Goal: Task Accomplishment & Management: Complete application form

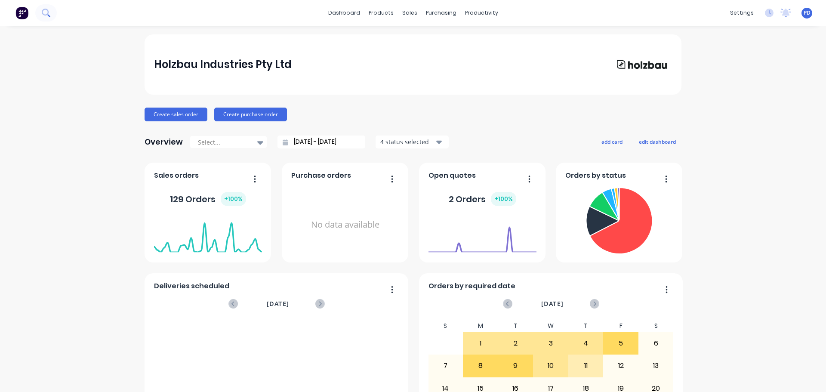
click at [46, 10] on button at bounding box center [46, 12] width 22 height 17
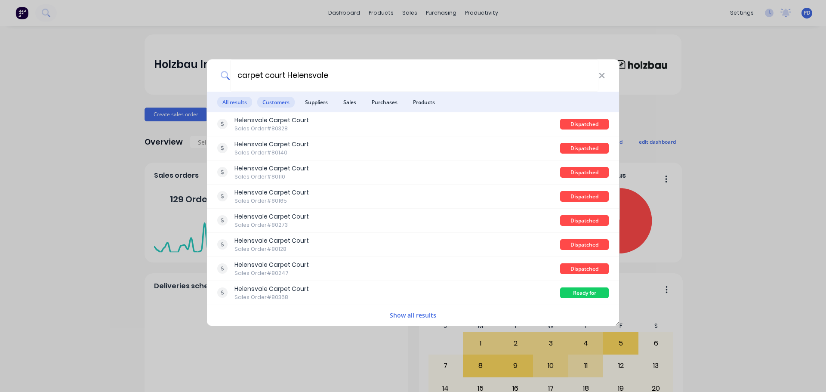
type input "carpet court Helensvale"
click at [282, 104] on span "Customers" at bounding box center [275, 102] width 37 height 11
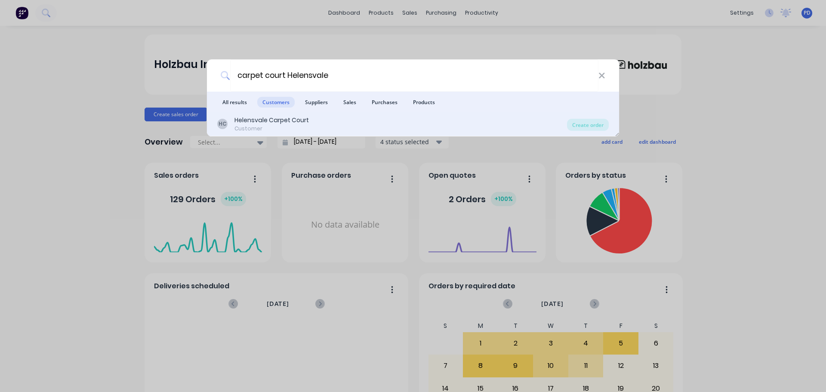
click at [278, 120] on div "Helensvale Carpet Court" at bounding box center [271, 120] width 74 height 9
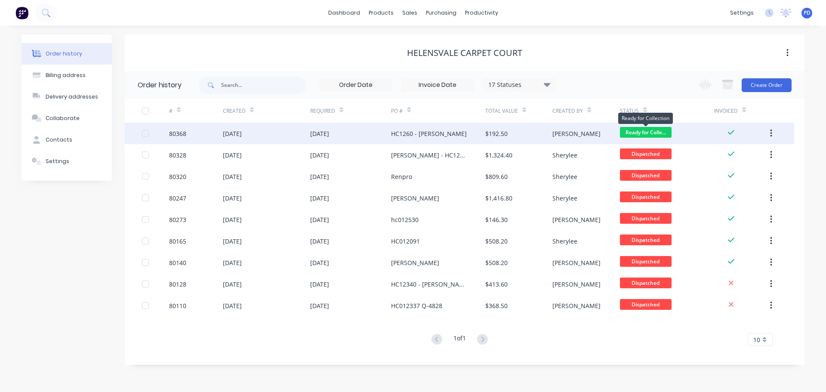
click at [646, 131] on span "Ready for Colle..." at bounding box center [646, 132] width 52 height 11
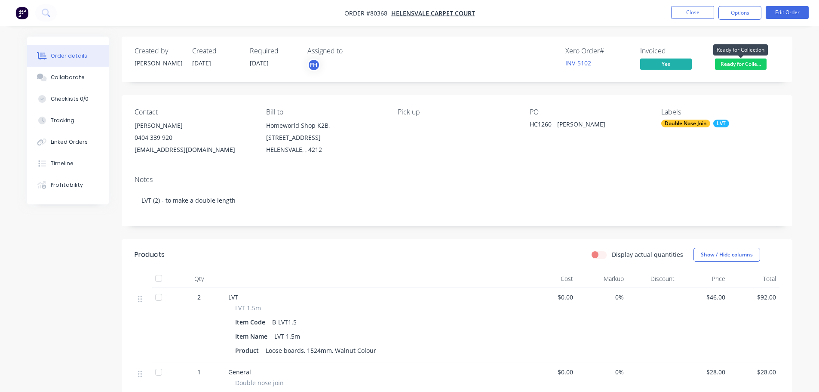
click at [746, 66] on span "Ready for Colle..." at bounding box center [741, 63] width 52 height 11
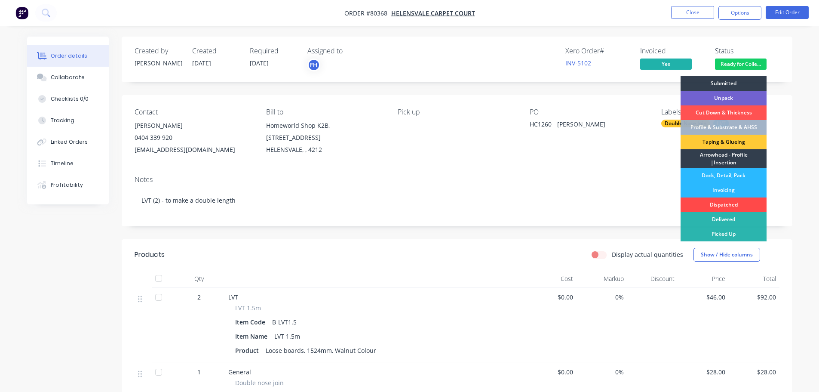
click at [734, 203] on div "Dispatched" at bounding box center [724, 204] width 86 height 15
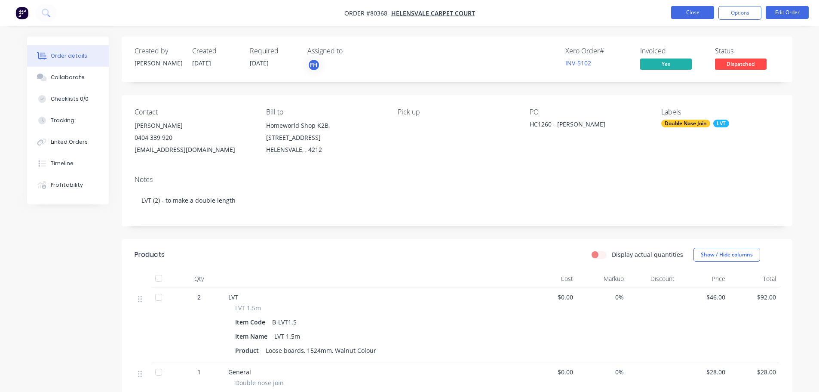
click at [690, 11] on button "Close" at bounding box center [692, 12] width 43 height 13
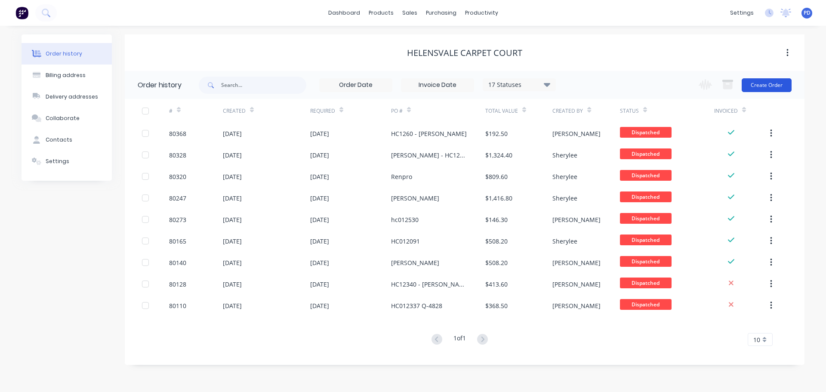
click at [765, 86] on button "Create Order" at bounding box center [766, 85] width 50 height 14
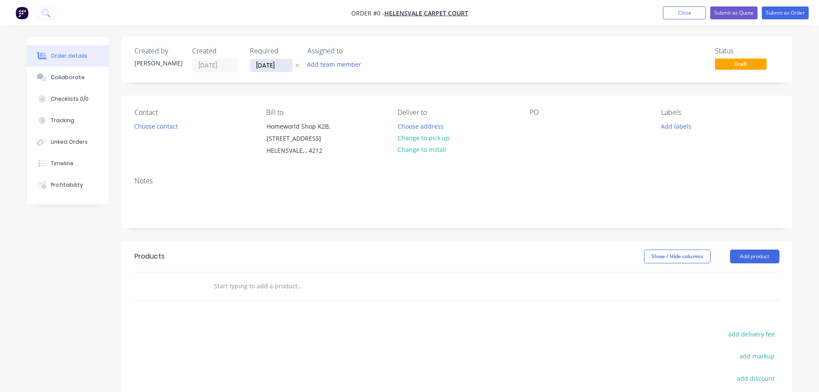
click at [288, 65] on input "[DATE]" at bounding box center [271, 65] width 42 height 13
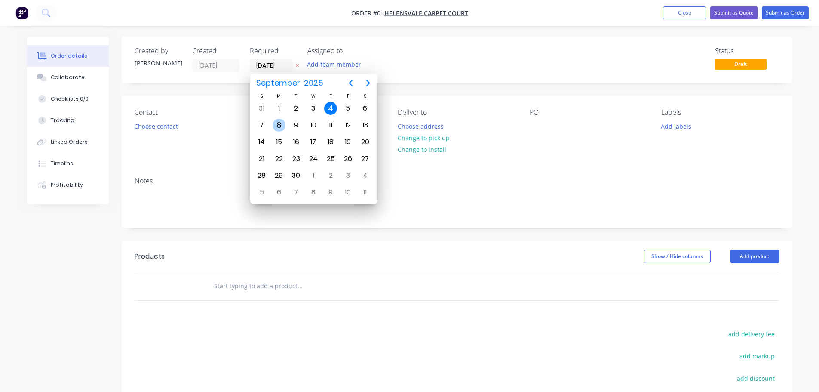
click at [275, 126] on div "8" at bounding box center [279, 125] width 13 height 13
type input "[DATE]"
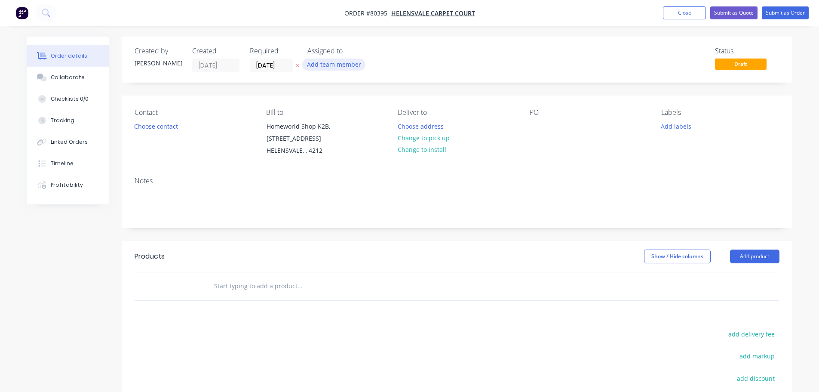
click at [322, 68] on button "Add team member" at bounding box center [333, 64] width 63 height 12
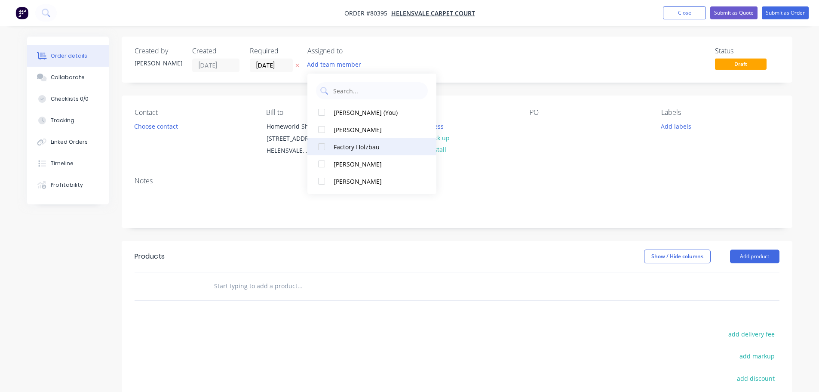
click at [324, 146] on div at bounding box center [321, 146] width 17 height 17
click at [165, 131] on button "Choose contact" at bounding box center [155, 126] width 53 height 12
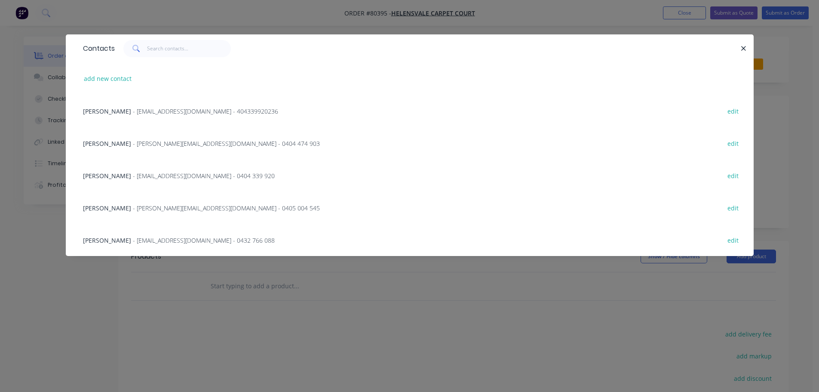
click at [139, 201] on div "[PERSON_NAME] - [PERSON_NAME][EMAIL_ADDRESS][DOMAIN_NAME] - 0405 004 545 edit" at bounding box center [410, 207] width 662 height 32
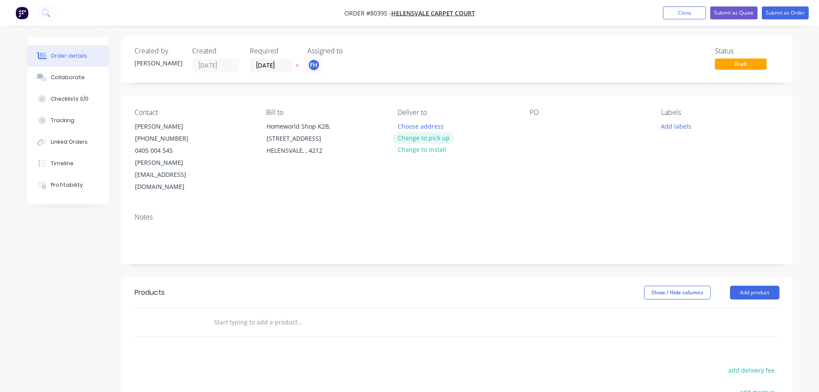
click at [411, 138] on button "Change to pick up" at bounding box center [423, 138] width 61 height 12
click at [539, 125] on div at bounding box center [537, 126] width 14 height 12
click at [539, 125] on div "cornis Realty" at bounding box center [555, 126] width 51 height 12
click at [679, 128] on button "Add labels" at bounding box center [677, 126] width 40 height 12
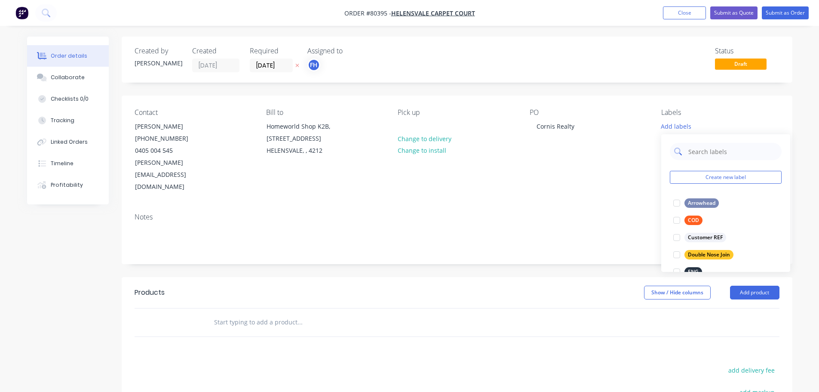
click at [692, 154] on input "text" at bounding box center [733, 151] width 90 height 17
type input "Hy"
drag, startPoint x: 679, startPoint y: 202, endPoint x: 581, endPoint y: 240, distance: 105.8
click at [679, 202] on div at bounding box center [676, 202] width 17 height 17
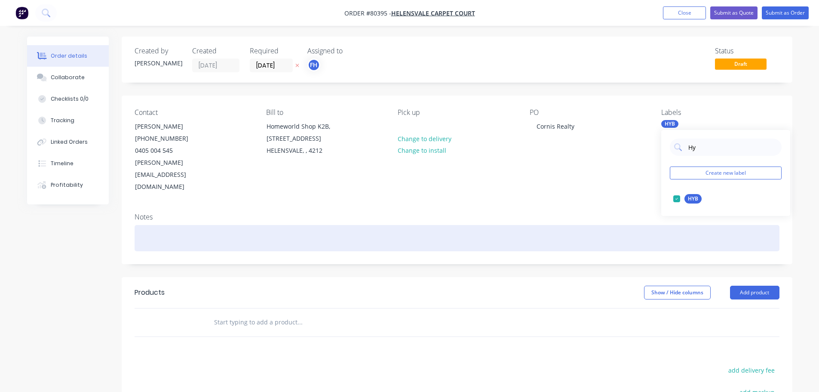
click at [185, 225] on div at bounding box center [457, 238] width 645 height 26
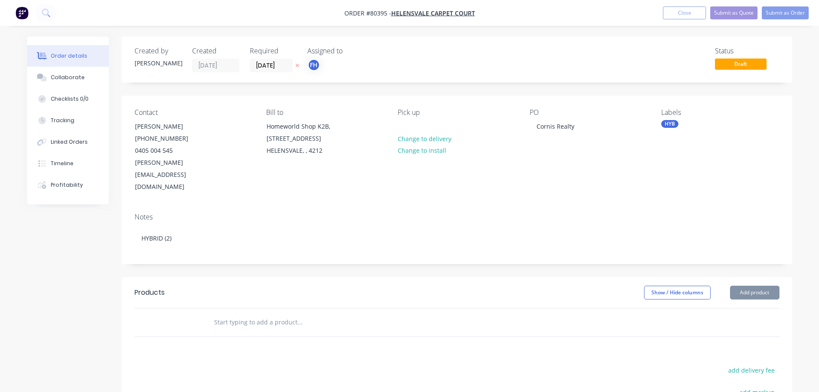
click at [266, 314] on input "text" at bounding box center [300, 322] width 172 height 17
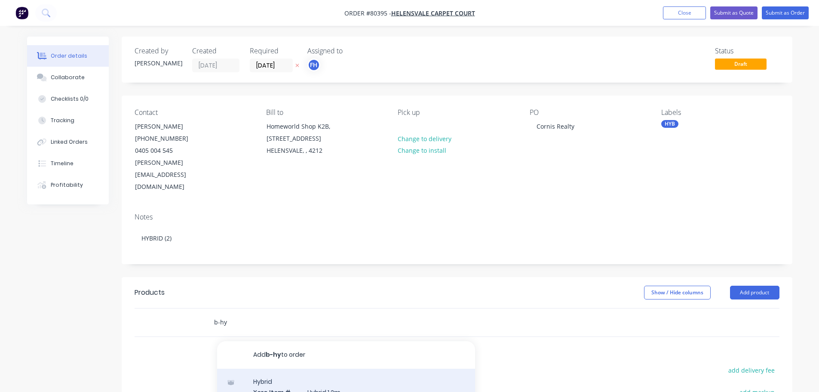
type input "b-hy"
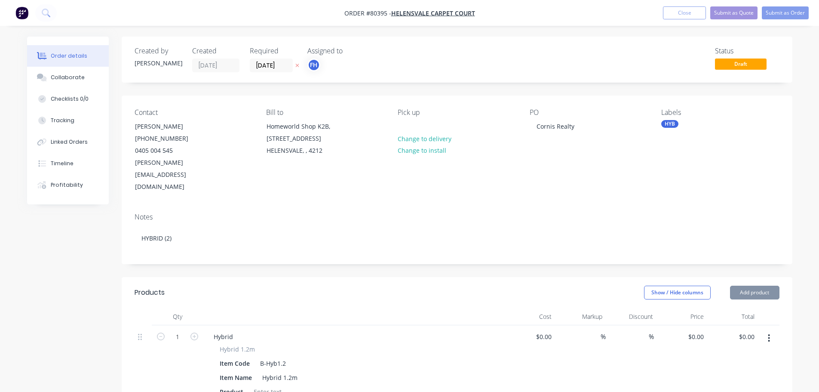
type input "$36.00"
click at [193, 332] on icon "button" at bounding box center [195, 336] width 8 height 8
type input "2"
type input "$72.00"
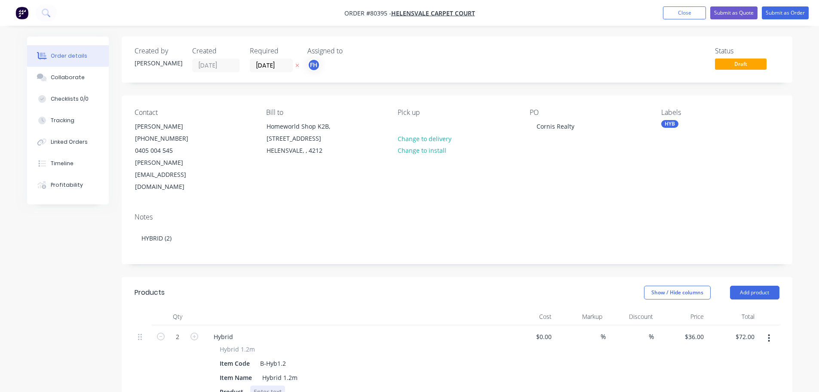
click at [268, 385] on div at bounding box center [267, 391] width 35 height 12
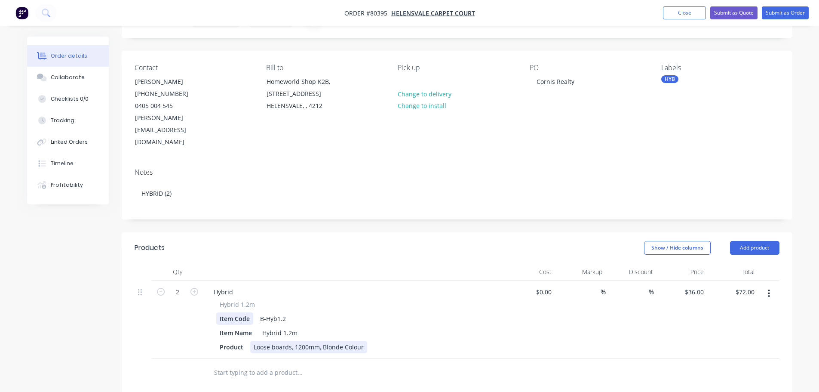
scroll to position [129, 0]
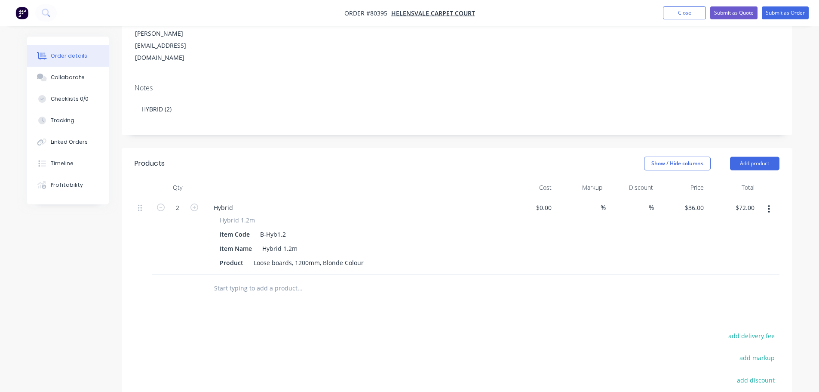
click at [246, 280] on input "text" at bounding box center [300, 288] width 172 height 17
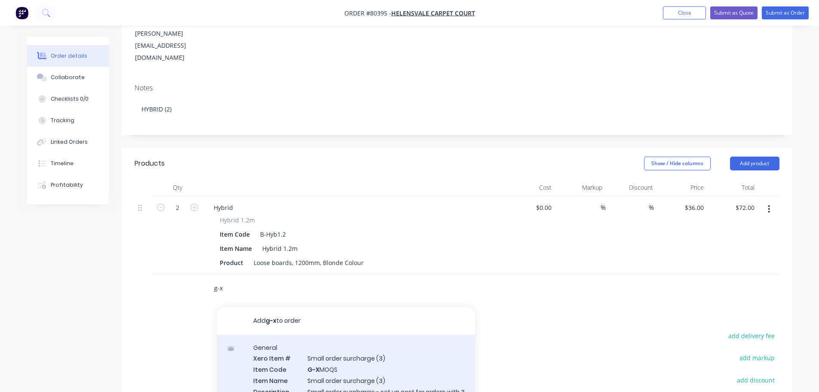
type input "g-x"
click at [327, 346] on div "General Xero Item # Small order surcharge (3) Item Code G-X MOQS Item Name Smal…" at bounding box center [346, 385] width 258 height 101
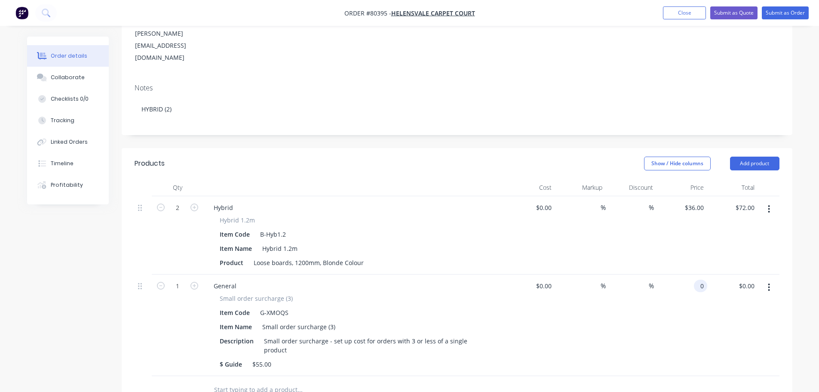
click at [698, 280] on input "0" at bounding box center [703, 286] width 10 height 12
type input "$55.00"
click at [636, 301] on div "%" at bounding box center [631, 324] width 51 height 101
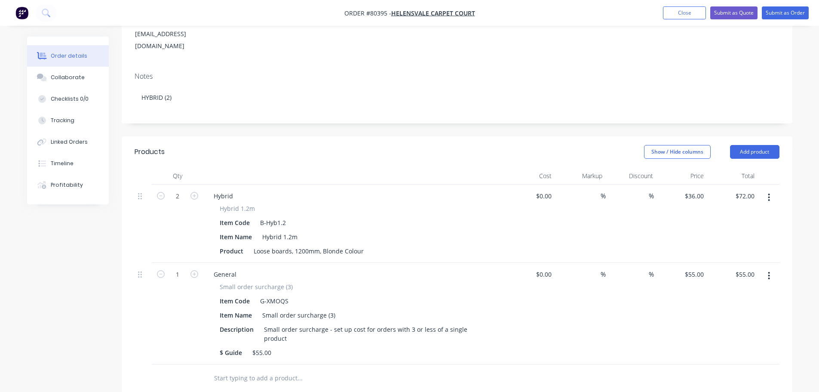
scroll to position [0, 0]
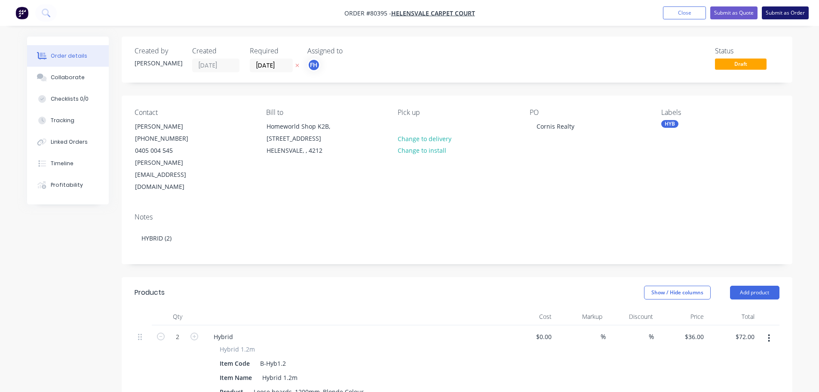
click at [781, 12] on button "Submit as Order" at bounding box center [785, 12] width 47 height 13
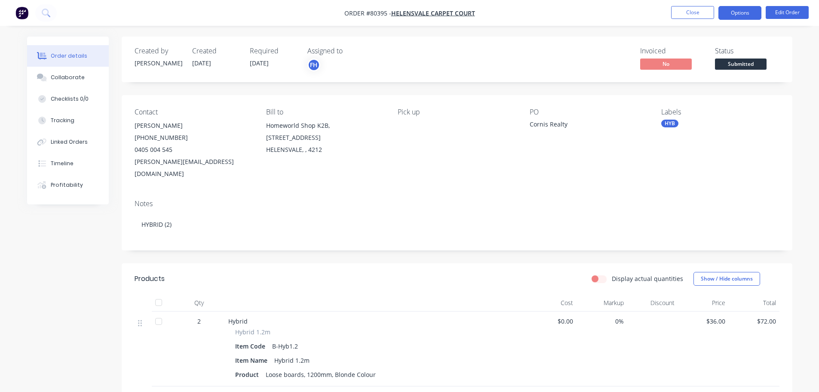
click at [741, 15] on button "Options" at bounding box center [740, 13] width 43 height 14
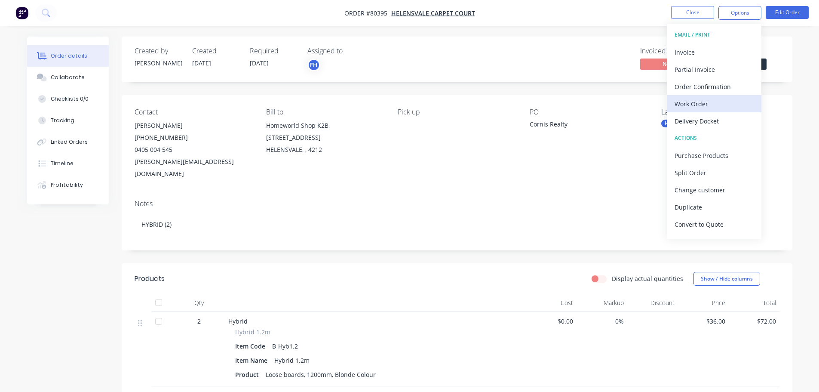
click at [687, 110] on button "Work Order" at bounding box center [714, 103] width 95 height 17
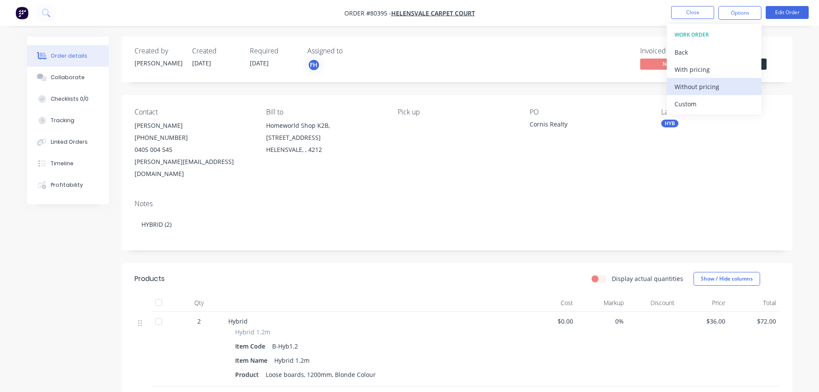
click at [689, 85] on div "Without pricing" at bounding box center [714, 86] width 79 height 12
click at [47, 13] on icon at bounding box center [46, 13] width 8 height 8
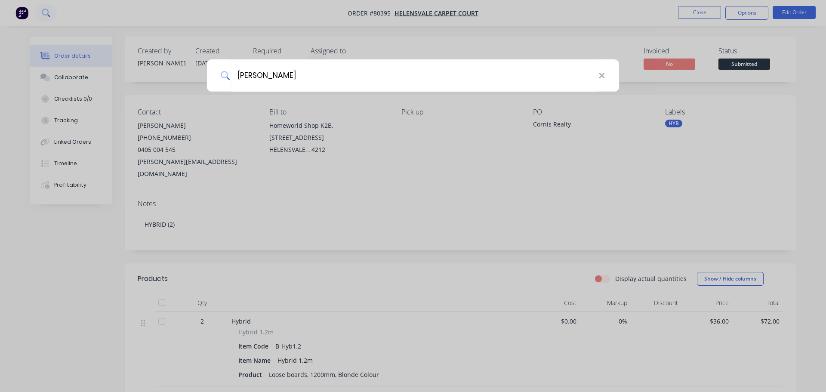
type input "[PERSON_NAME]"
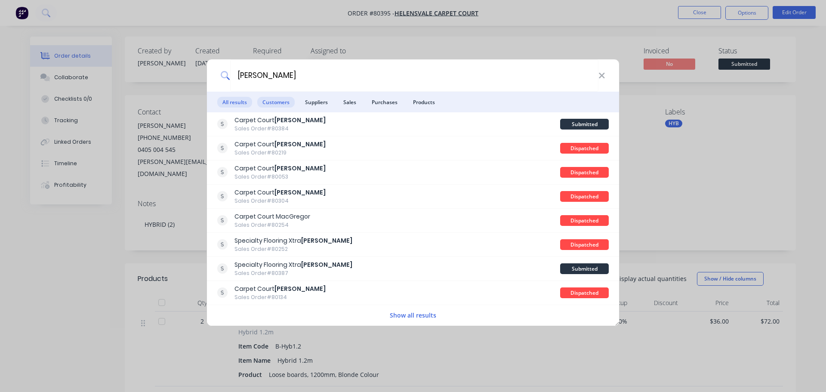
click at [276, 103] on span "Customers" at bounding box center [275, 102] width 37 height 11
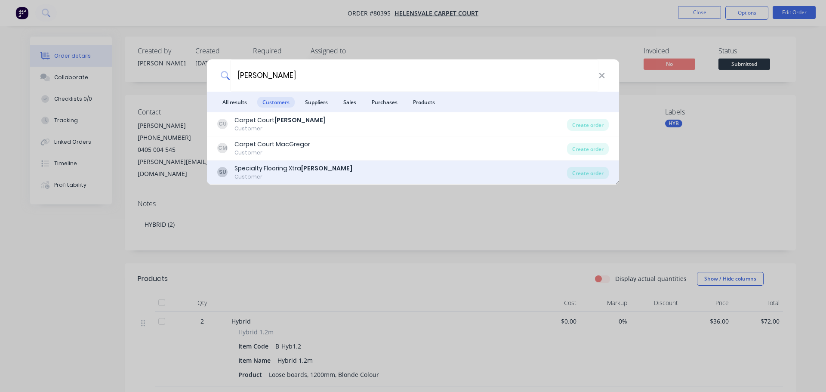
click at [270, 175] on div "Customer" at bounding box center [293, 177] width 118 height 8
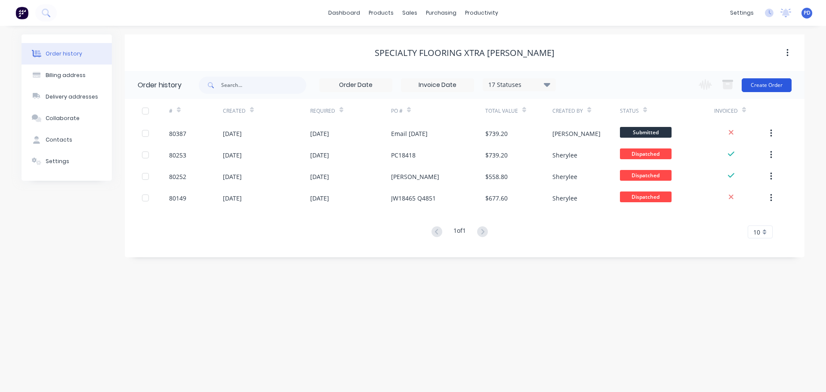
click at [760, 88] on button "Create Order" at bounding box center [766, 85] width 50 height 14
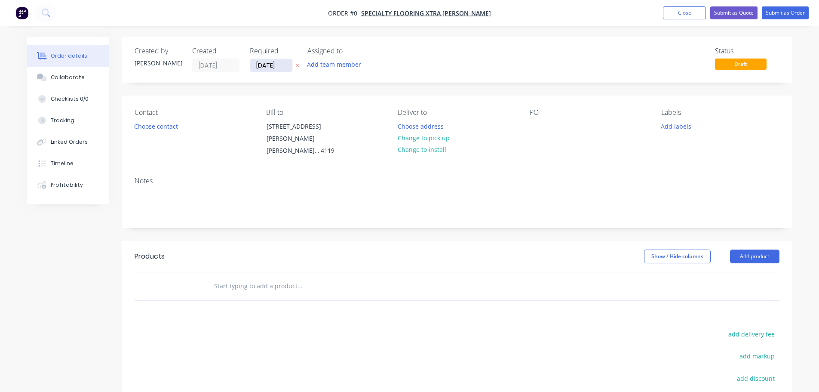
click at [287, 69] on input "[DATE]" at bounding box center [271, 65] width 42 height 13
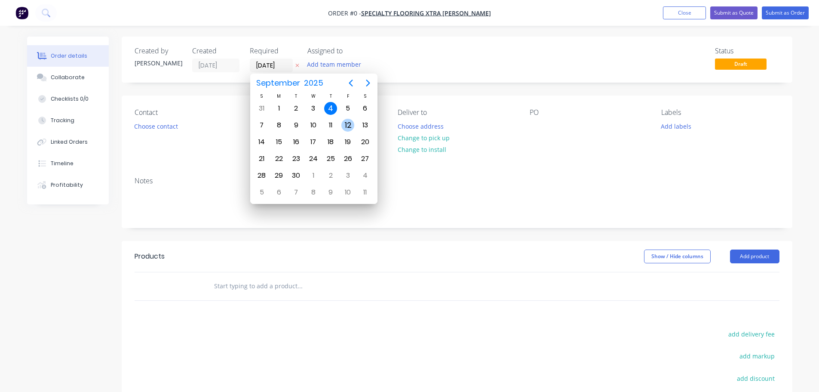
click at [348, 128] on div "12" at bounding box center [347, 125] width 13 height 13
type input "[DATE]"
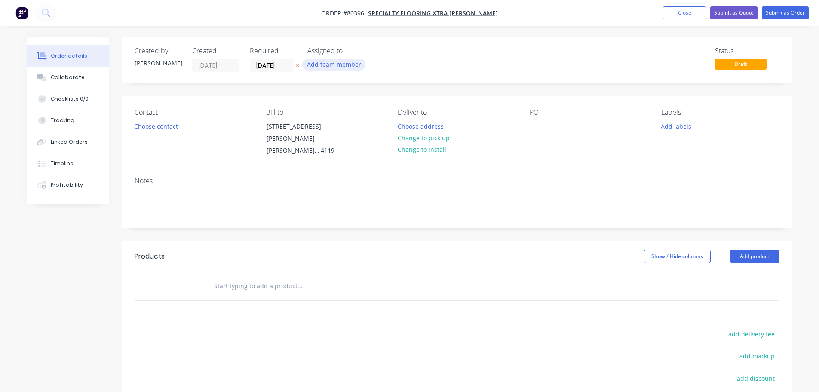
click at [336, 66] on button "Add team member" at bounding box center [333, 64] width 63 height 12
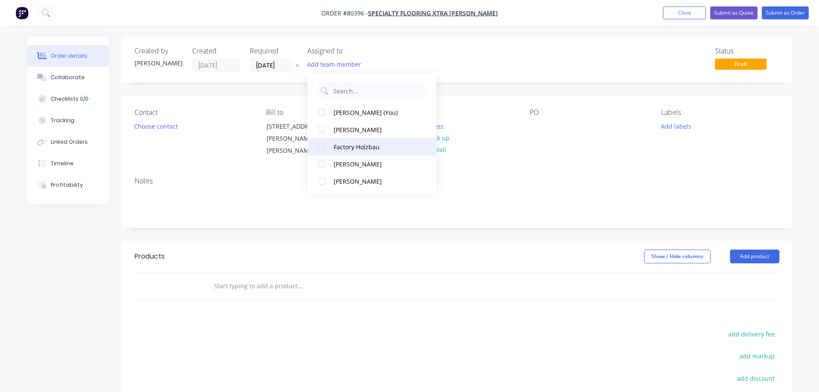
click at [323, 149] on div at bounding box center [321, 146] width 17 height 17
click at [166, 129] on button "Choose contact" at bounding box center [155, 126] width 53 height 12
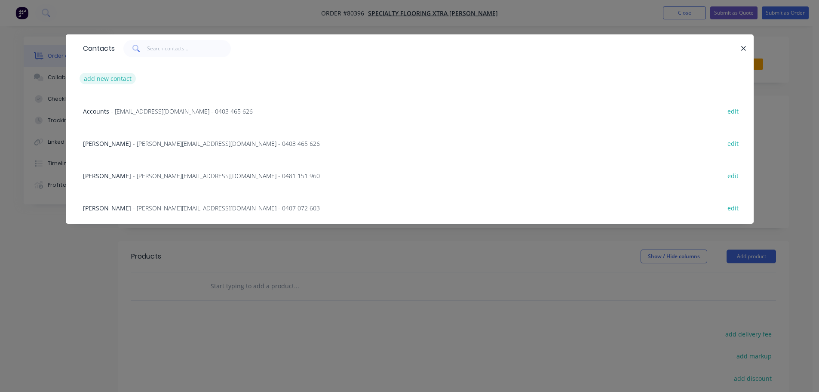
click at [103, 77] on button "add new contact" at bounding box center [108, 79] width 57 height 12
select select "AU"
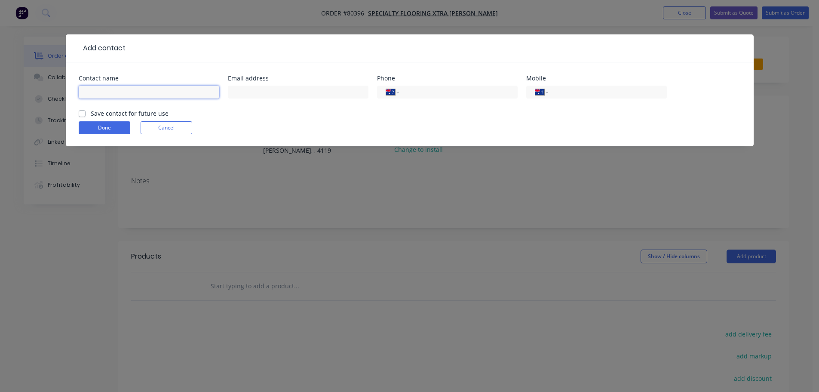
click at [119, 98] on input "text" at bounding box center [149, 92] width 141 height 13
type input "[PERSON_NAME]"
click at [252, 91] on input "text" at bounding box center [298, 92] width 141 height 13
type input "[EMAIL_ADDRESS][DOMAIN_NAME]"
click at [594, 86] on div "International [GEOGRAPHIC_DATA] [GEOGRAPHIC_DATA] [GEOGRAPHIC_DATA] [GEOGRAPHIC…" at bounding box center [596, 92] width 141 height 13
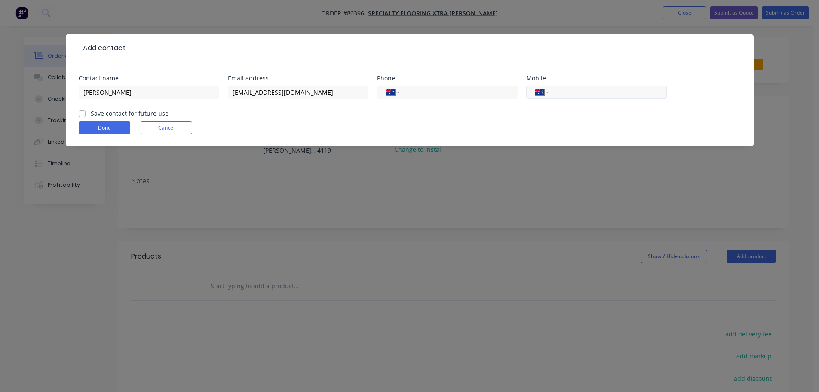
click at [582, 97] on input "tel" at bounding box center [605, 92] width 103 height 10
type input "0414 104 780"
click at [468, 92] on input "tel" at bounding box center [456, 92] width 103 height 10
click at [405, 93] on input "33412044" at bounding box center [454, 92] width 99 height 10
type input "[PHONE_NUMBER]"
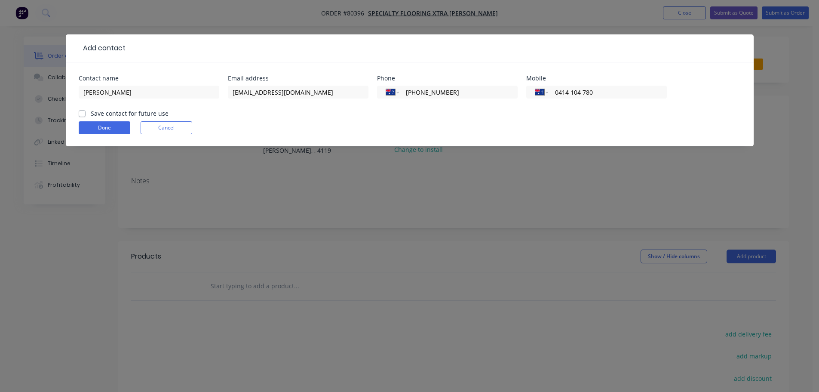
click at [114, 116] on label "Save contact for future use" at bounding box center [130, 113] width 78 height 9
click at [86, 116] on input "Save contact for future use" at bounding box center [82, 113] width 7 height 8
checkbox input "true"
click at [113, 128] on button "Done" at bounding box center [105, 127] width 52 height 13
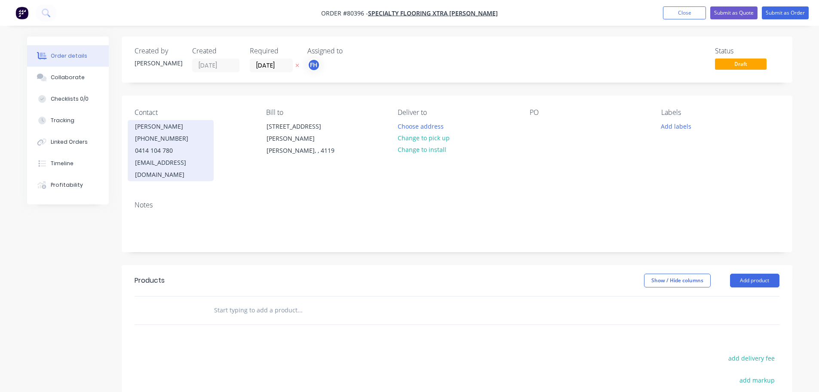
click at [150, 130] on div "[PERSON_NAME]" at bounding box center [170, 126] width 71 height 12
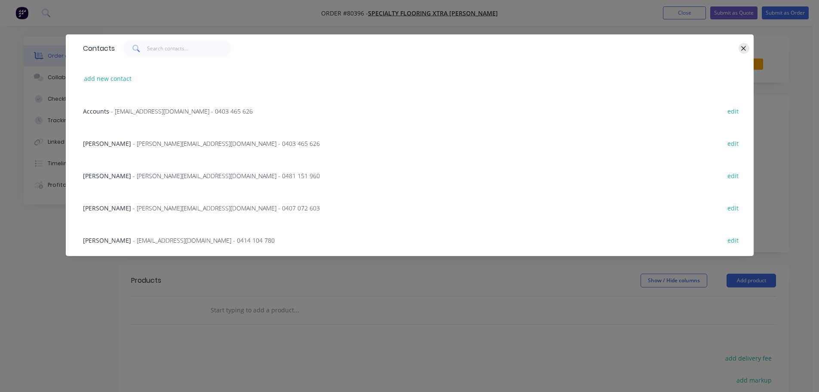
click at [742, 49] on icon "button" at bounding box center [744, 49] width 6 height 8
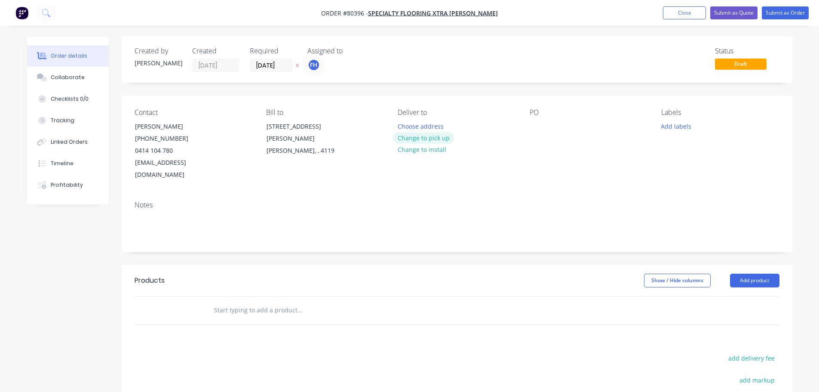
click at [416, 138] on button "Change to pick up" at bounding box center [423, 138] width 61 height 12
click at [539, 129] on div at bounding box center [537, 126] width 14 height 12
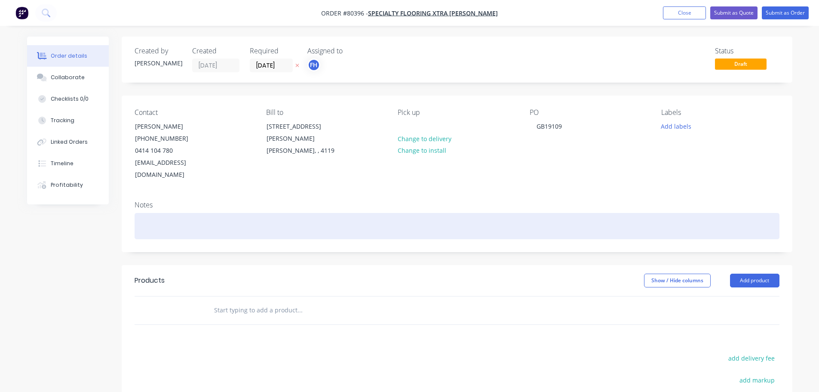
click at [219, 213] on div at bounding box center [457, 226] width 645 height 26
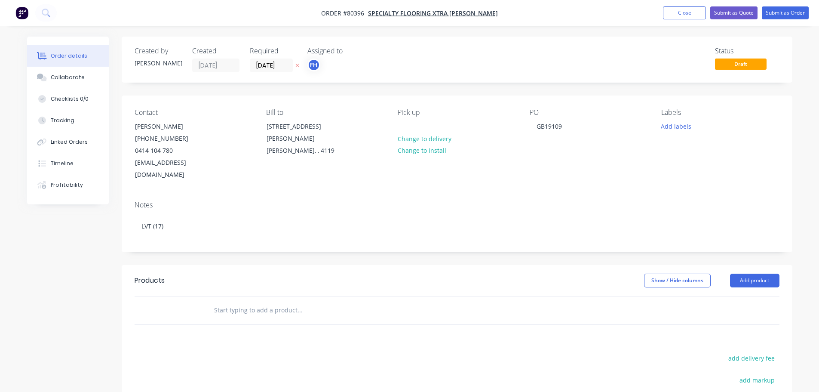
click at [240, 301] on input "text" at bounding box center [300, 309] width 172 height 17
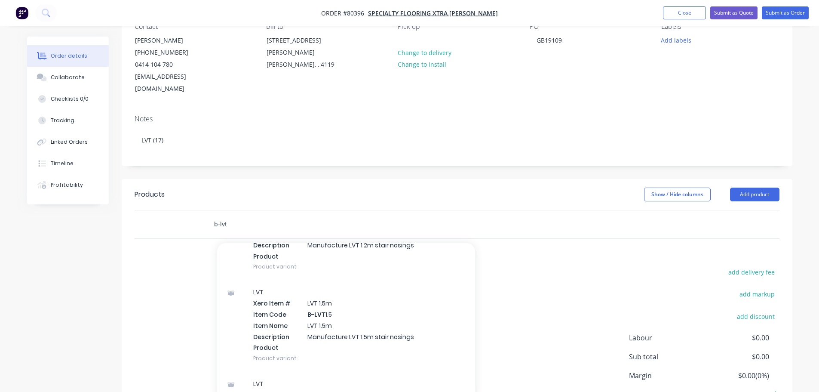
scroll to position [129, 0]
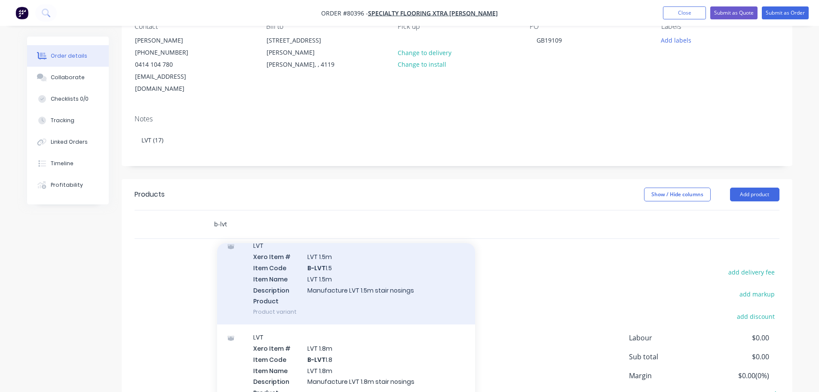
type input "b-lvt"
click at [281, 280] on div "LVT Xero Item # LVT 1.5m Item Code B-LVT 1.5 Item Name LVT 1.5m Description Man…" at bounding box center [346, 279] width 258 height 92
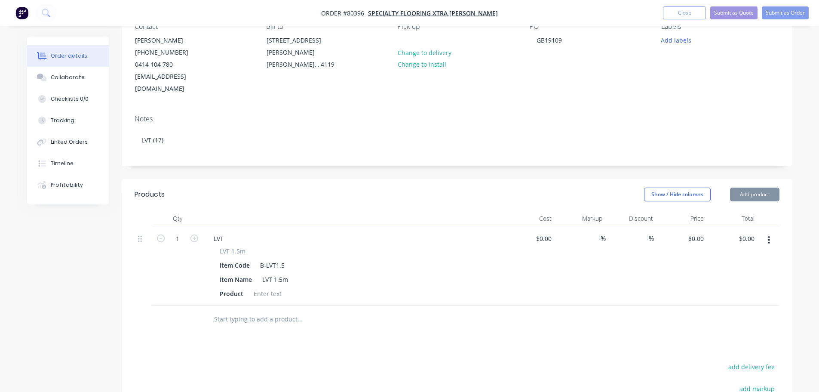
type input "$46.00"
click at [181, 232] on input "1" at bounding box center [177, 238] width 22 height 13
type input "17"
type input "$782.00"
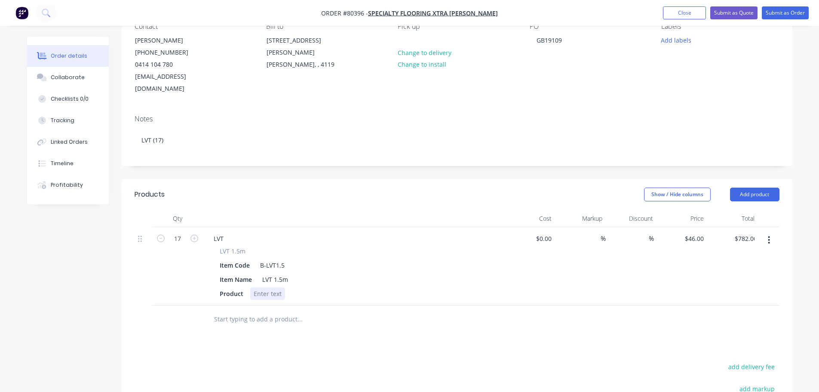
click at [269, 287] on div at bounding box center [267, 293] width 35 height 12
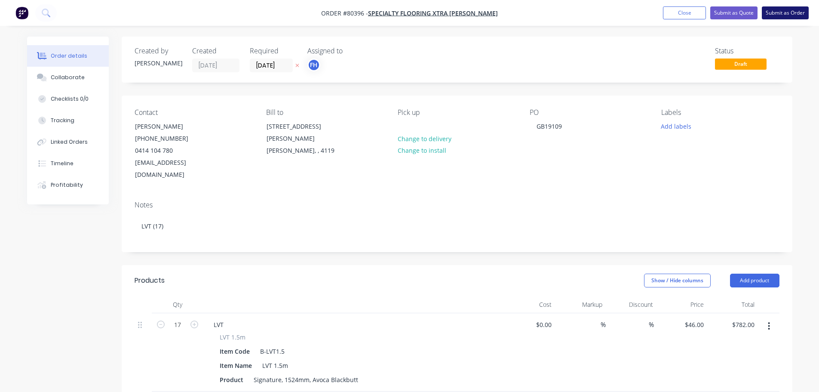
click at [790, 13] on button "Submit as Order" at bounding box center [785, 12] width 47 height 13
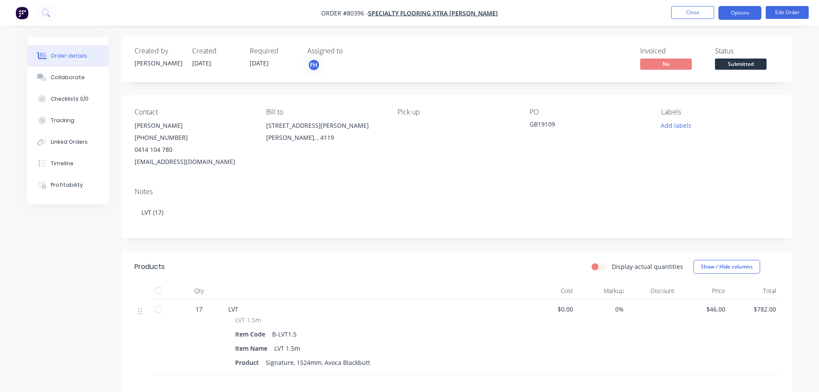
click at [735, 13] on button "Options" at bounding box center [740, 13] width 43 height 14
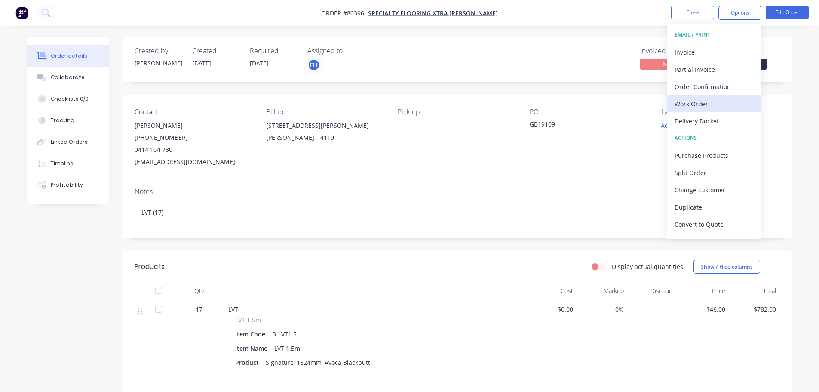
click at [703, 106] on div "Work Order" at bounding box center [714, 104] width 79 height 12
click at [693, 96] on button "Custom" at bounding box center [714, 103] width 95 height 17
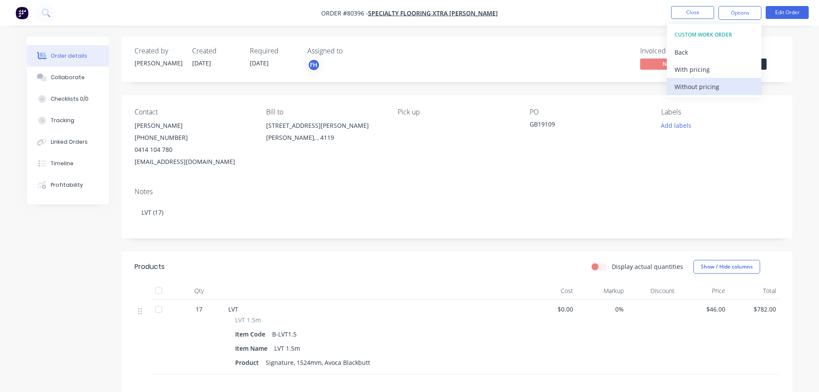
click at [693, 83] on div "Without pricing" at bounding box center [714, 86] width 79 height 12
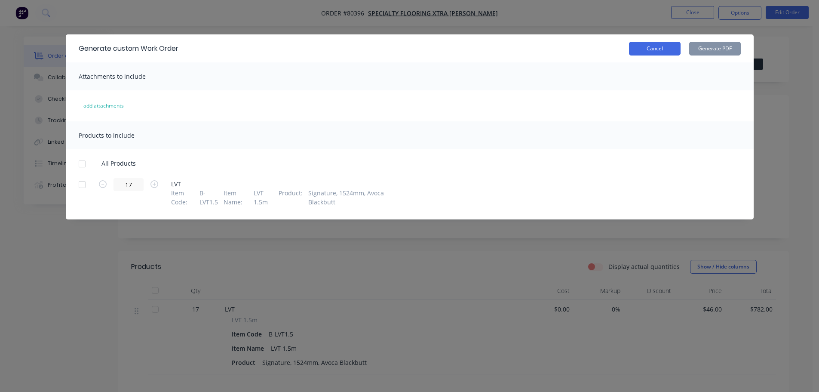
click at [651, 50] on button "Cancel" at bounding box center [655, 49] width 52 height 14
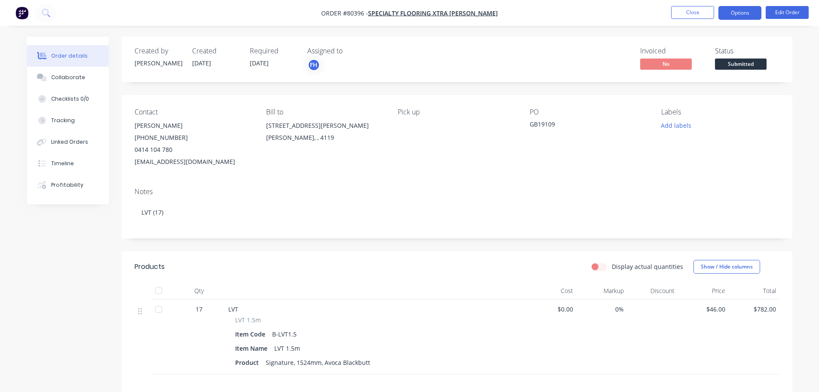
click at [735, 8] on button "Options" at bounding box center [740, 13] width 43 height 14
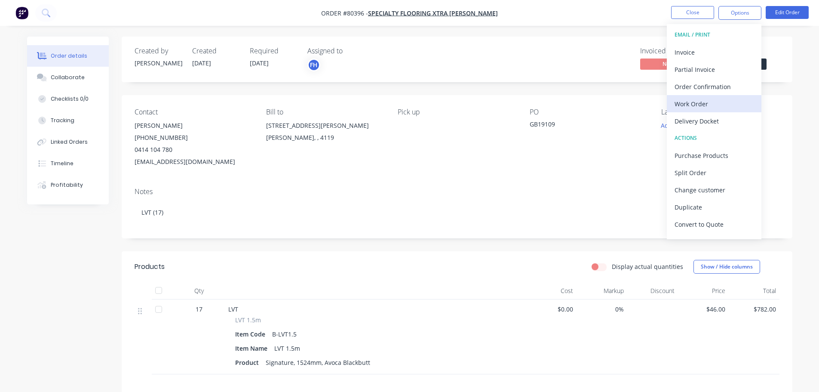
click at [693, 102] on div "Work Order" at bounding box center [714, 104] width 79 height 12
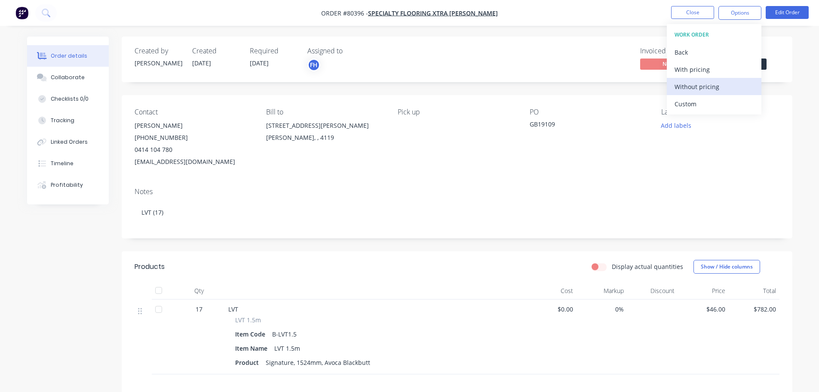
click at [692, 90] on div "Without pricing" at bounding box center [714, 86] width 79 height 12
click at [47, 13] on icon at bounding box center [46, 13] width 8 height 8
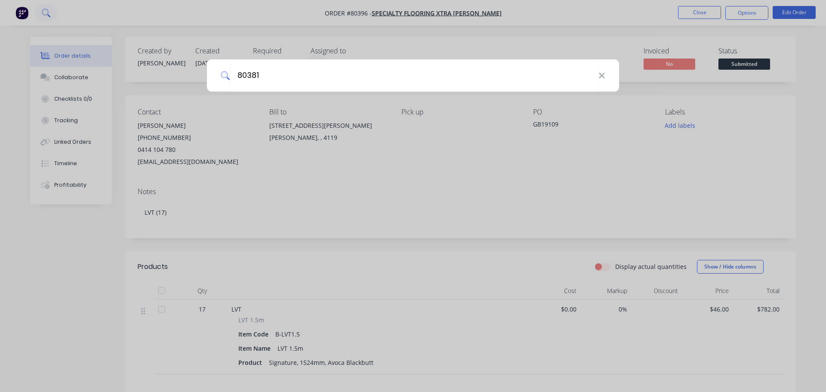
type input "80381"
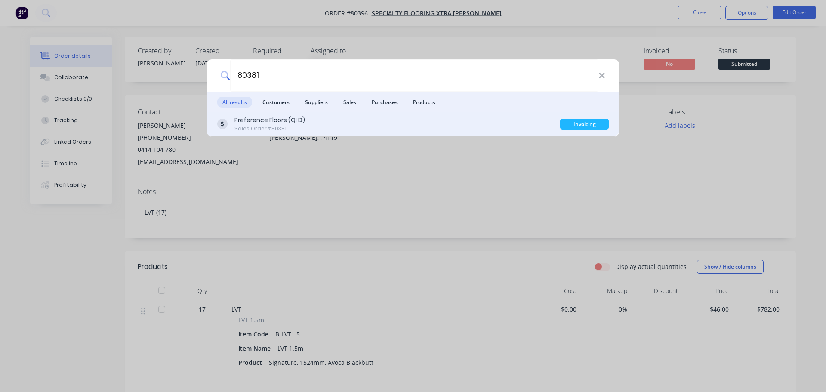
click at [266, 123] on div "Preference Floors (QLD)" at bounding box center [269, 120] width 71 height 9
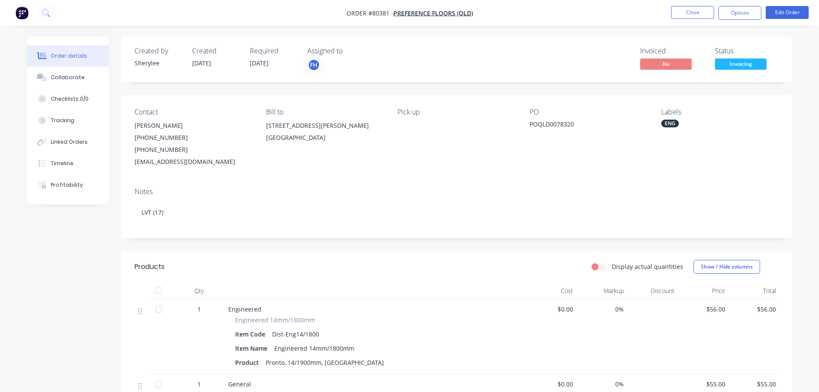
click at [730, 68] on span "Invoicing" at bounding box center [741, 63] width 52 height 11
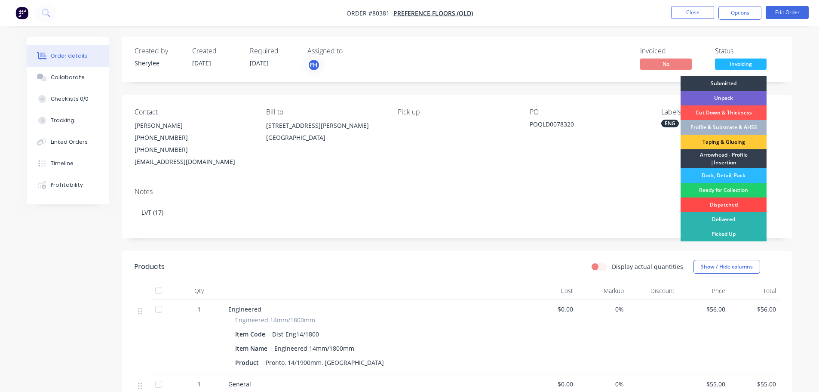
click at [732, 205] on div "Dispatched" at bounding box center [724, 204] width 86 height 15
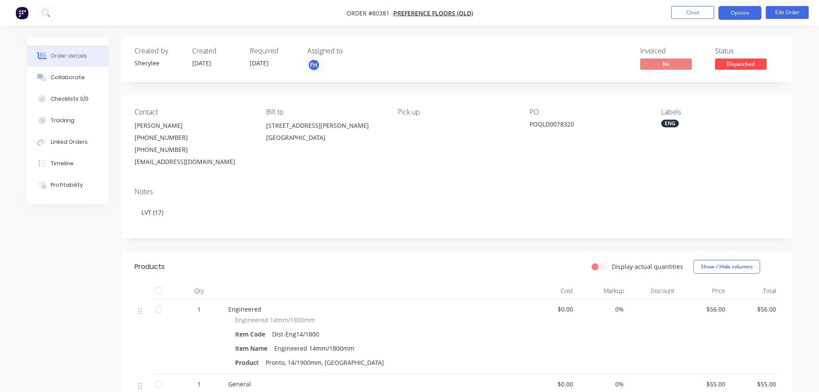
click at [732, 15] on button "Options" at bounding box center [740, 13] width 43 height 14
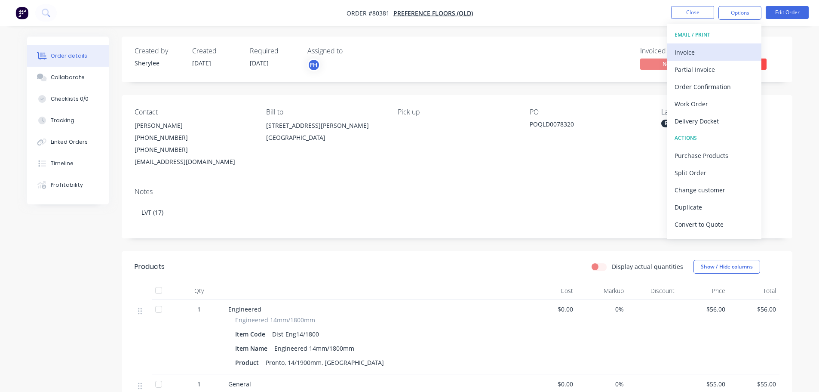
click at [698, 52] on div "Invoice" at bounding box center [714, 52] width 79 height 12
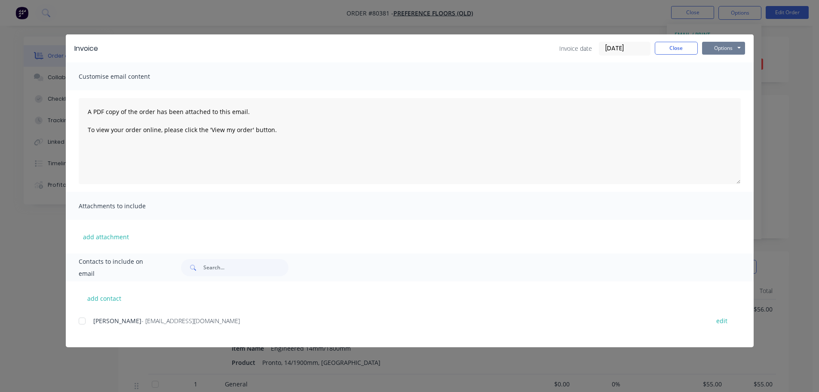
click at [709, 49] on button "Options" at bounding box center [723, 48] width 43 height 13
click at [708, 78] on button "Print" at bounding box center [729, 78] width 55 height 14
click at [676, 46] on button "Close" at bounding box center [676, 48] width 43 height 13
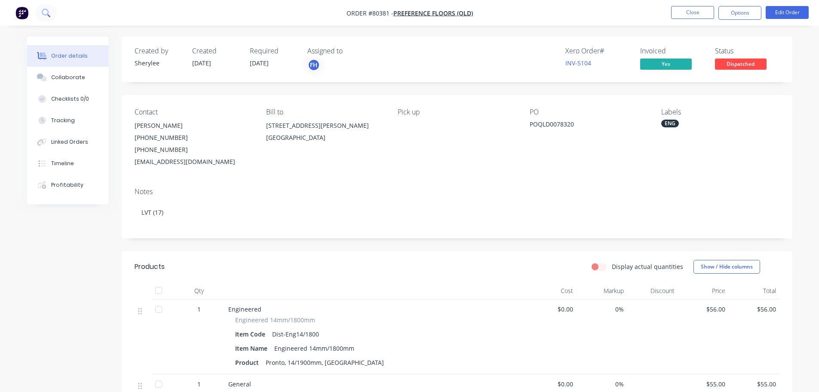
click at [46, 9] on icon at bounding box center [45, 12] width 7 height 7
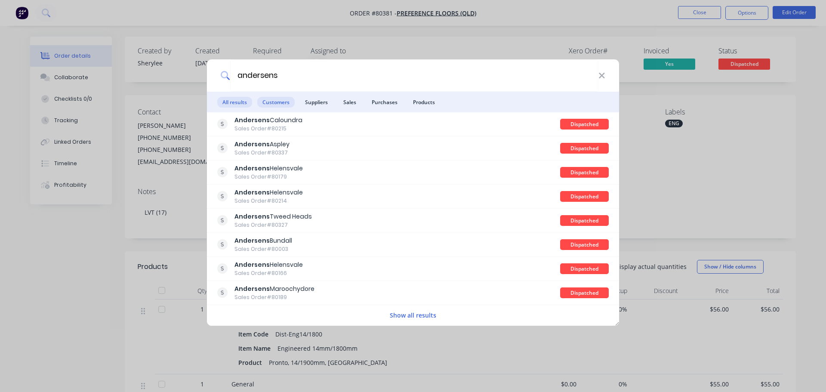
type input "andersens"
click at [285, 106] on span "Customers" at bounding box center [275, 102] width 37 height 11
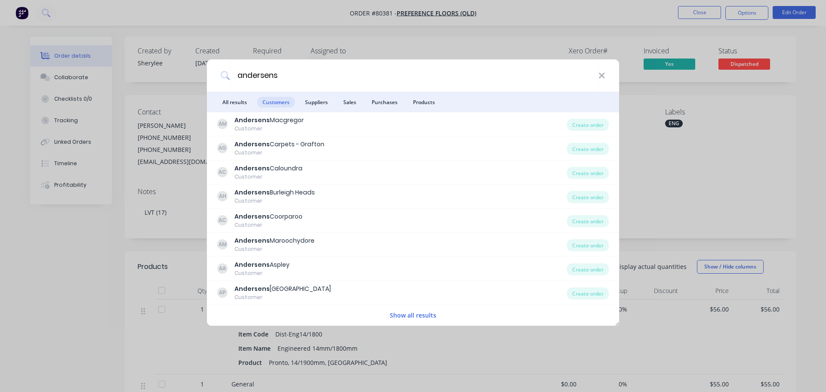
click at [407, 315] on button "Show all results" at bounding box center [413, 315] width 52 height 10
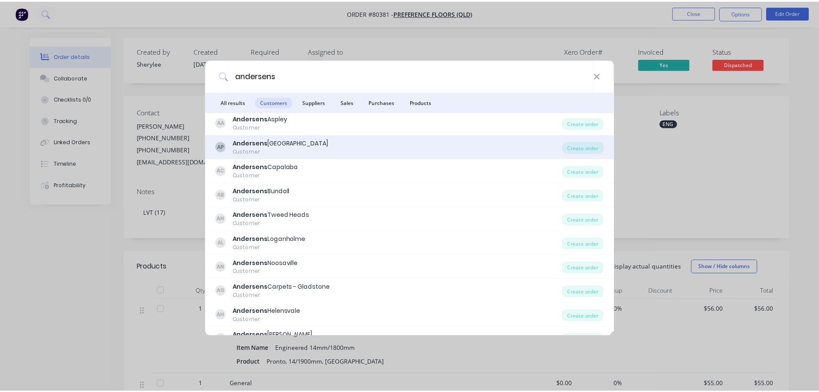
scroll to position [162, 0]
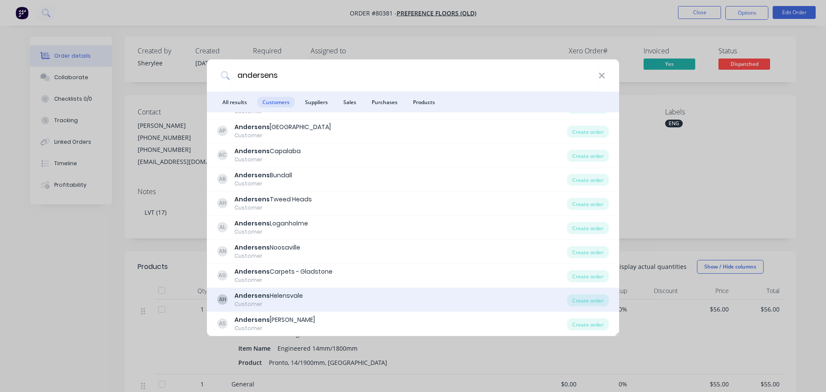
click at [286, 292] on div "Andersens Helensvale" at bounding box center [268, 295] width 68 height 9
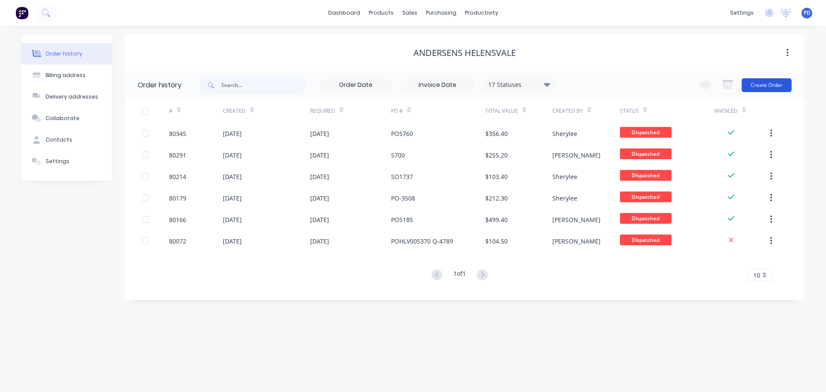
click at [779, 84] on button "Create Order" at bounding box center [766, 85] width 50 height 14
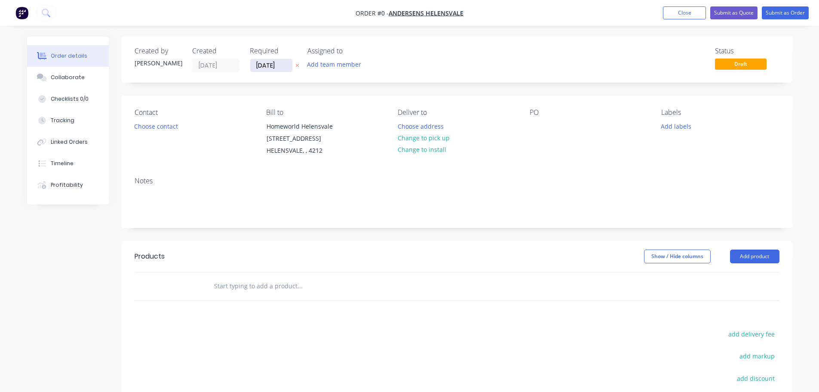
click at [282, 68] on input "[DATE]" at bounding box center [271, 65] width 42 height 13
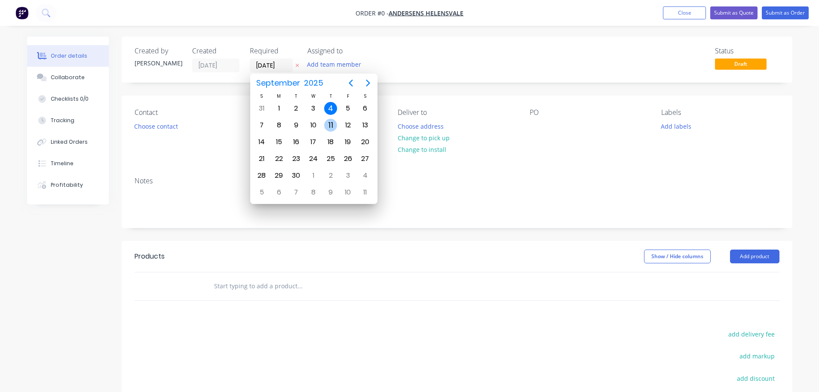
click at [331, 126] on div "11" at bounding box center [330, 125] width 13 height 13
type input "[DATE]"
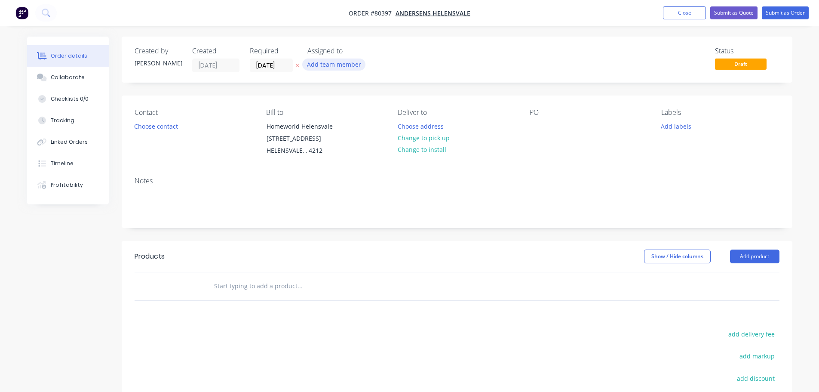
click at [338, 65] on button "Add team member" at bounding box center [333, 64] width 63 height 12
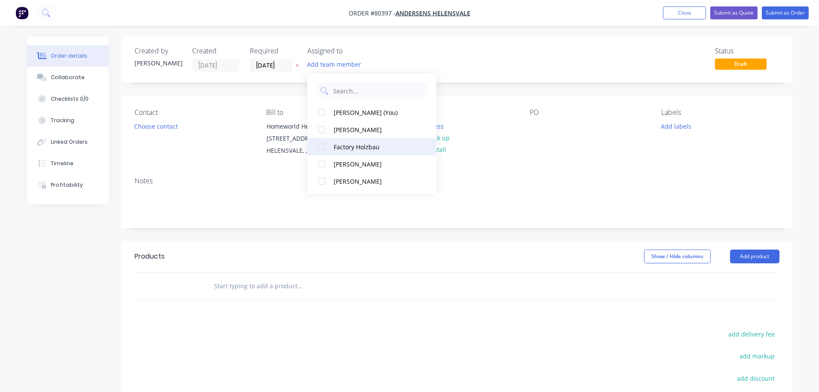
click at [321, 146] on div at bounding box center [321, 146] width 17 height 17
click at [160, 127] on button "Choose contact" at bounding box center [155, 126] width 53 height 12
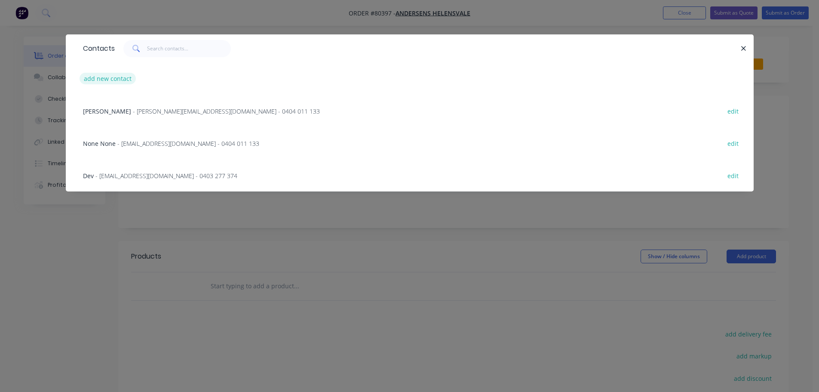
click at [97, 77] on button "add new contact" at bounding box center [108, 79] width 57 height 12
select select "AU"
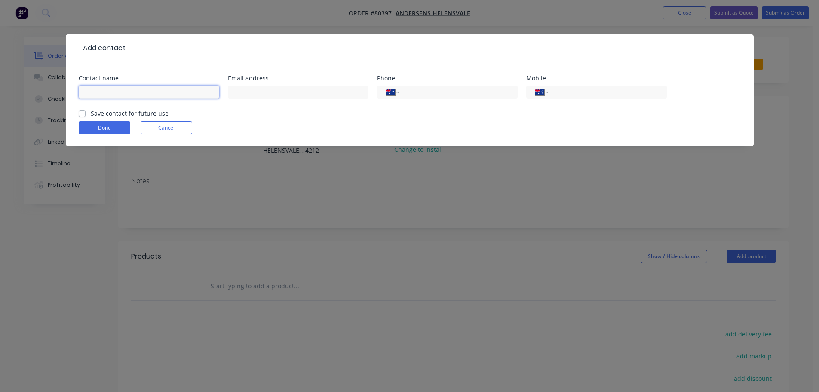
click at [103, 92] on input "text" at bounding box center [149, 92] width 141 height 13
type input "[PERSON_NAME]"
click at [250, 92] on input "text" at bounding box center [298, 92] width 141 height 13
click at [298, 93] on input "[EMAIL_ADDRESS][DOMAIN_NAME]" at bounding box center [298, 92] width 141 height 13
type input "[EMAIL_ADDRESS][DOMAIN_NAME]"
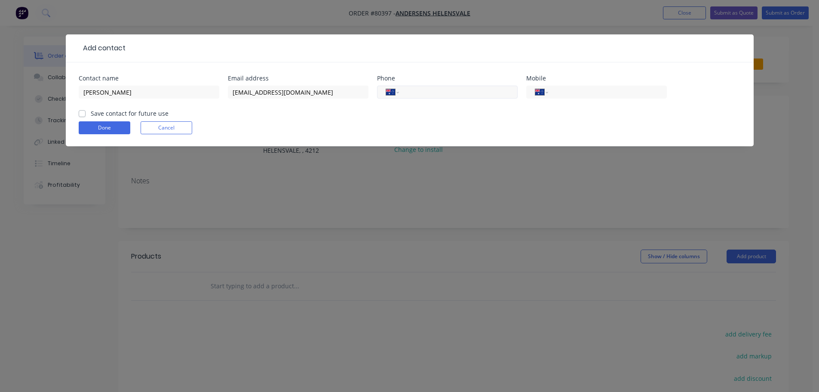
click at [414, 91] on input "tel" at bounding box center [456, 92] width 103 height 10
type input "[PHONE_NUMBER]"
click at [572, 94] on input "tel" at bounding box center [605, 92] width 103 height 10
type input "0429 617 905"
drag, startPoint x: 80, startPoint y: 112, endPoint x: 86, endPoint y: 120, distance: 9.5
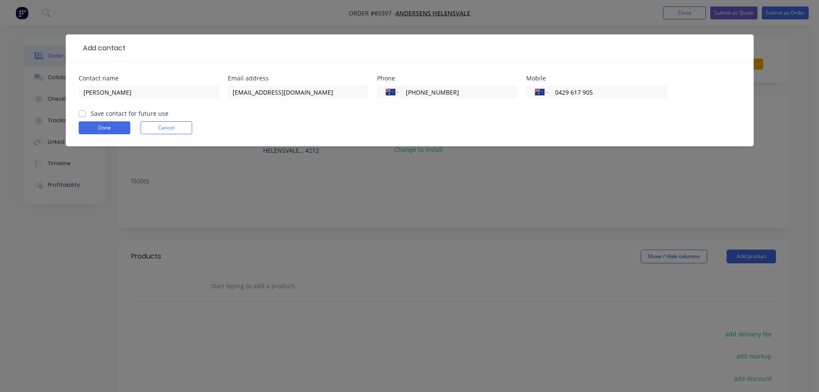
click at [91, 113] on label "Save contact for future use" at bounding box center [130, 113] width 78 height 9
click at [80, 113] on input "Save contact for future use" at bounding box center [82, 113] width 7 height 8
checkbox input "true"
click at [92, 126] on button "Done" at bounding box center [105, 127] width 52 height 13
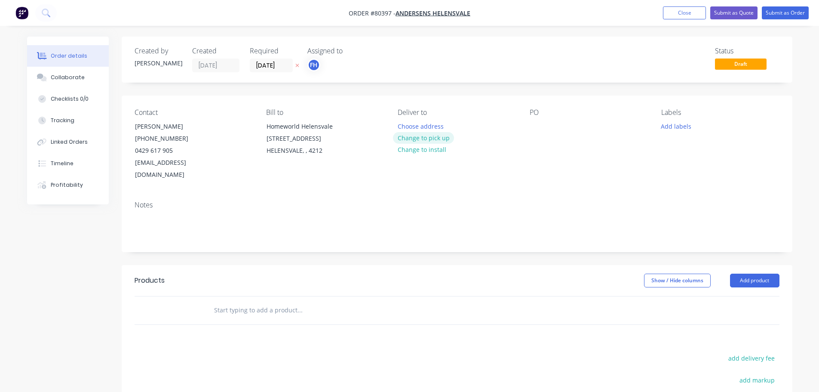
click at [417, 140] on button "Change to pick up" at bounding box center [423, 138] width 61 height 12
click at [536, 128] on div at bounding box center [537, 126] width 14 height 12
click at [685, 129] on button "Add labels" at bounding box center [677, 126] width 40 height 12
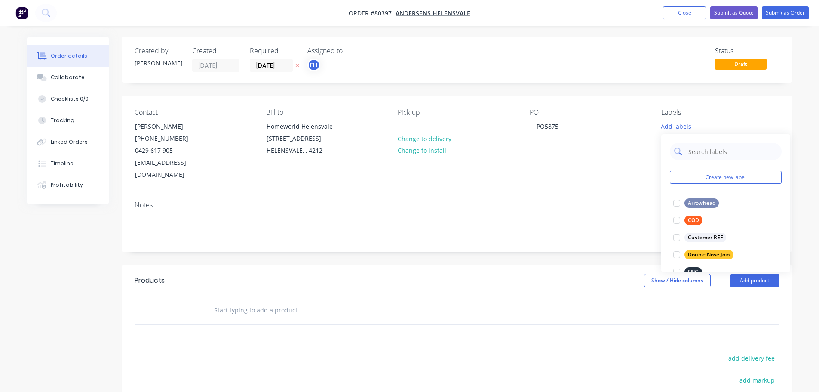
click at [715, 156] on input "text" at bounding box center [733, 151] width 90 height 17
type input "lvt"
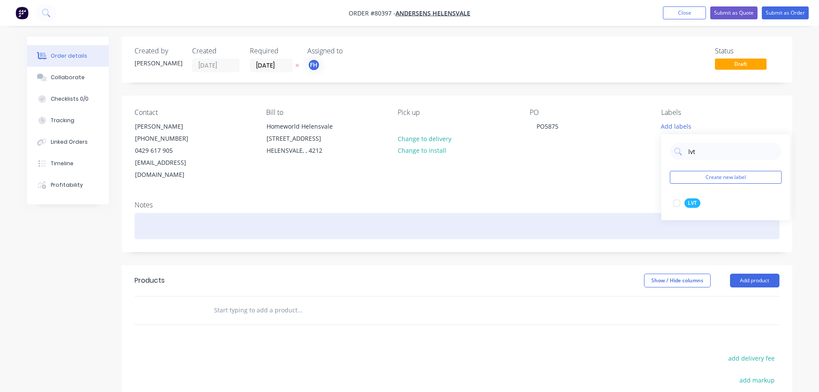
drag, startPoint x: 677, startPoint y: 204, endPoint x: 509, endPoint y: 215, distance: 168.1
click at [677, 204] on div at bounding box center [676, 202] width 17 height 17
click at [154, 213] on div at bounding box center [457, 226] width 645 height 26
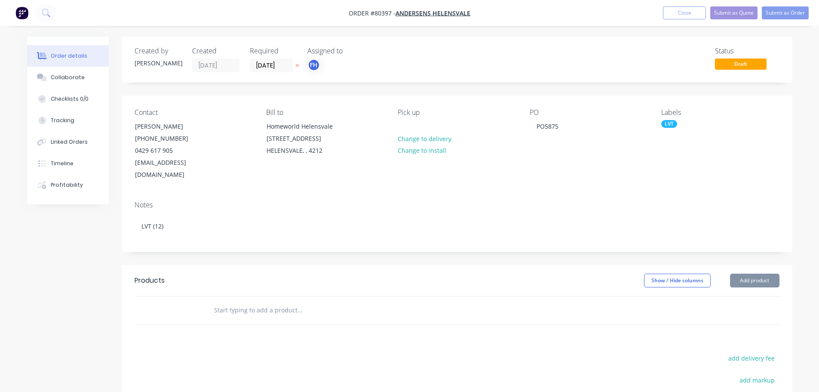
click at [229, 301] on input "text" at bounding box center [300, 309] width 172 height 17
type input "a"
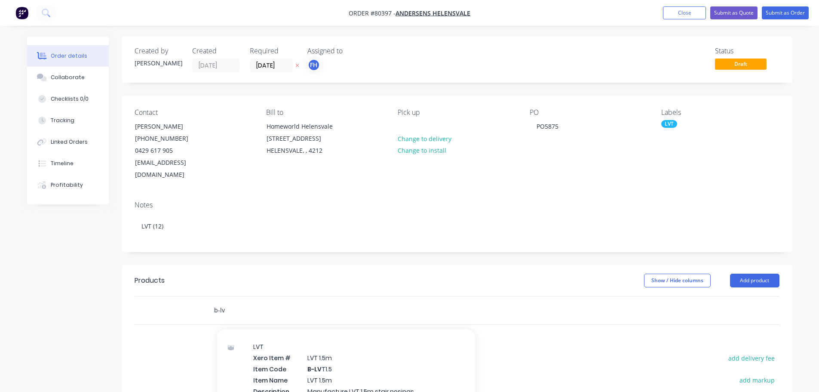
scroll to position [129, 0]
type input "b-lv"
click at [336, 343] on div "LVT Xero Item # LVT 1.5m Item Code B-LV T1.5 Item Name LVT 1.5m Description Man…" at bounding box center [346, 365] width 258 height 92
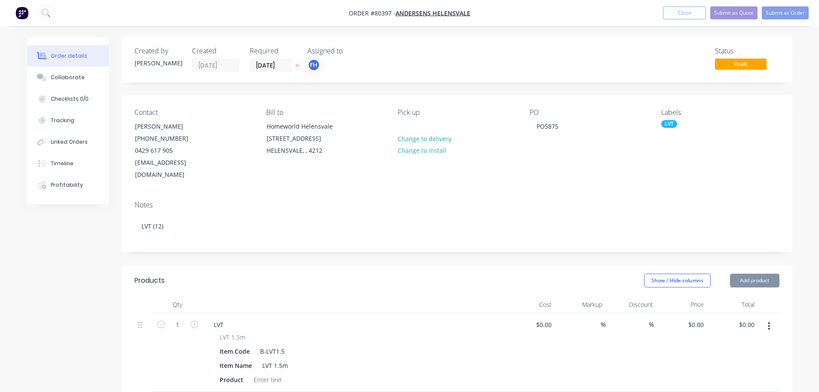
type input "$46.00"
click at [178, 318] on input "1" at bounding box center [177, 324] width 22 height 13
type input "12"
type input "$552.00"
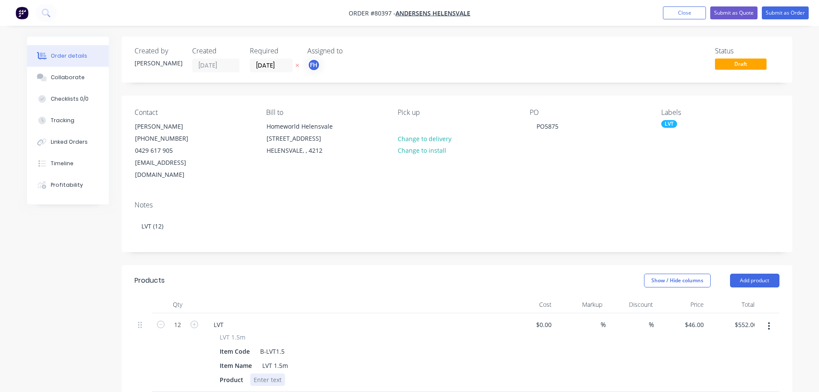
click at [260, 373] on div at bounding box center [267, 379] width 35 height 12
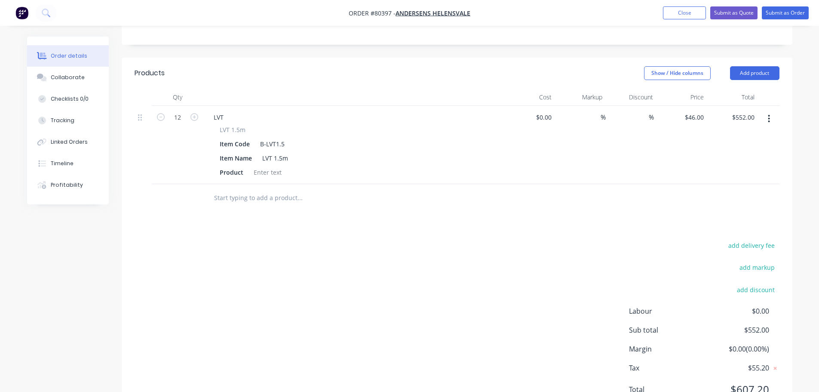
scroll to position [192, 0]
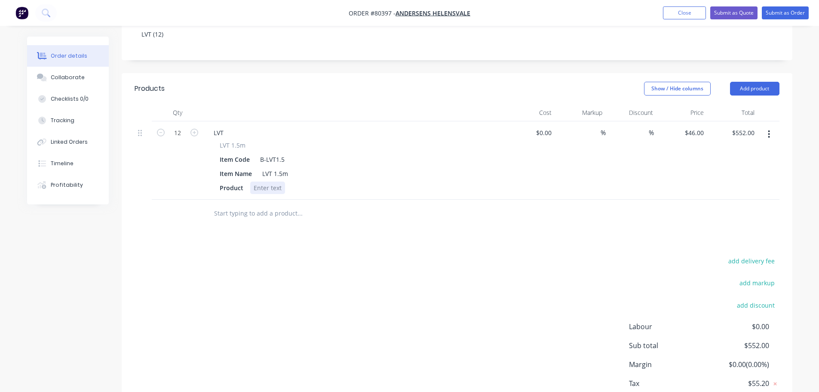
click at [264, 181] on div at bounding box center [267, 187] width 35 height 12
click at [784, 12] on button "Submit as Order" at bounding box center [785, 12] width 47 height 13
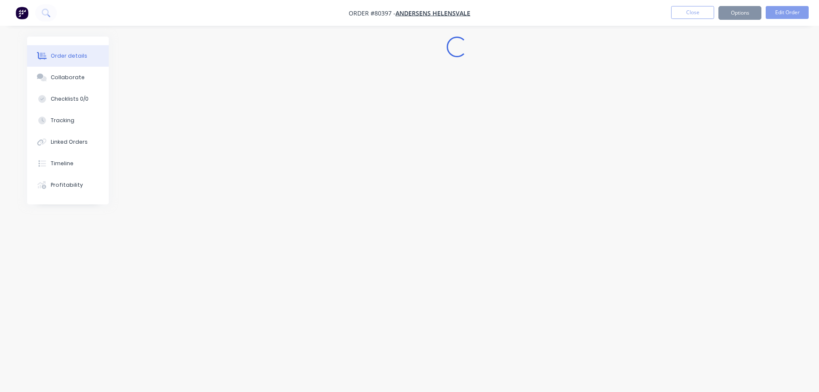
scroll to position [0, 0]
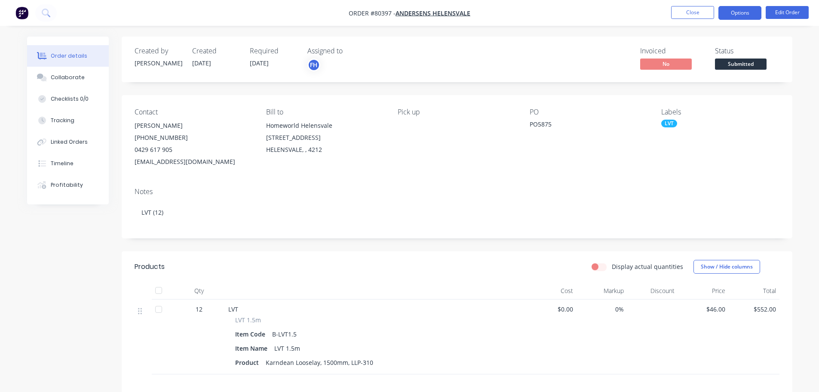
click at [750, 10] on button "Options" at bounding box center [740, 13] width 43 height 14
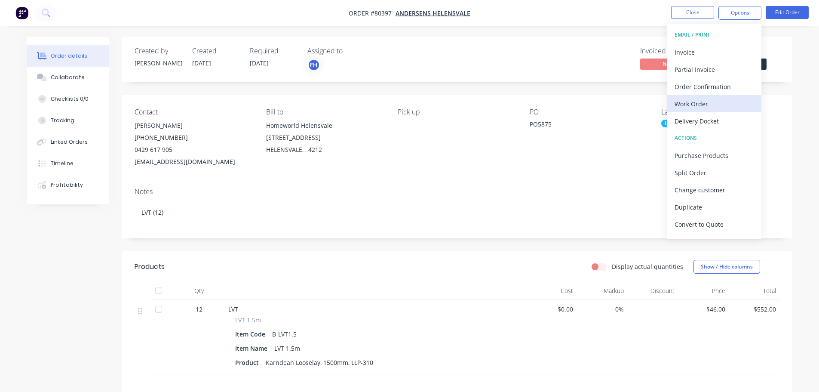
click at [704, 105] on div "Work Order" at bounding box center [714, 104] width 79 height 12
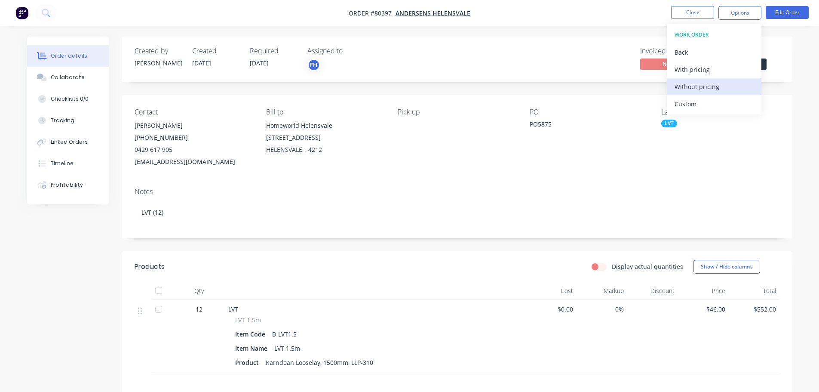
click at [703, 91] on div "Without pricing" at bounding box center [714, 86] width 79 height 12
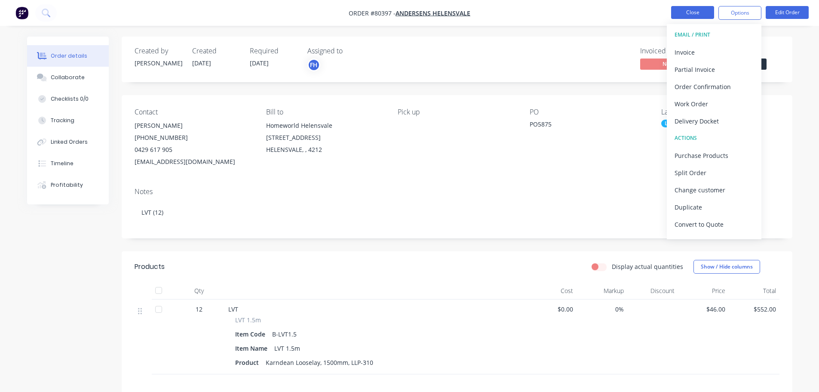
click at [699, 9] on button "Close" at bounding box center [692, 12] width 43 height 13
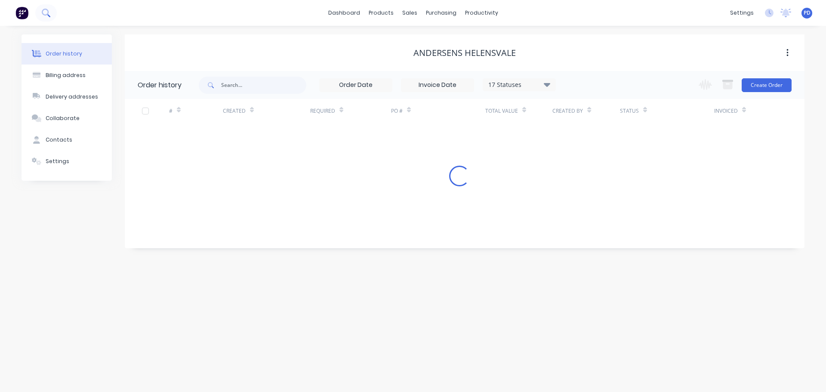
click at [45, 14] on icon at bounding box center [46, 13] width 8 height 8
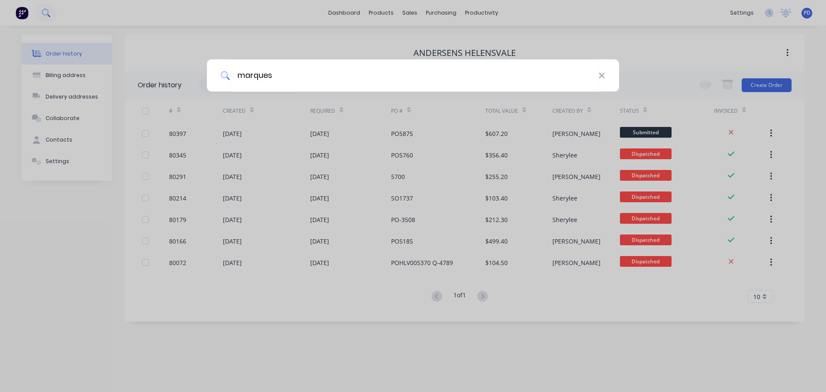
type input "marques"
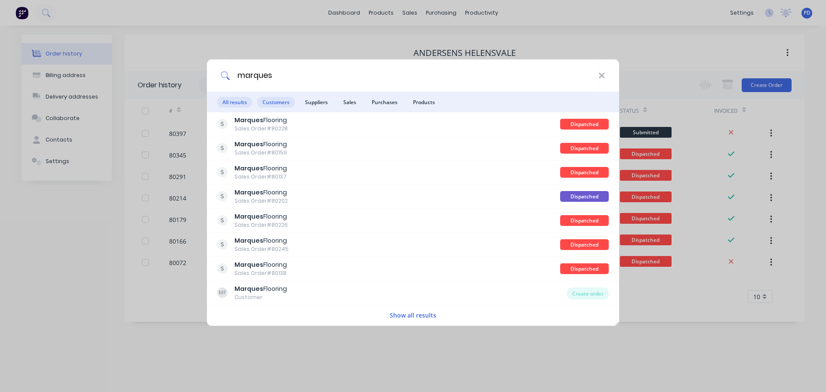
click at [274, 107] on span "Customers" at bounding box center [275, 102] width 37 height 11
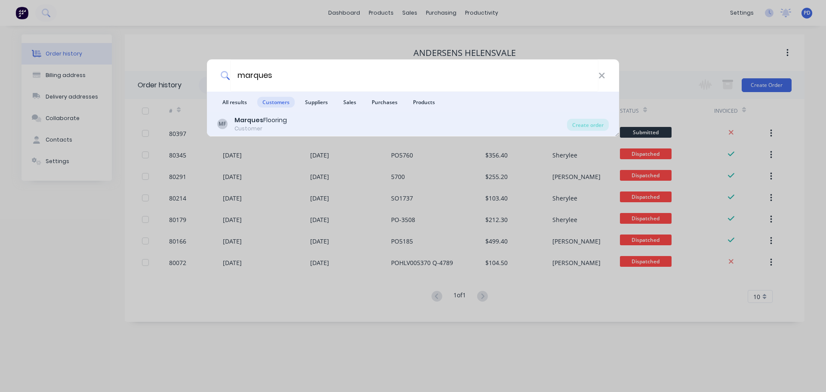
click at [254, 120] on b "Marques" at bounding box center [248, 120] width 29 height 9
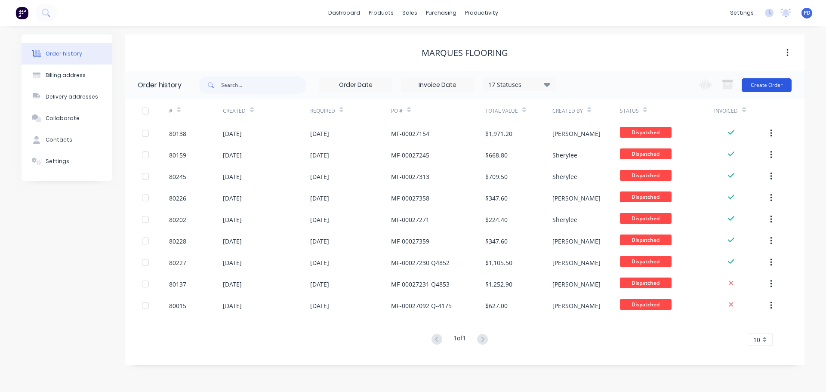
click at [756, 87] on button "Create Order" at bounding box center [766, 85] width 50 height 14
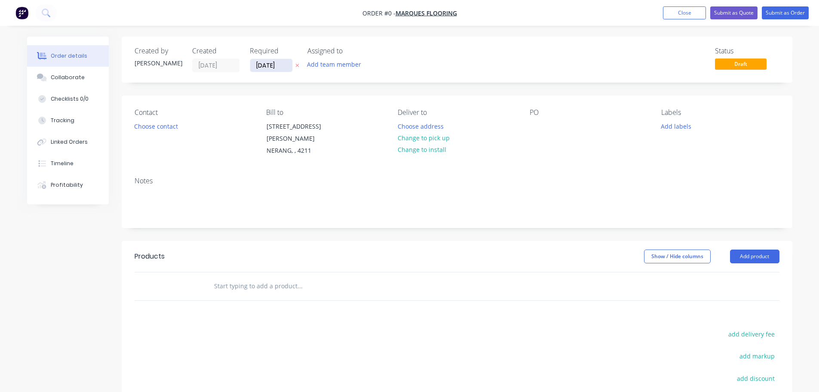
click at [286, 70] on input "[DATE]" at bounding box center [271, 65] width 42 height 13
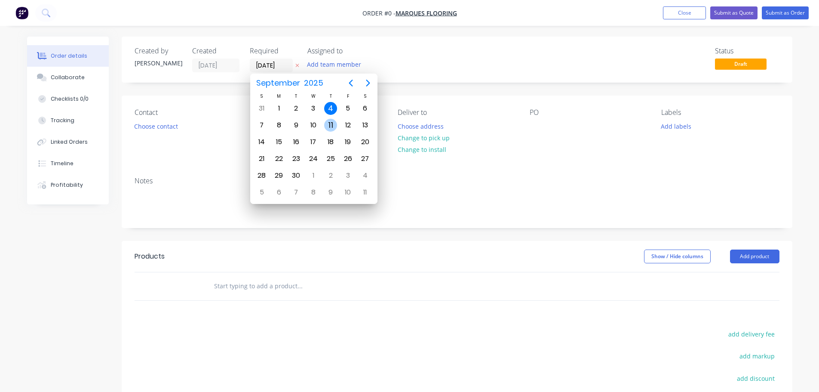
click at [331, 127] on div "11" at bounding box center [330, 125] width 13 height 13
type input "[DATE]"
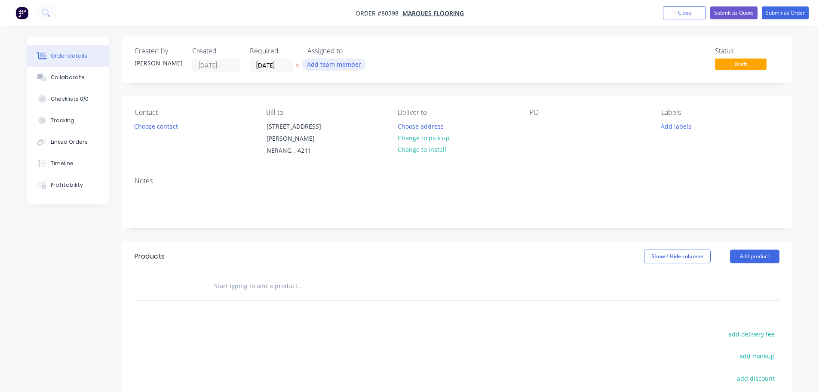
click at [338, 66] on button "Add team member" at bounding box center [333, 64] width 63 height 12
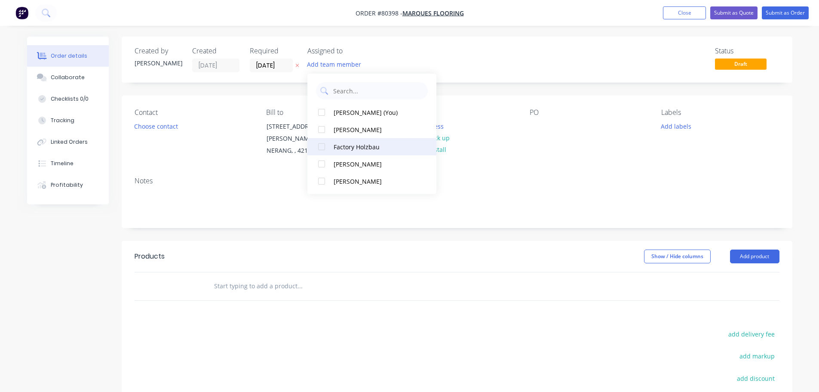
click at [320, 146] on div at bounding box center [321, 146] width 17 height 17
click at [145, 126] on button "Choose contact" at bounding box center [155, 126] width 53 height 12
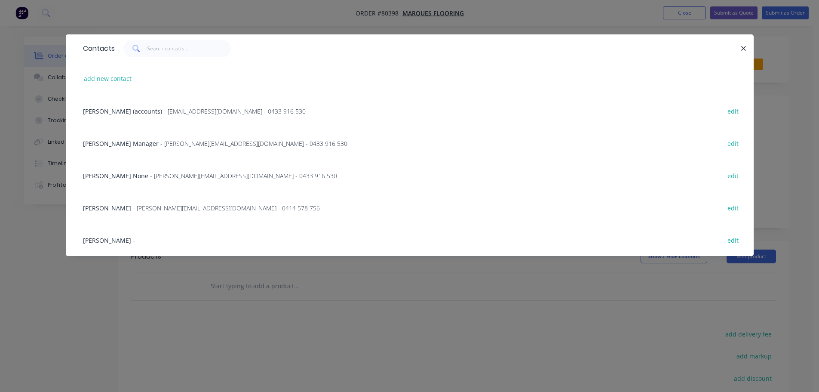
click at [133, 209] on span "- [PERSON_NAME][EMAIL_ADDRESS][DOMAIN_NAME] - 0414 578 756" at bounding box center [226, 208] width 187 height 8
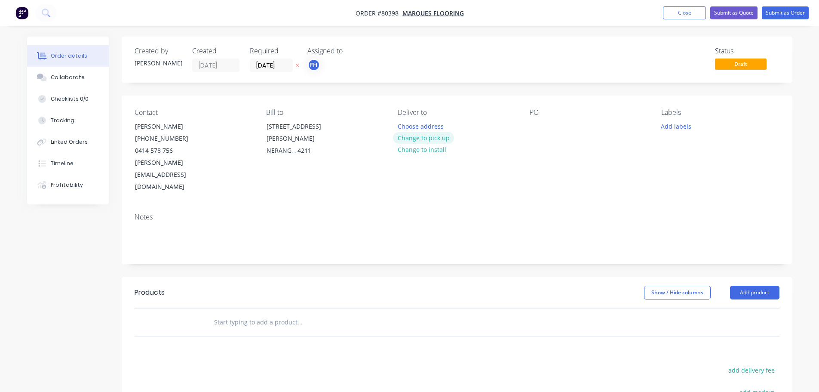
click at [418, 135] on button "Change to pick up" at bounding box center [423, 138] width 61 height 12
click at [542, 129] on div at bounding box center [537, 126] width 14 height 12
drag, startPoint x: 675, startPoint y: 119, endPoint x: 676, endPoint y: 128, distance: 9.5
click at [675, 125] on div "Labels Add labels" at bounding box center [720, 150] width 118 height 85
click at [676, 128] on button "Add labels" at bounding box center [677, 126] width 40 height 12
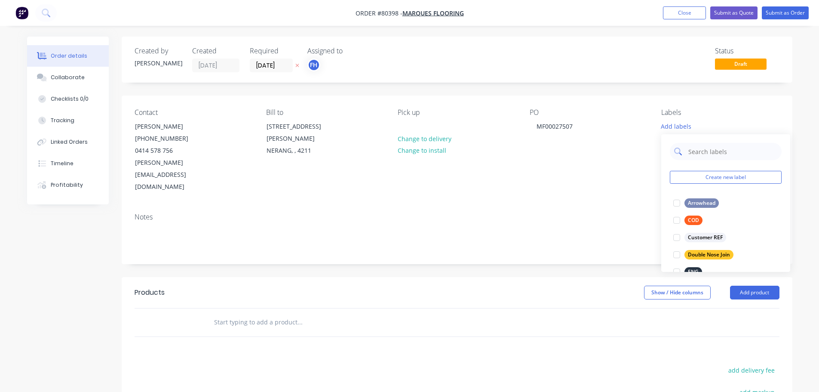
click at [703, 152] on input "text" at bounding box center [733, 151] width 90 height 17
click at [679, 202] on div at bounding box center [676, 202] width 17 height 17
type input "e"
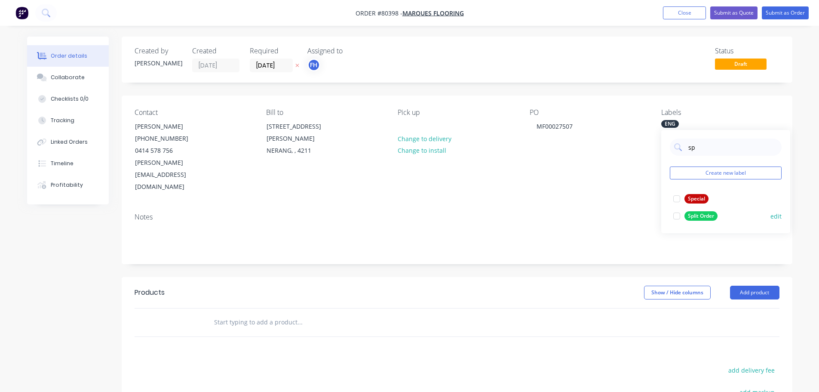
click at [677, 215] on div at bounding box center [676, 215] width 17 height 17
drag, startPoint x: 708, startPoint y: 150, endPoint x: 671, endPoint y: 148, distance: 37.0
click at [671, 148] on div "sp" at bounding box center [726, 146] width 112 height 17
click at [676, 201] on div at bounding box center [676, 198] width 17 height 17
drag, startPoint x: 704, startPoint y: 149, endPoint x: 683, endPoint y: 150, distance: 21.5
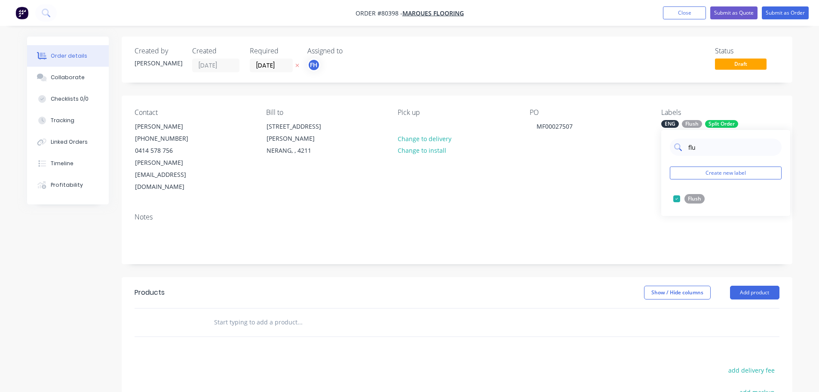
click at [683, 150] on div "flu" at bounding box center [726, 146] width 112 height 17
type input "flu"
click at [713, 173] on button "Create new label" at bounding box center [726, 172] width 112 height 13
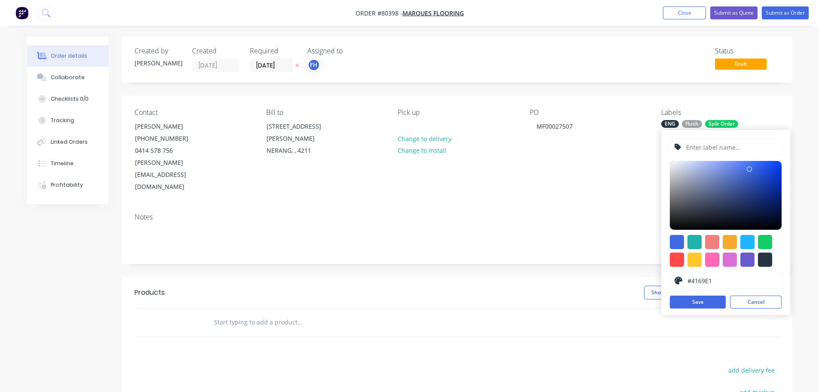
click at [706, 151] on input "text" at bounding box center [732, 147] width 92 height 16
type input "Standard nosing"
click at [691, 301] on button "Save" at bounding box center [698, 301] width 56 height 13
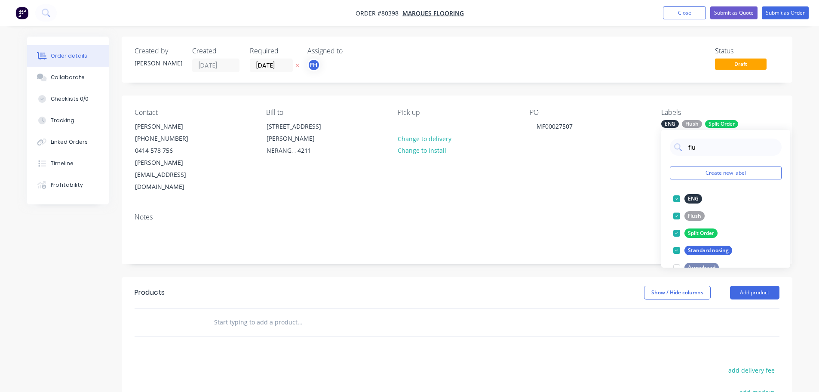
click at [599, 250] on div "Created by [PERSON_NAME] Created [DATE] Required [DATE] Assigned to FH Status D…" at bounding box center [457, 290] width 671 height 507
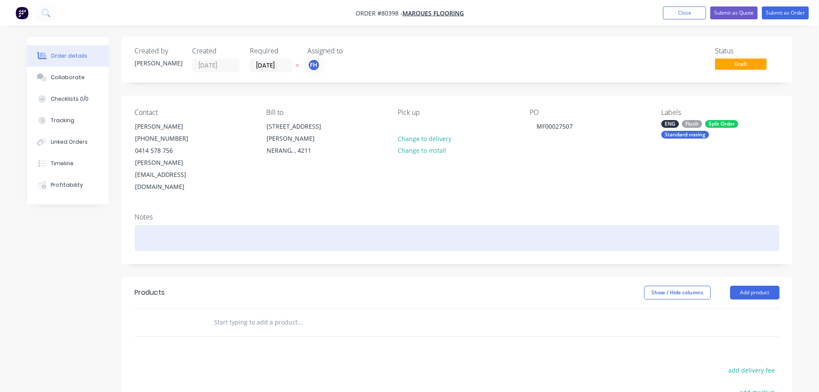
click at [148, 225] on div at bounding box center [457, 238] width 645 height 26
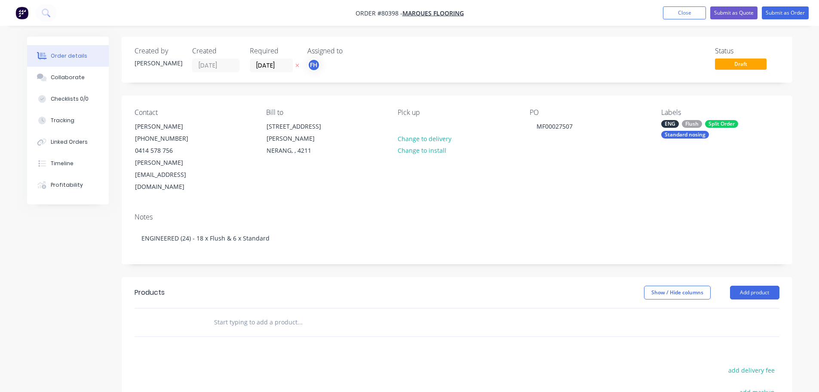
click at [715, 122] on div "Split Order" at bounding box center [721, 124] width 33 height 8
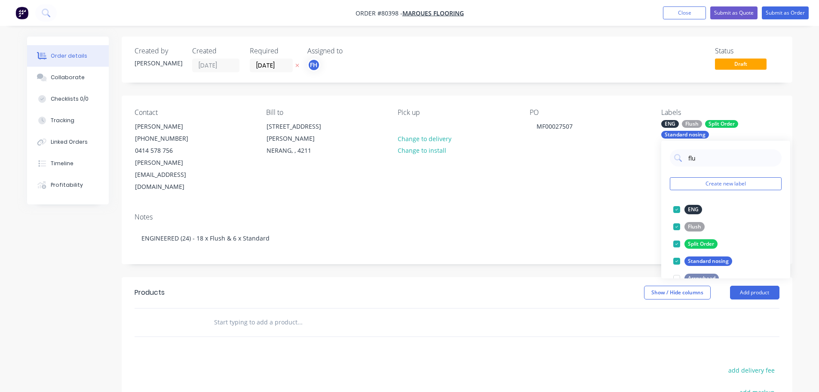
click at [639, 151] on div "PO MF00027507" at bounding box center [589, 150] width 118 height 85
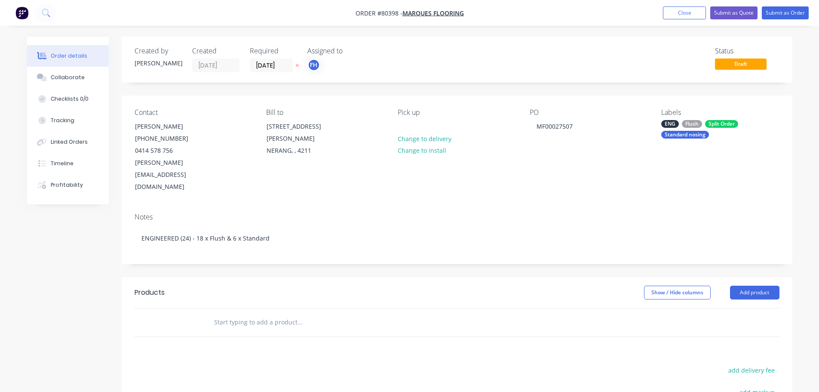
click at [268, 314] on input "text" at bounding box center [300, 322] width 172 height 17
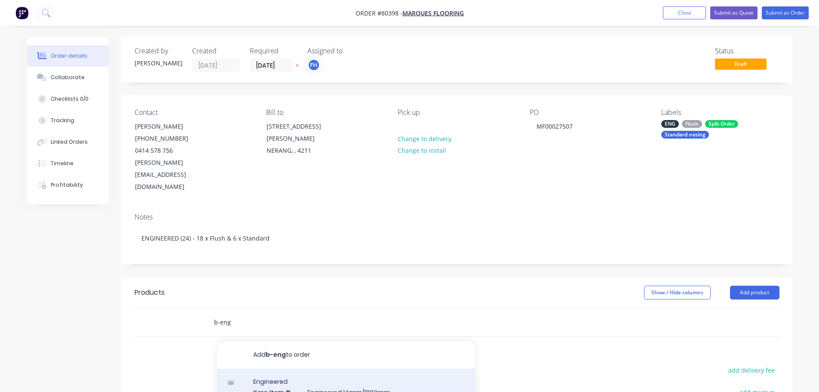
type input "b-eng"
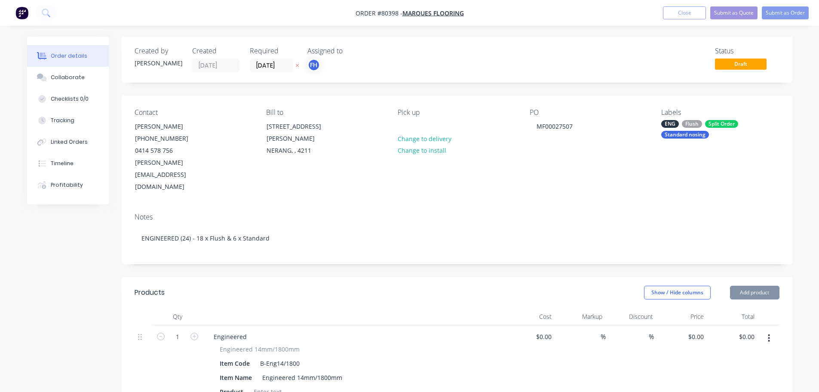
type input "$67.00"
click at [178, 330] on input "1" at bounding box center [177, 336] width 22 height 13
type input "18"
type input "$1,206.00"
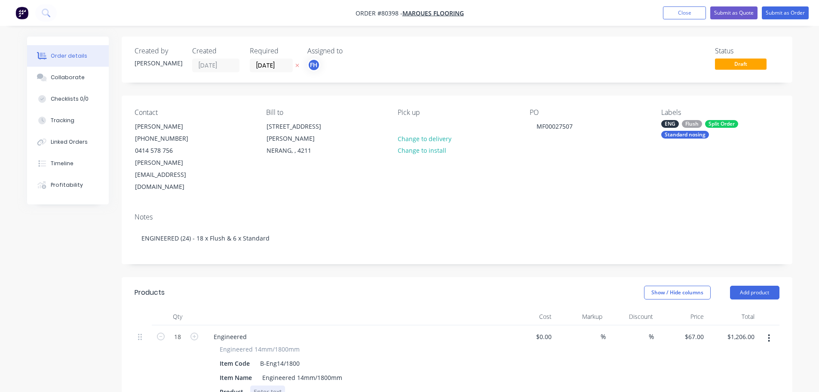
click at [264, 385] on div at bounding box center [267, 391] width 35 height 12
type input "6"
type input "$402.00"
click at [261, 385] on div at bounding box center [267, 391] width 35 height 12
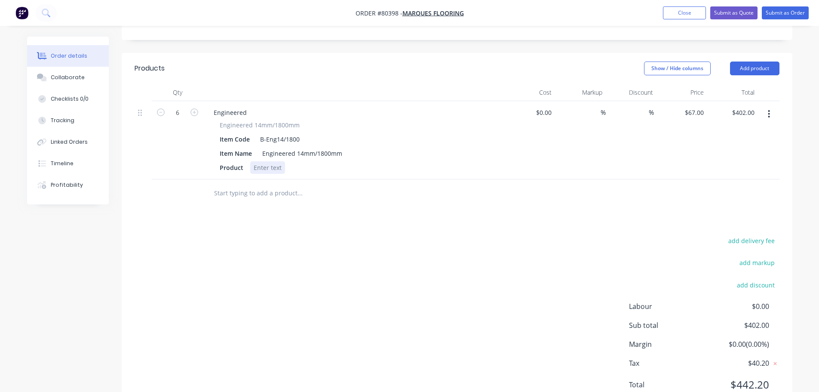
scroll to position [235, 0]
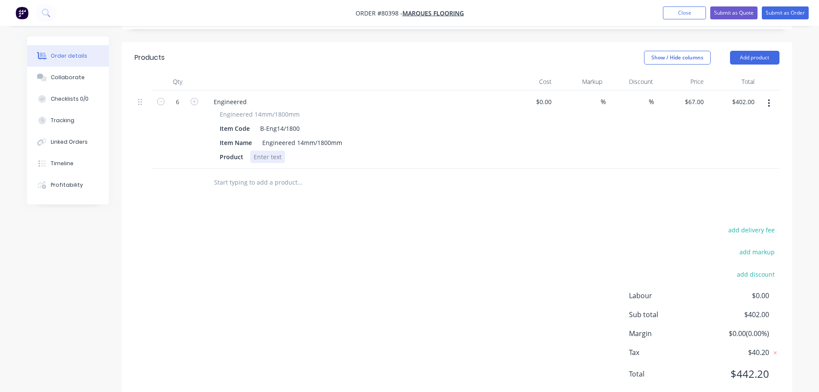
click at [266, 151] on div at bounding box center [267, 157] width 35 height 12
click at [274, 151] on div "Pronto, 4/1900mm, Washed Pebble" at bounding box center [303, 157] width 107 height 12
drag, startPoint x: 250, startPoint y: 133, endPoint x: 359, endPoint y: 132, distance: 108.8
click at [359, 151] on div "Product Pronto, 14/1900mm, Washed Pebble" at bounding box center [352, 157] width 272 height 12
copy div "Pronto, 14/1900mm, Washed Pebble"
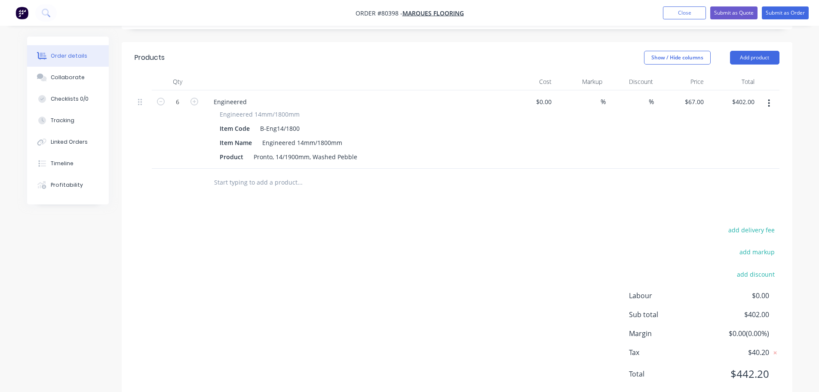
click at [268, 174] on input "text" at bounding box center [300, 182] width 172 height 17
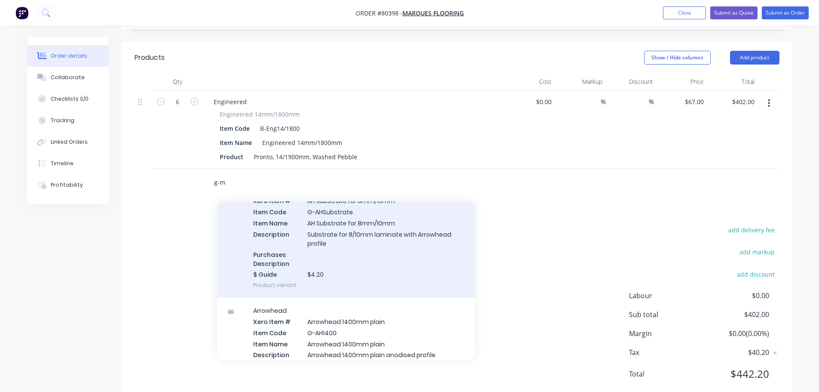
scroll to position [129, 0]
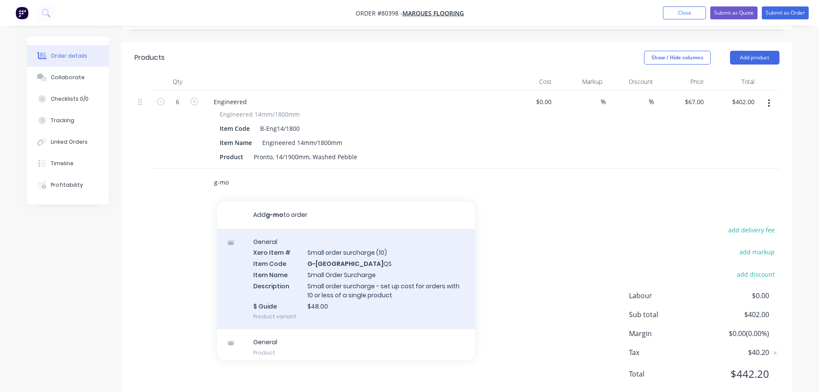
type input "g-mo"
click at [285, 241] on div "General Xero Item # Small order surcharge (10) Item Code G-MO QS Item Name Smal…" at bounding box center [346, 279] width 258 height 101
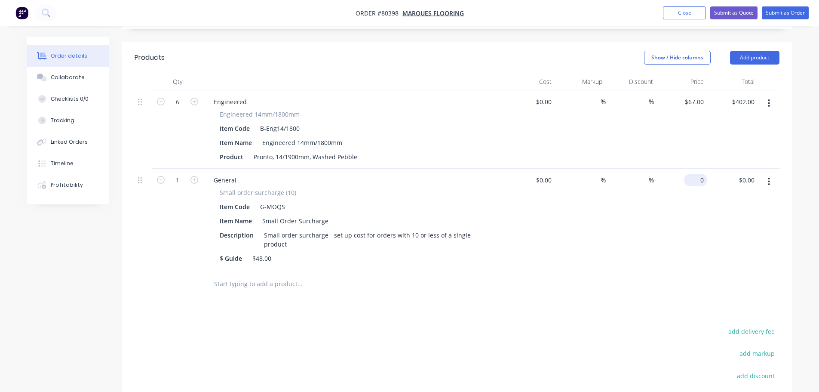
click at [695, 174] on div "0 $0.00" at bounding box center [695, 180] width 23 height 12
type input "$48.00"
click at [233, 275] on input "text" at bounding box center [300, 283] width 172 height 17
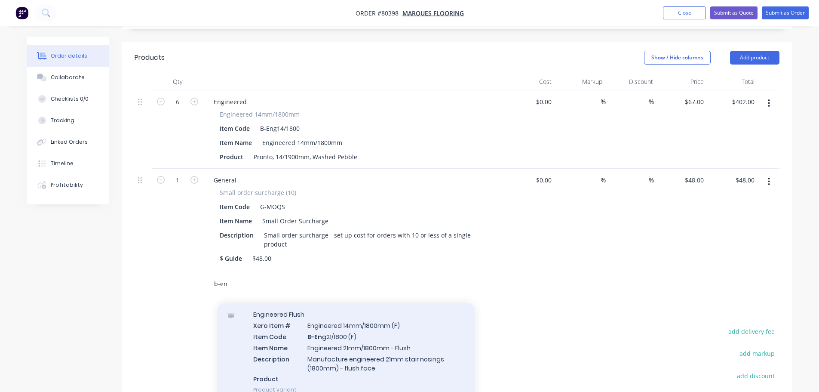
type input "b-en"
click at [312, 336] on div "Engineered Flush Xero Item # Engineered 14mm/1800mm (F) Item Code B-En g21/1800…" at bounding box center [346, 351] width 258 height 101
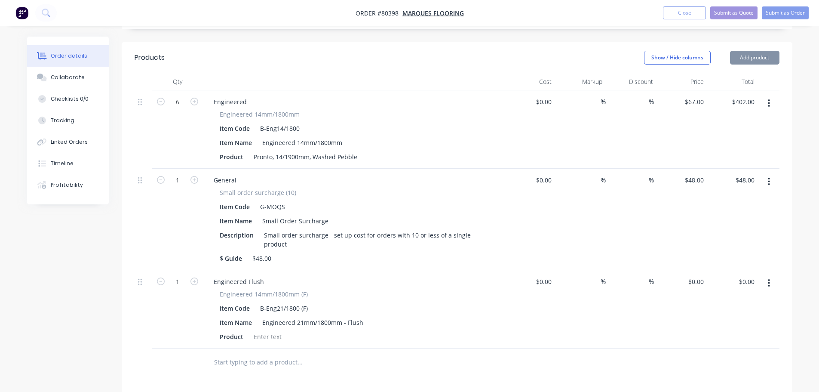
type input "$70.00"
click at [770, 279] on icon "button" at bounding box center [770, 283] width 2 height 8
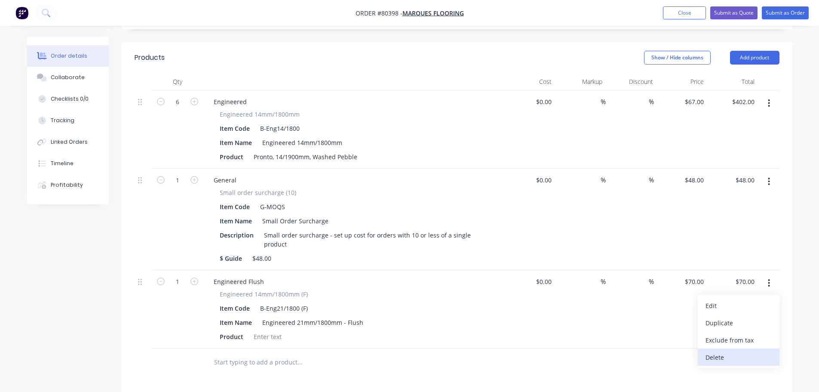
click at [717, 351] on div "Delete" at bounding box center [739, 357] width 66 height 12
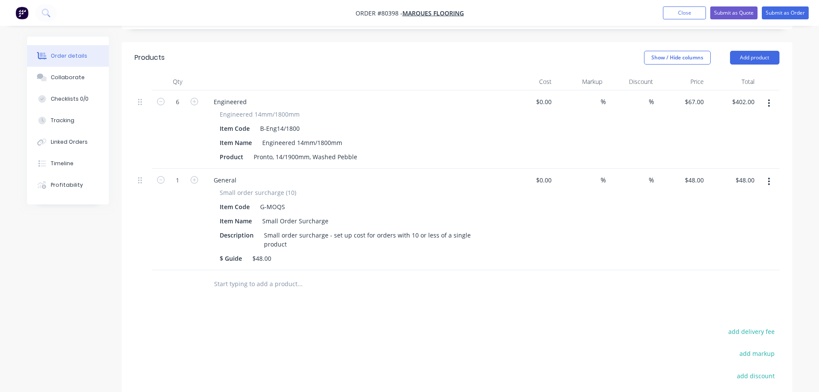
click at [260, 275] on input "text" at bounding box center [300, 283] width 172 height 17
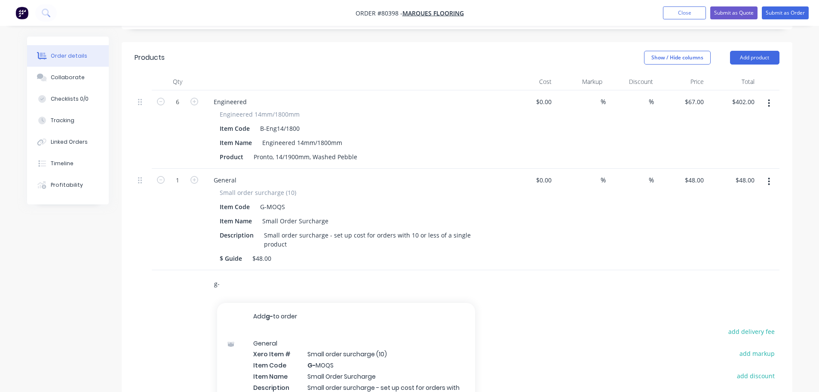
type input "g"
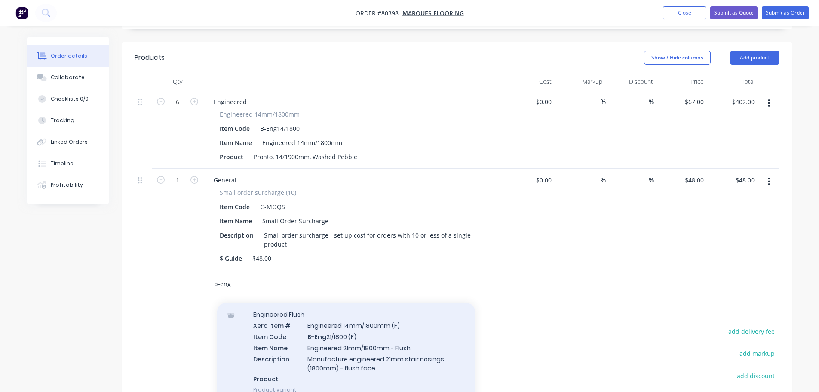
type input "b-eng"
click at [326, 332] on div "Engineered Flush Xero Item # Engineered 14mm/1800mm (F) Item Code B-Eng 21/1800…" at bounding box center [346, 351] width 258 height 101
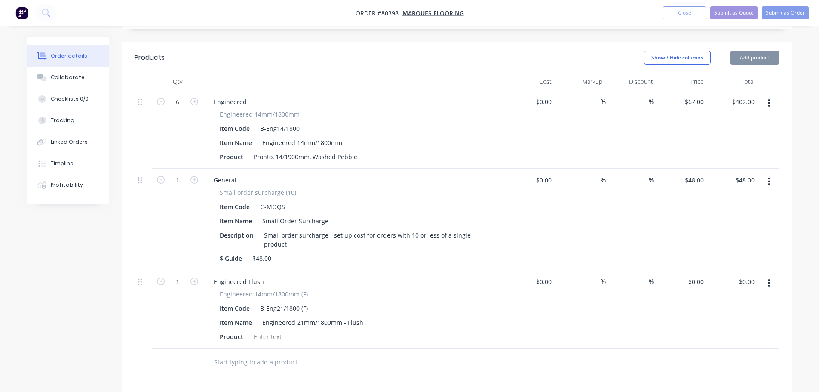
type input "$70.00"
click at [772, 275] on button "button" at bounding box center [769, 282] width 20 height 15
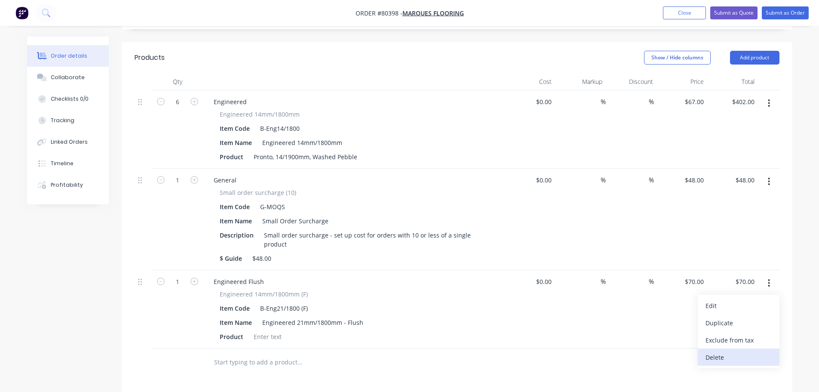
click at [723, 351] on div "Delete" at bounding box center [739, 357] width 66 height 12
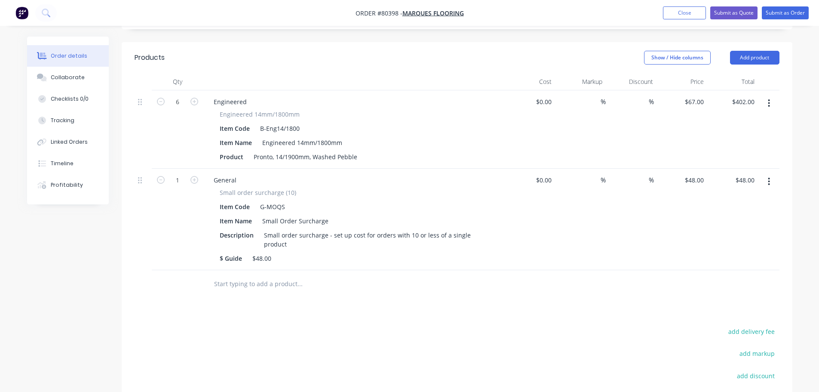
click at [258, 275] on input "text" at bounding box center [300, 283] width 172 height 17
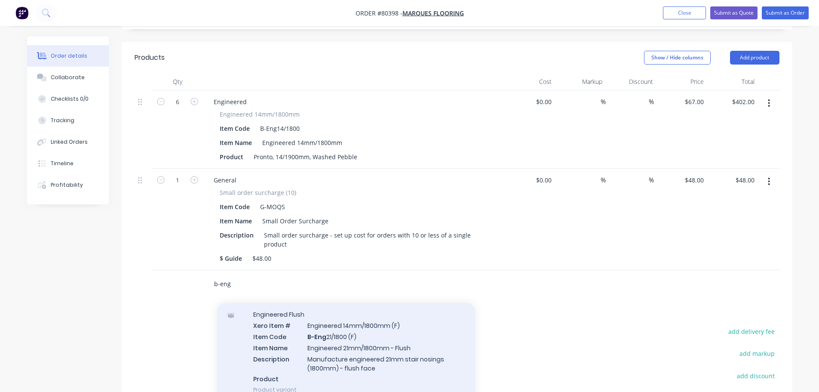
type input "b-eng"
click at [353, 330] on div "Engineered Flush Xero Item # Engineered 14mm/1800mm (F) Item Code B-Eng 21/1800…" at bounding box center [346, 351] width 258 height 101
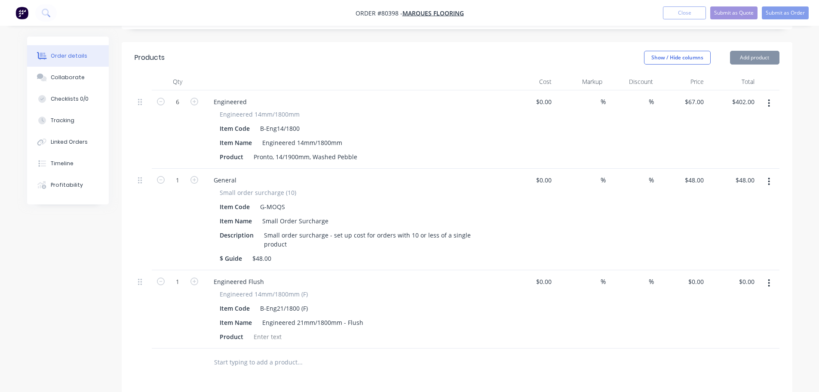
type input "$70.00"
click at [268, 354] on input "text" at bounding box center [300, 362] width 172 height 17
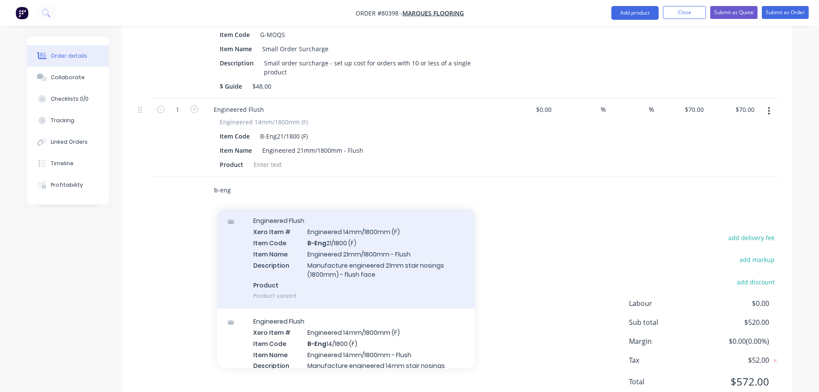
scroll to position [172, 0]
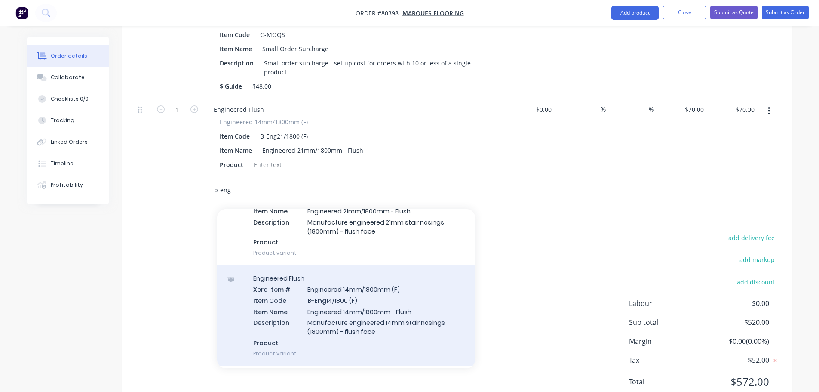
type input "b-eng"
click at [338, 285] on div "Engineered Flush Xero Item # Engineered 14mm/1800mm (F) Item Code B-Eng 14/1800…" at bounding box center [346, 315] width 258 height 101
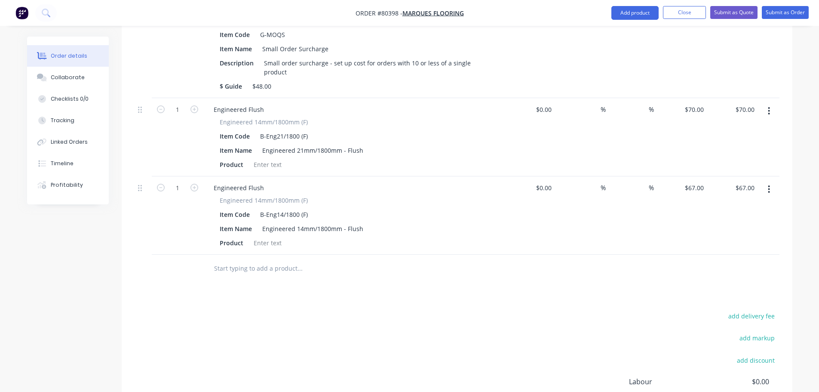
click at [773, 103] on button "button" at bounding box center [769, 110] width 20 height 15
drag, startPoint x: 731, startPoint y: 163, endPoint x: 721, endPoint y: 164, distance: 10.0
click at [731, 179] on div "Delete" at bounding box center [739, 185] width 66 height 12
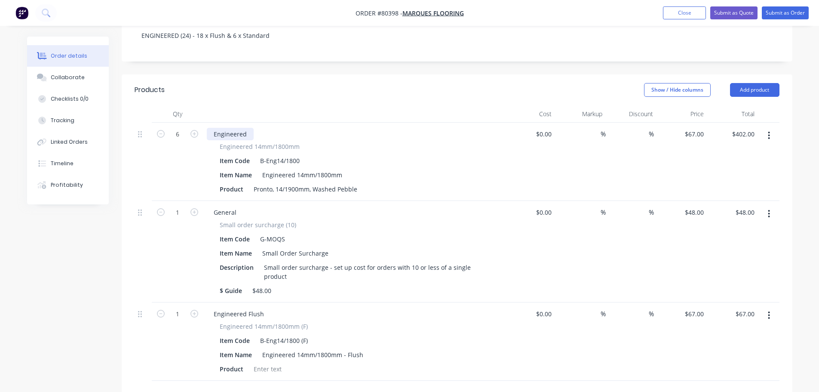
scroll to position [278, 0]
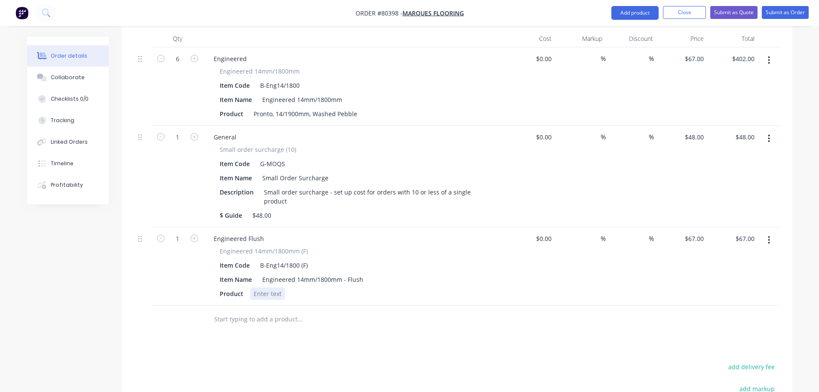
click at [267, 287] on div at bounding box center [267, 293] width 35 height 12
drag, startPoint x: 267, startPoint y: 270, endPoint x: 257, endPoint y: 283, distance: 15.9
drag, startPoint x: 257, startPoint y: 283, endPoint x: 253, endPoint y: 271, distance: 12.6
click at [253, 287] on div at bounding box center [267, 293] width 35 height 12
paste div
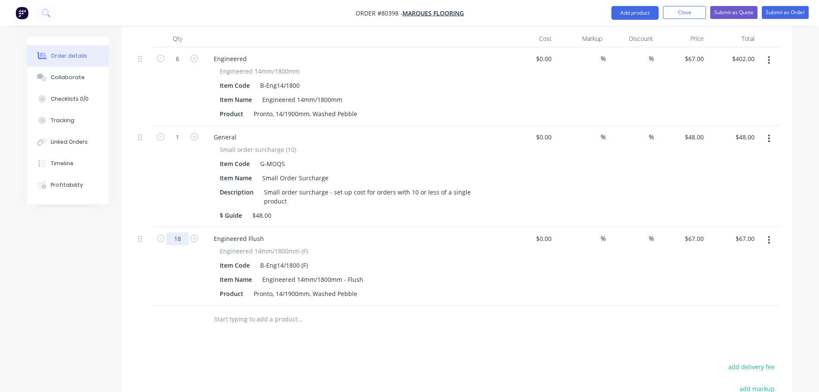
type input "18"
type input "$1,206.00"
drag, startPoint x: 770, startPoint y: 217, endPoint x: 764, endPoint y: 117, distance: 100.4
click at [764, 117] on div "6 Engineered Engineered 14mm/1800mm Item Code B-Eng14/1800 Item Name Engineered…" at bounding box center [457, 176] width 645 height 258
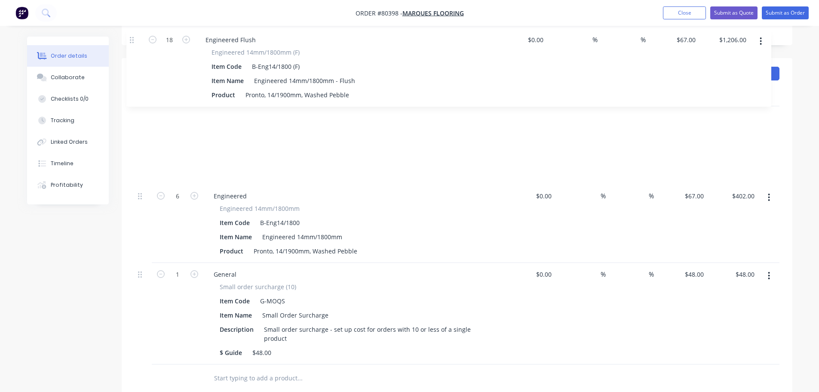
drag, startPoint x: 141, startPoint y: 215, endPoint x: 131, endPoint y: 39, distance: 175.8
click at [133, 32] on div "Created by [PERSON_NAME] Created [DATE] Required [DATE] Assigned to FH Status D…" at bounding box center [457, 208] width 671 height 781
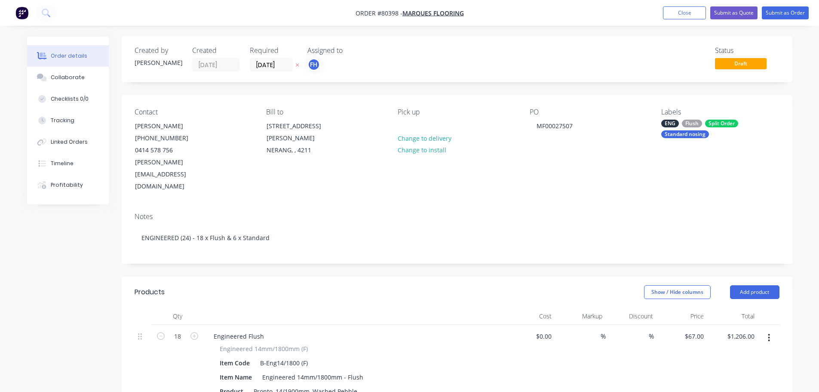
scroll to position [0, 0]
click at [789, 13] on button "Submit as Order" at bounding box center [785, 12] width 47 height 13
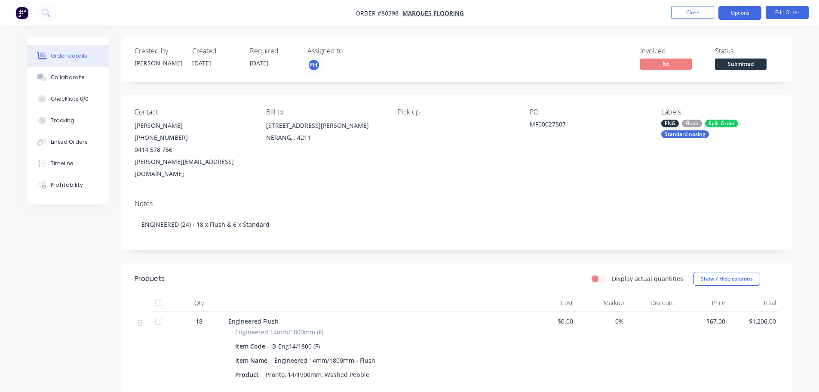
click at [748, 15] on button "Options" at bounding box center [740, 13] width 43 height 14
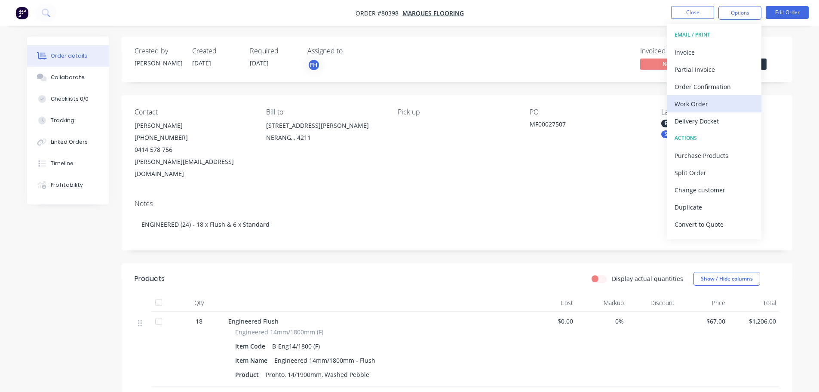
click at [694, 105] on div "Work Order" at bounding box center [714, 104] width 79 height 12
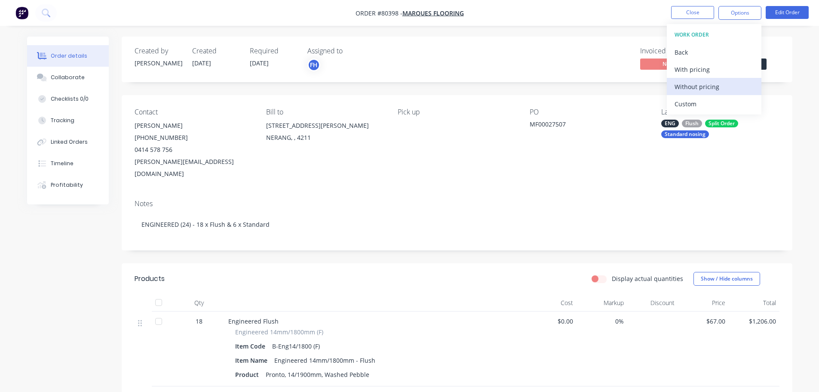
click at [691, 89] on div "Without pricing" at bounding box center [714, 86] width 79 height 12
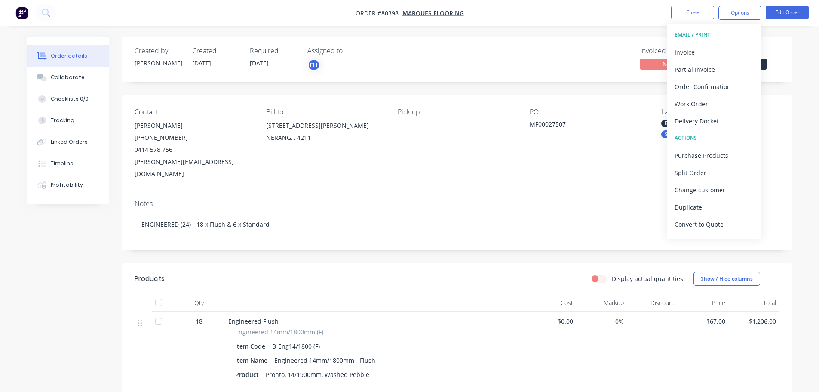
click at [158, 13] on nav "Order #80398 - Marques Flooring Close Options EMAIL / PRINT Invoice Partial Inv…" at bounding box center [409, 13] width 819 height 26
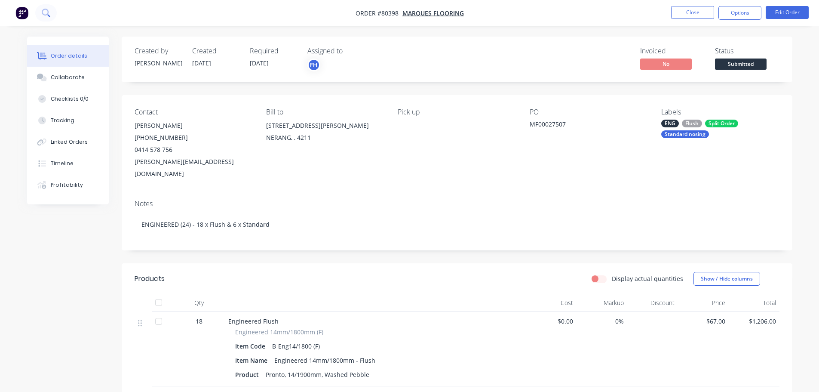
click at [42, 13] on icon at bounding box center [46, 13] width 8 height 8
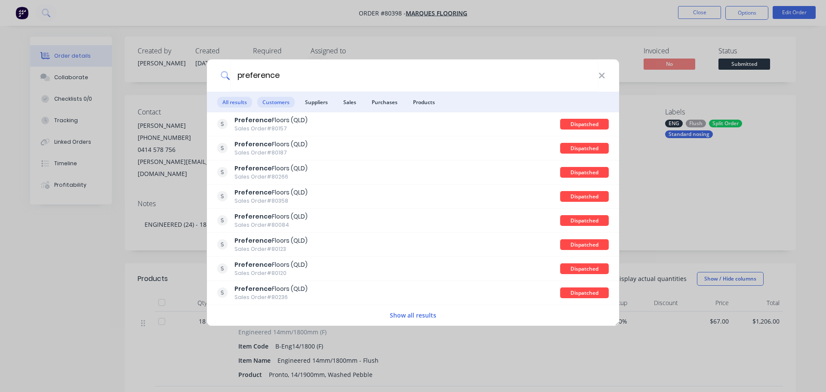
type input "preference"
click at [271, 105] on span "Customers" at bounding box center [275, 102] width 37 height 11
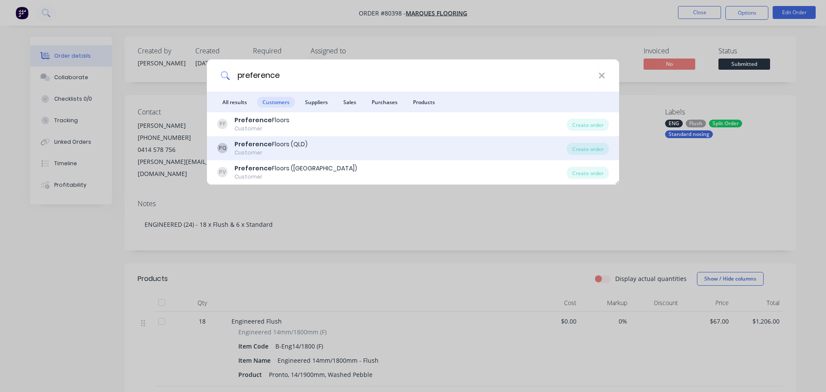
click at [258, 154] on div "Customer" at bounding box center [270, 153] width 73 height 8
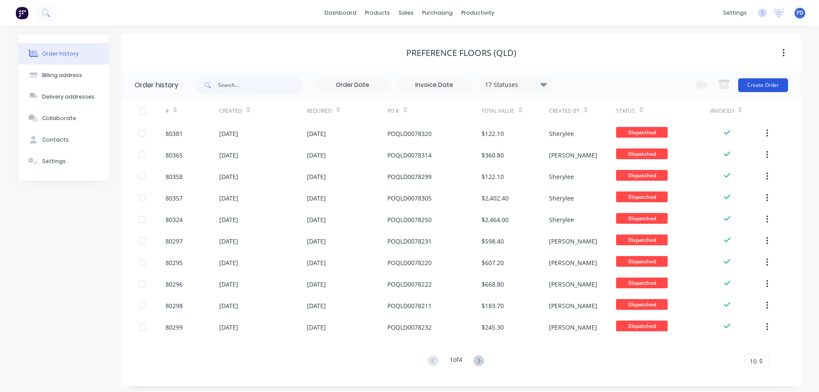
click at [774, 86] on button "Create Order" at bounding box center [763, 85] width 50 height 14
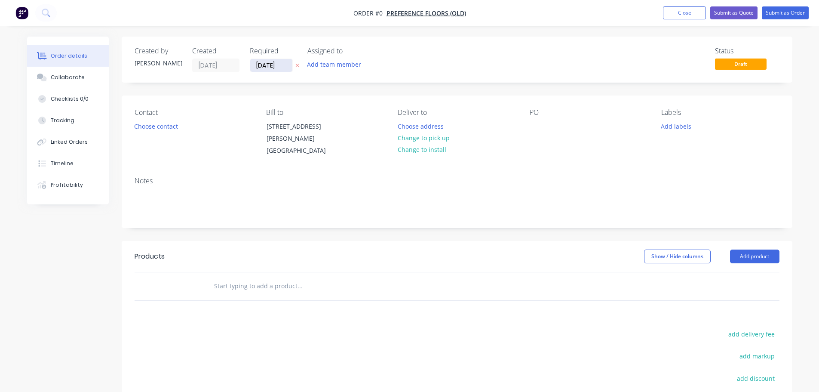
click at [289, 71] on input "[DATE]" at bounding box center [271, 65] width 42 height 13
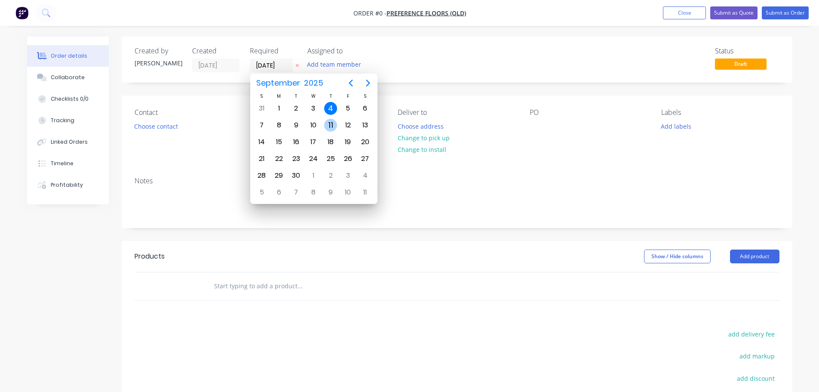
click at [333, 129] on div "11" at bounding box center [330, 125] width 13 height 13
type input "[DATE]"
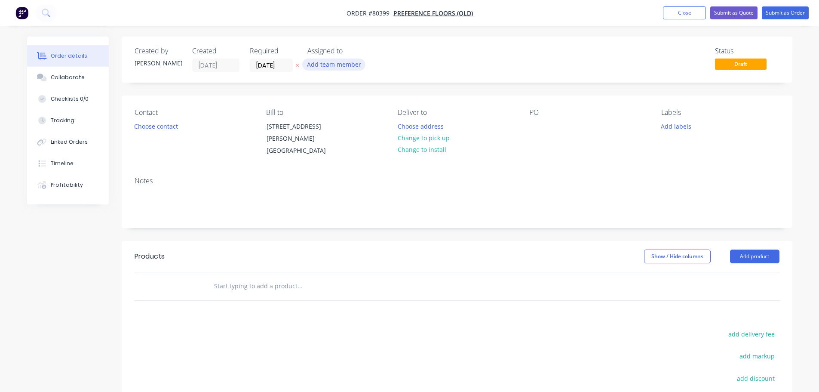
click at [332, 65] on button "Add team member" at bounding box center [333, 64] width 63 height 12
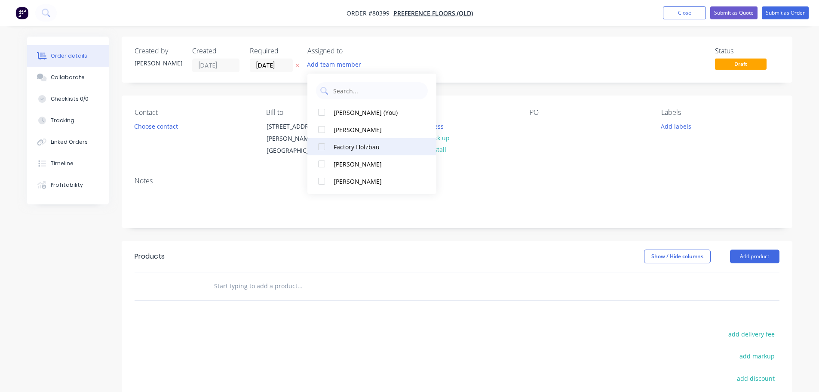
click at [323, 145] on div at bounding box center [321, 146] width 17 height 17
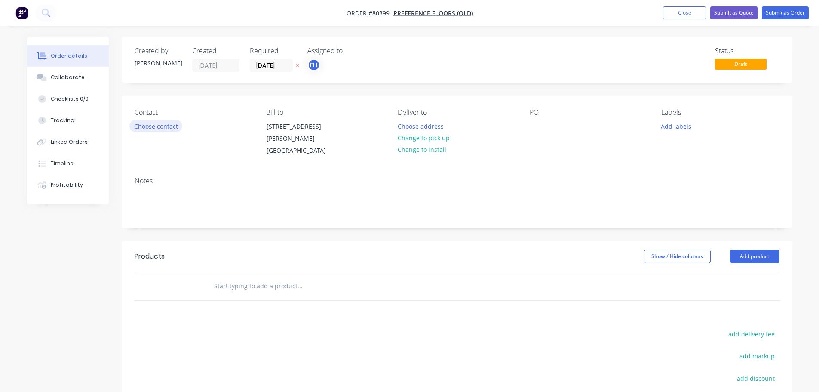
click at [167, 131] on button "Choose contact" at bounding box center [155, 126] width 53 height 12
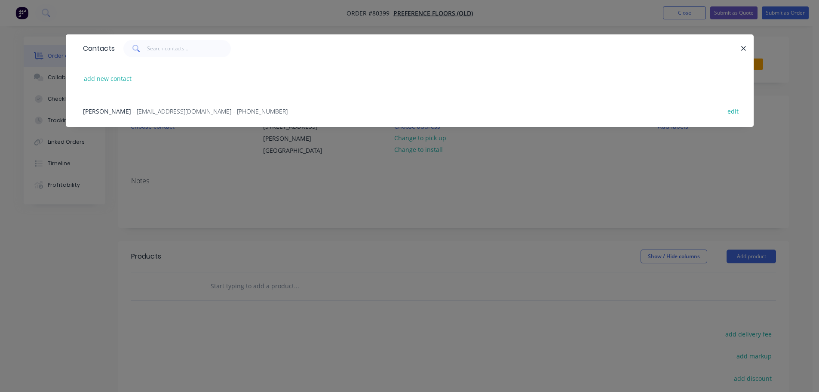
click at [107, 107] on span "[PERSON_NAME]" at bounding box center [107, 111] width 48 height 8
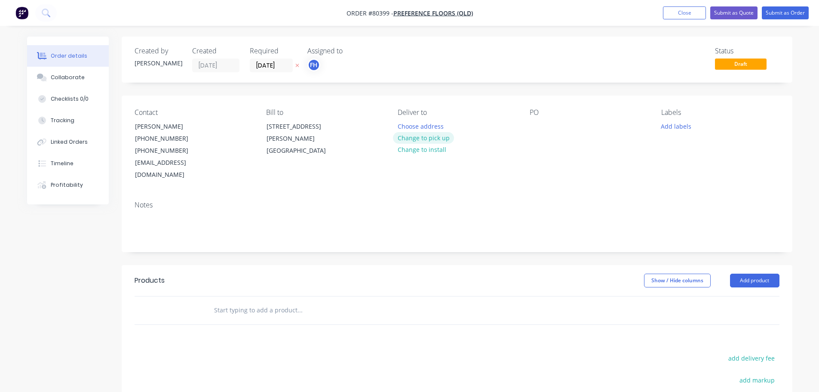
click at [413, 137] on button "Change to pick up" at bounding box center [423, 138] width 61 height 12
click at [403, 126] on div at bounding box center [405, 126] width 14 height 12
click at [531, 126] on div at bounding box center [537, 126] width 14 height 12
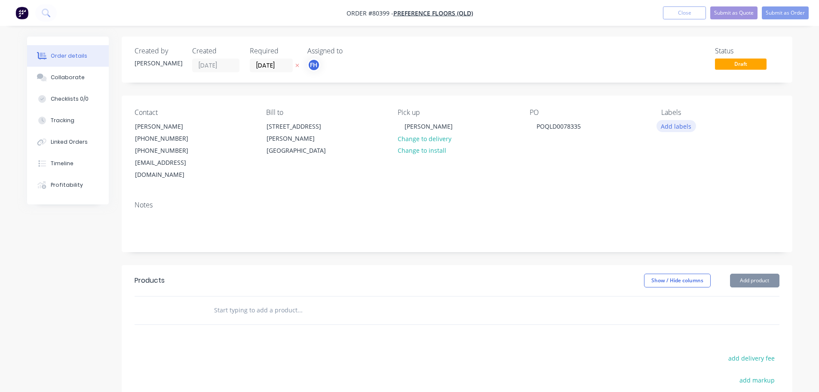
click at [667, 128] on button "Add labels" at bounding box center [677, 126] width 40 height 12
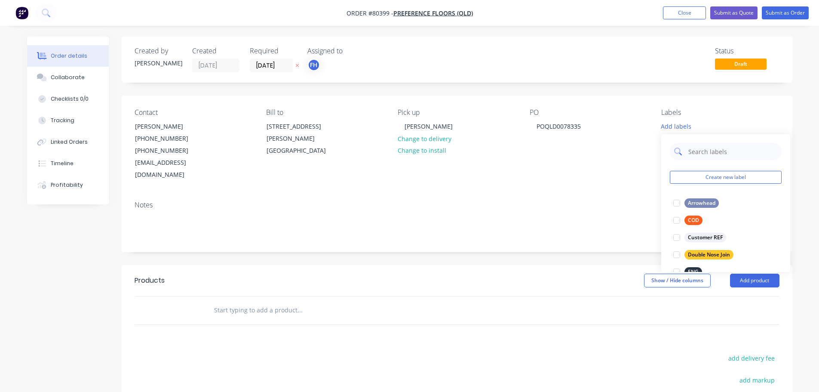
click at [706, 150] on input "text" at bounding box center [733, 151] width 90 height 17
type input "eng"
click at [677, 205] on div at bounding box center [676, 202] width 17 height 17
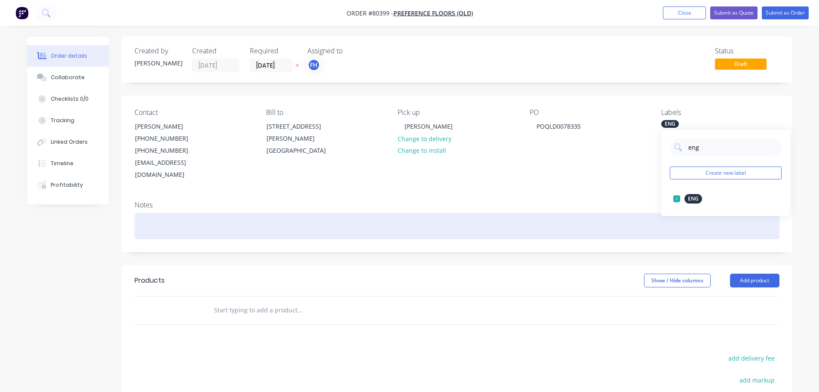
click at [177, 215] on div at bounding box center [457, 226] width 645 height 26
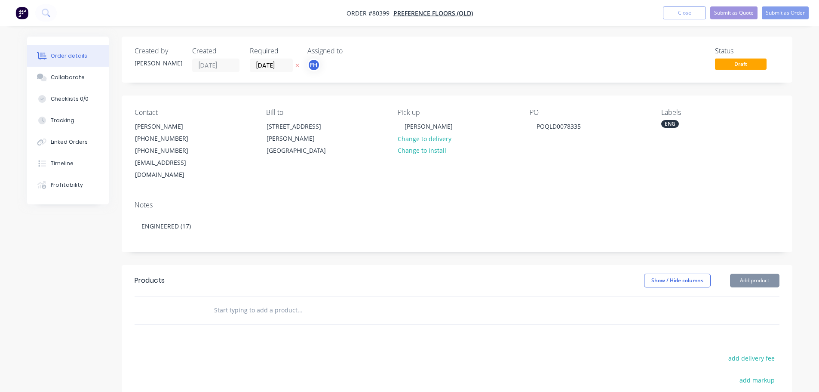
click at [228, 304] on input "text" at bounding box center [300, 309] width 172 height 17
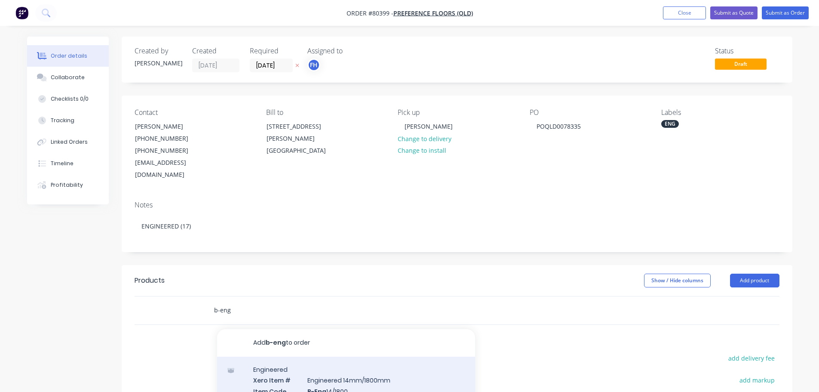
type input "b-eng"
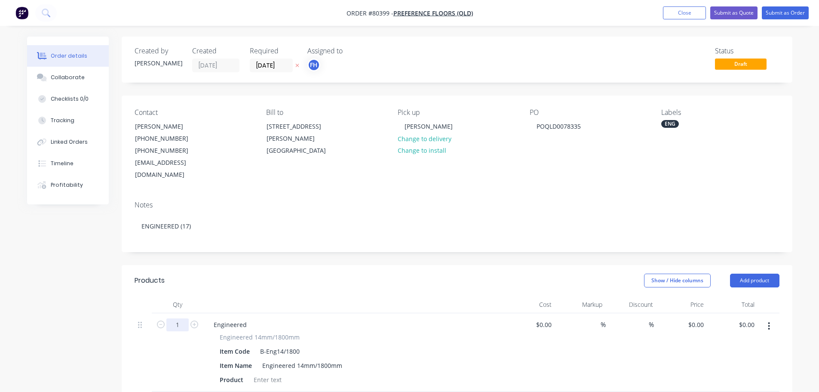
click at [178, 318] on input "1" at bounding box center [177, 324] width 22 height 13
type input "17"
click at [269, 360] on div "Engineered 14mm/1800mm Item Code B-Eng14/1800 Item Name Engineered 14mm/1800mm …" at bounding box center [354, 358] width 294 height 53
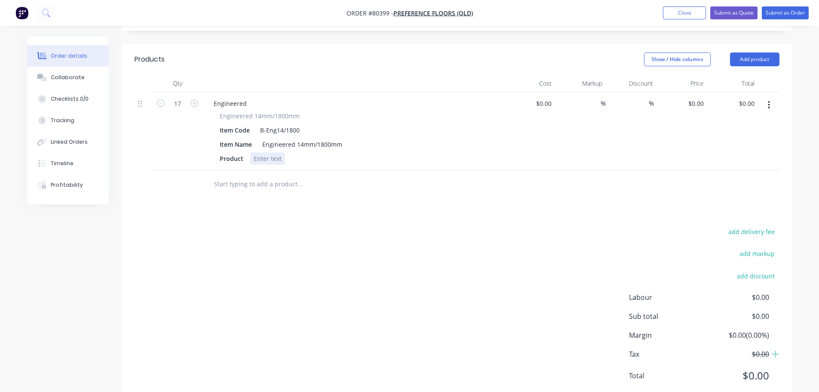
scroll to position [235, 0]
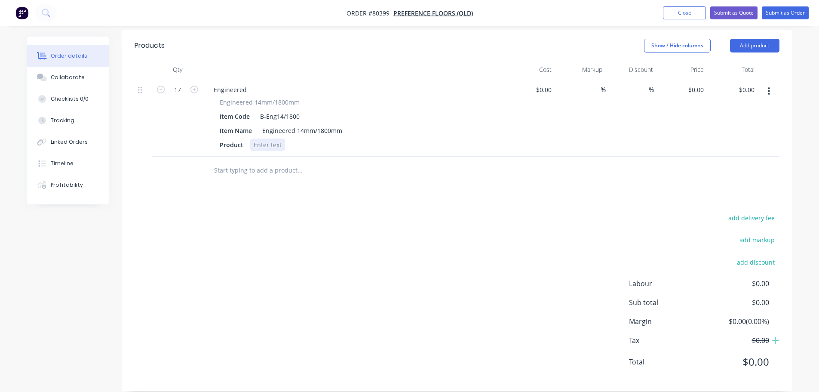
click at [276, 138] on div at bounding box center [267, 144] width 35 height 12
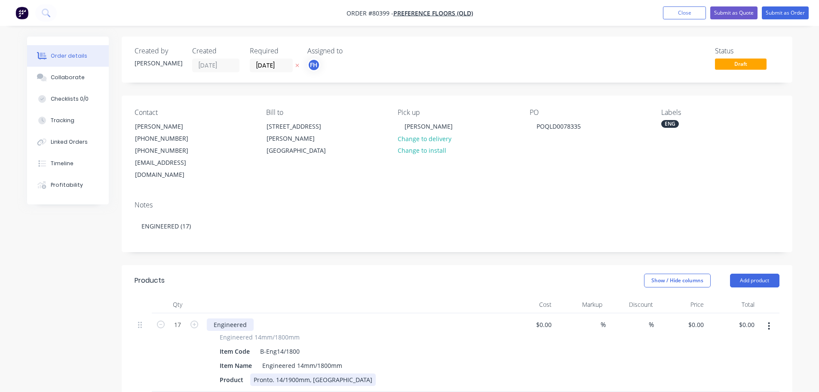
scroll to position [43, 0]
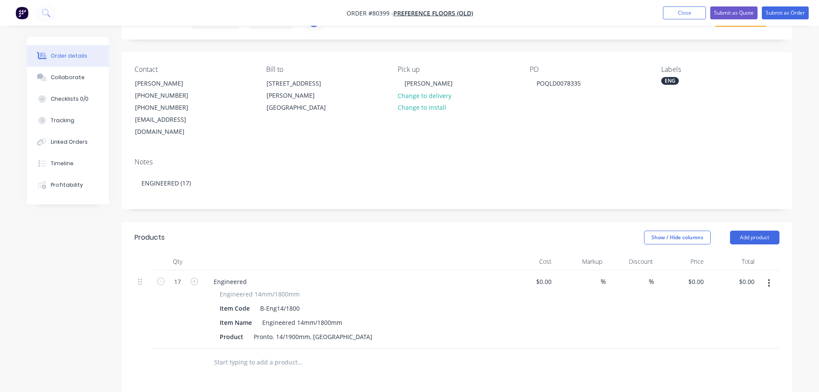
click at [767, 275] on button "button" at bounding box center [769, 282] width 20 height 15
click at [721, 351] on div "Delete" at bounding box center [739, 357] width 66 height 12
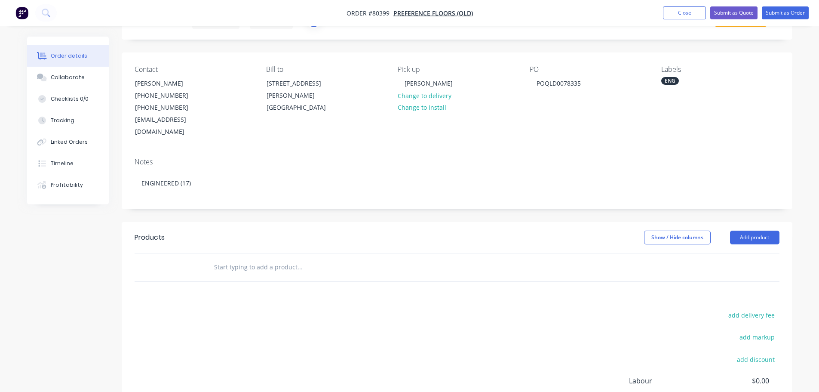
click at [242, 258] on input "text" at bounding box center [300, 266] width 172 height 17
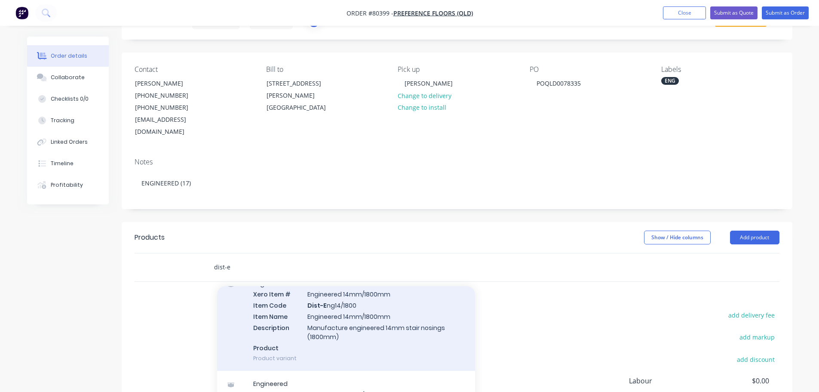
type input "dist-e"
click at [285, 313] on div "Engineered Xero Item # Engineered 14mm/1800mm Item Code Dist-E ng14/1800 Item N…" at bounding box center [346, 321] width 258 height 101
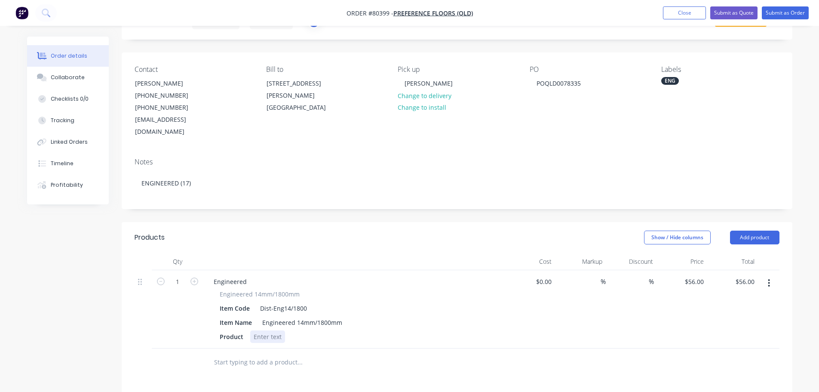
click at [264, 330] on div at bounding box center [267, 336] width 35 height 12
click at [184, 275] on input "1" at bounding box center [177, 281] width 22 height 13
type input "12"
type input "$672.00"
click at [783, 12] on button "Submit as Order" at bounding box center [785, 12] width 47 height 13
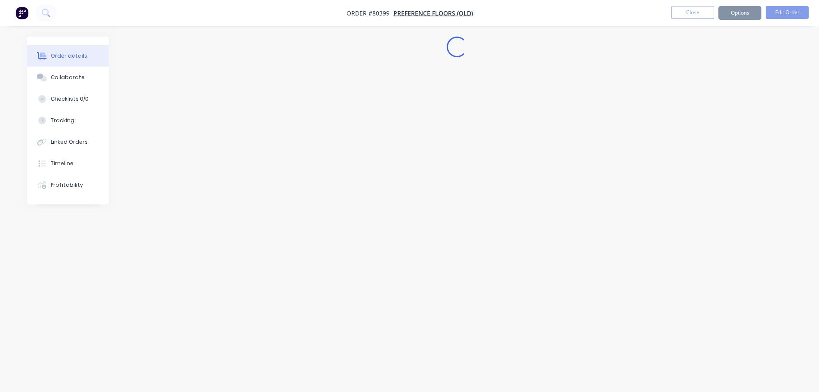
scroll to position [0, 0]
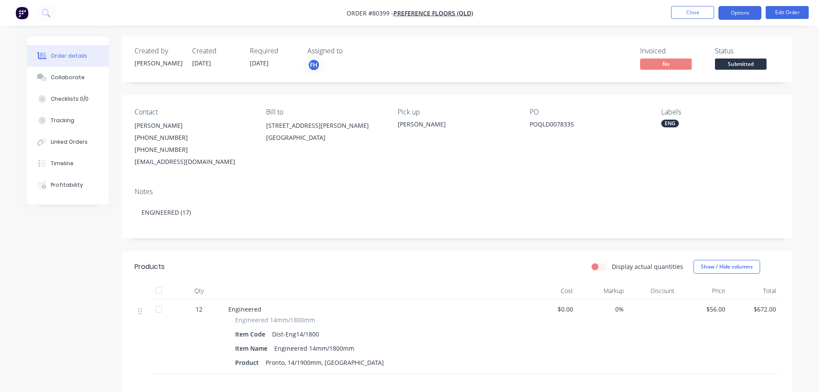
click at [735, 13] on button "Options" at bounding box center [740, 13] width 43 height 14
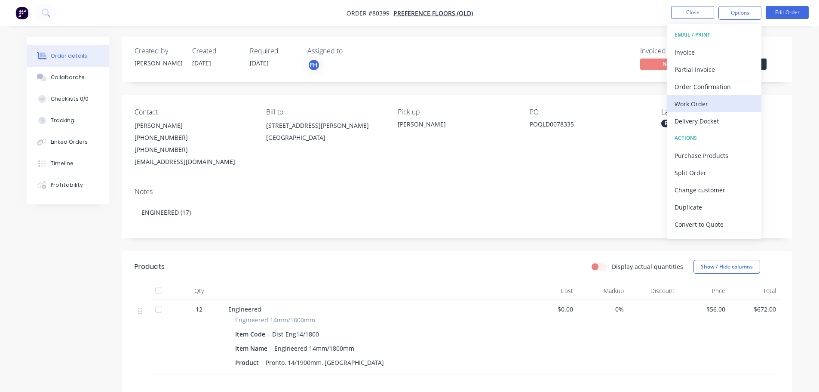
click at [695, 108] on div "Work Order" at bounding box center [714, 104] width 79 height 12
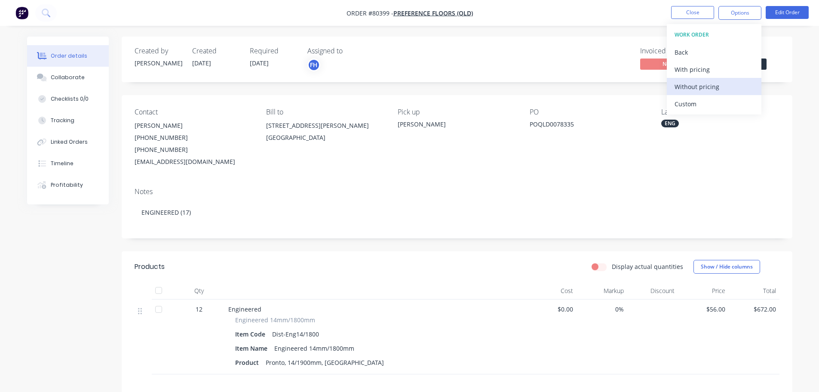
click at [691, 89] on div "Without pricing" at bounding box center [714, 86] width 79 height 12
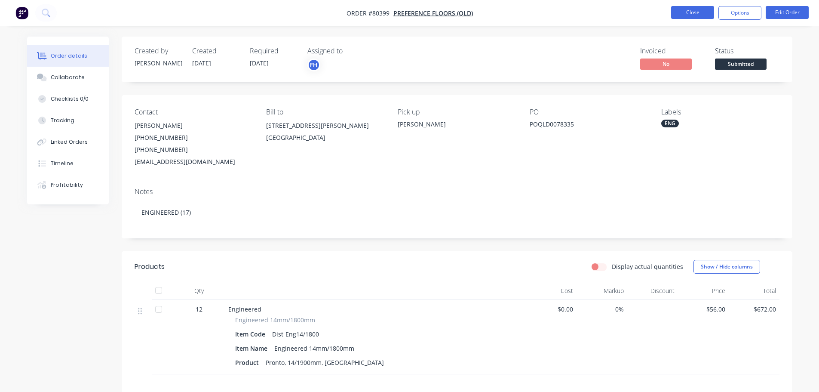
click at [698, 12] on button "Close" at bounding box center [692, 12] width 43 height 13
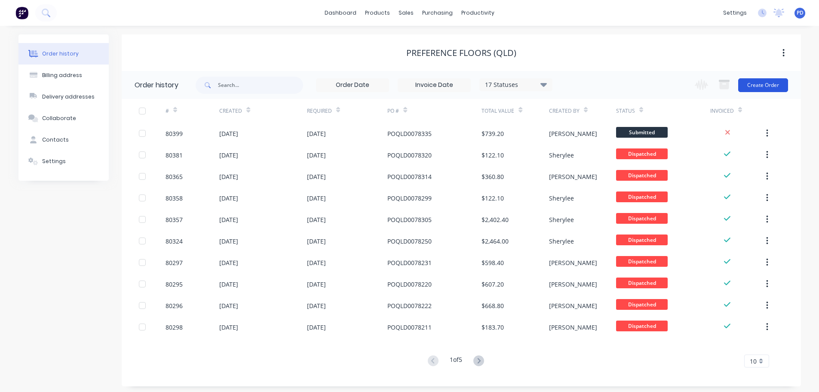
click at [761, 87] on button "Create Order" at bounding box center [763, 85] width 50 height 14
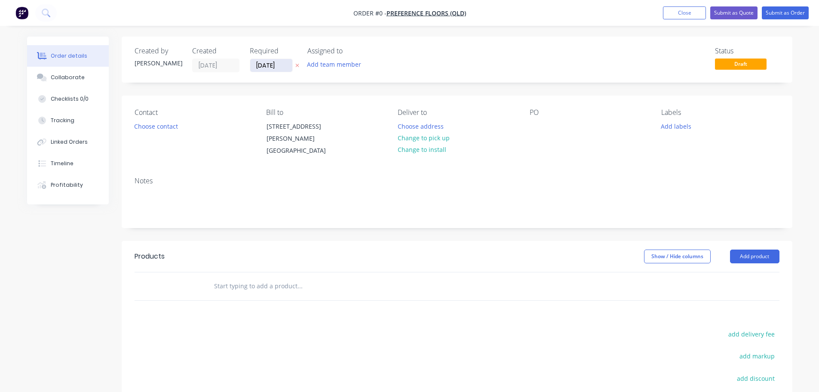
click at [285, 65] on input "[DATE]" at bounding box center [271, 65] width 42 height 13
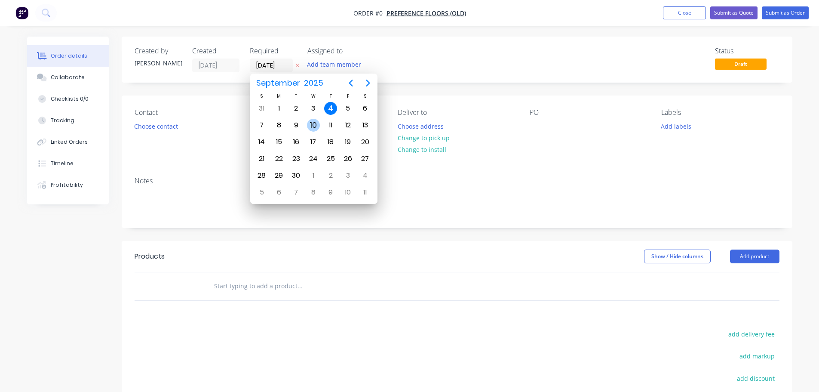
click at [309, 120] on div "10" at bounding box center [313, 125] width 13 height 13
type input "[DATE]"
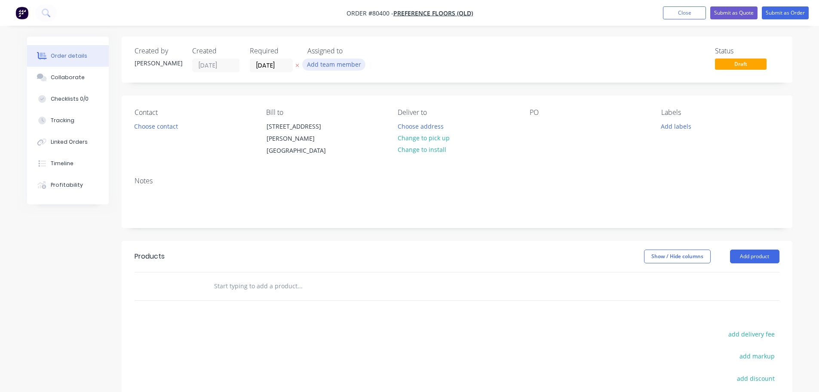
click at [333, 64] on button "Add team member" at bounding box center [333, 64] width 63 height 12
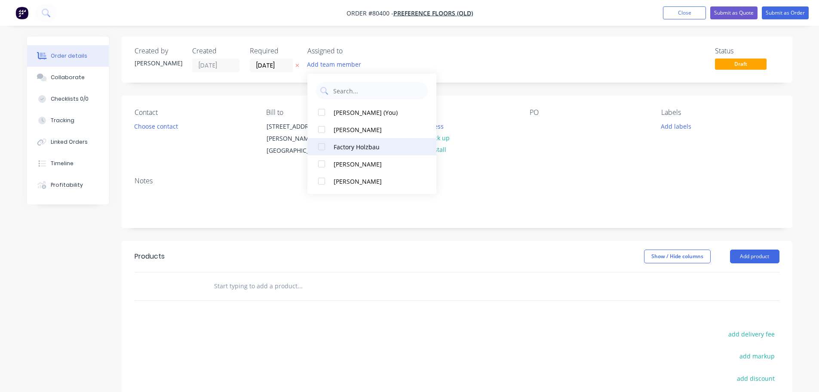
click at [323, 148] on div at bounding box center [321, 146] width 17 height 17
click at [161, 125] on button "Choose contact" at bounding box center [155, 126] width 53 height 12
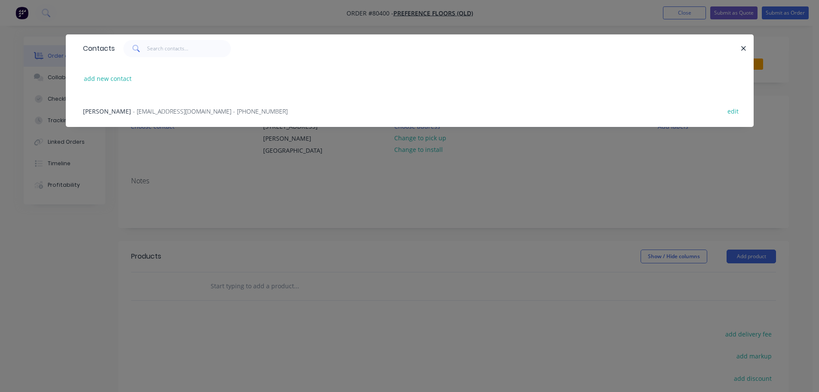
click at [111, 112] on span "[PERSON_NAME]" at bounding box center [107, 111] width 48 height 8
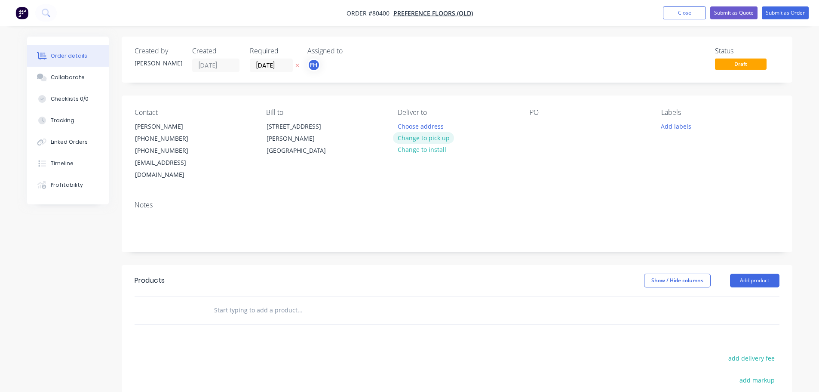
click at [409, 135] on button "Change to pick up" at bounding box center [423, 138] width 61 height 12
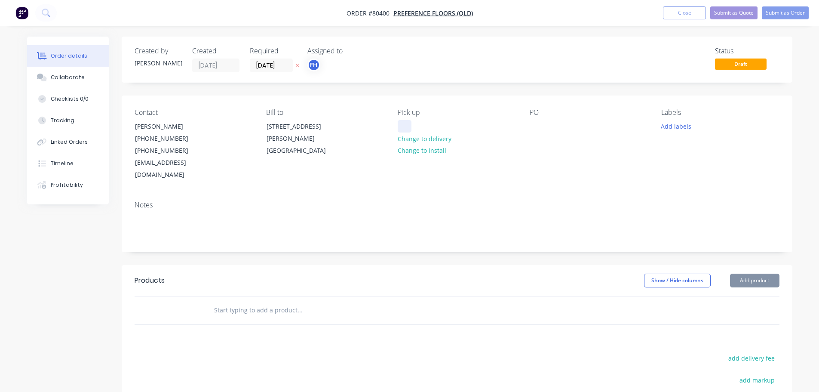
click at [410, 123] on div at bounding box center [405, 126] width 14 height 12
click at [532, 123] on div at bounding box center [537, 126] width 14 height 12
click at [671, 121] on button "Add labels" at bounding box center [677, 126] width 40 height 12
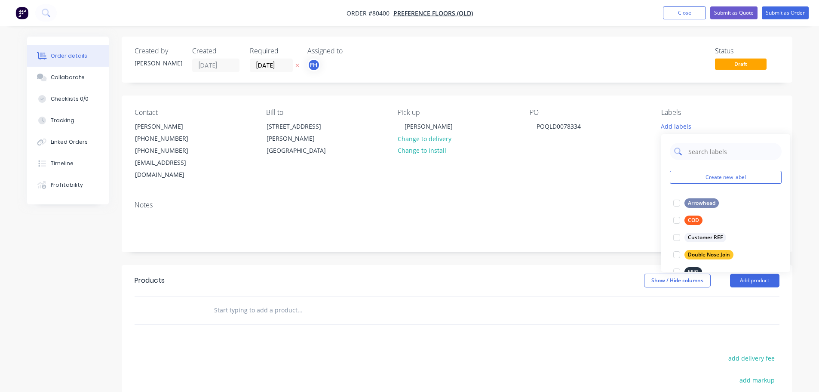
click at [703, 154] on input "text" at bounding box center [733, 151] width 90 height 17
type input "eng"
click at [678, 200] on div at bounding box center [676, 202] width 17 height 17
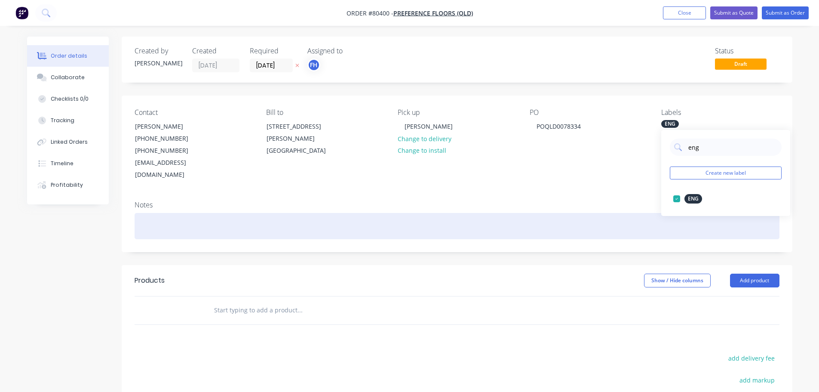
click at [147, 214] on div at bounding box center [457, 226] width 645 height 26
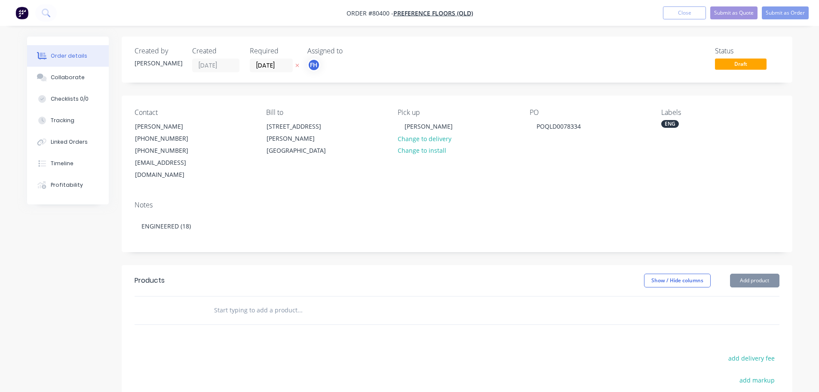
click at [223, 301] on input "text" at bounding box center [300, 309] width 172 height 17
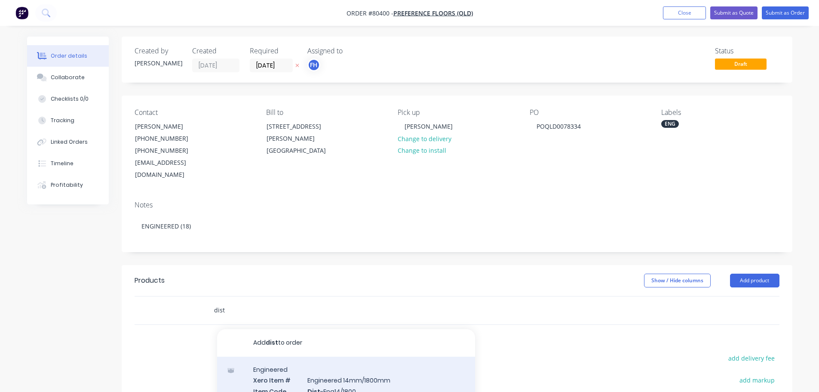
type input "dist"
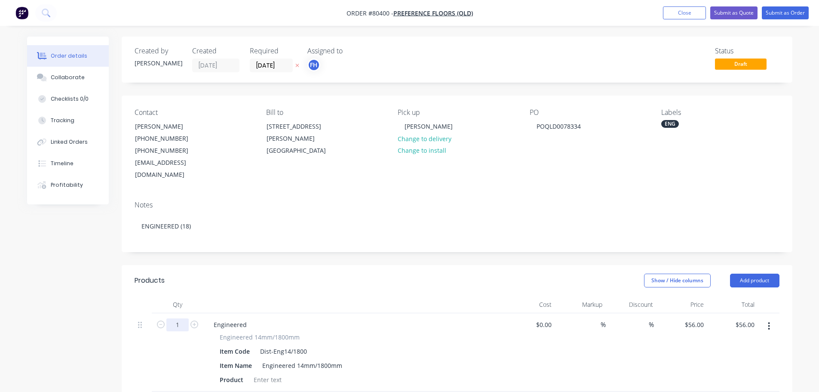
click at [178, 318] on input "1" at bounding box center [177, 324] width 22 height 13
type input "18"
type input "$1,008.00"
click at [261, 373] on div at bounding box center [267, 379] width 35 height 12
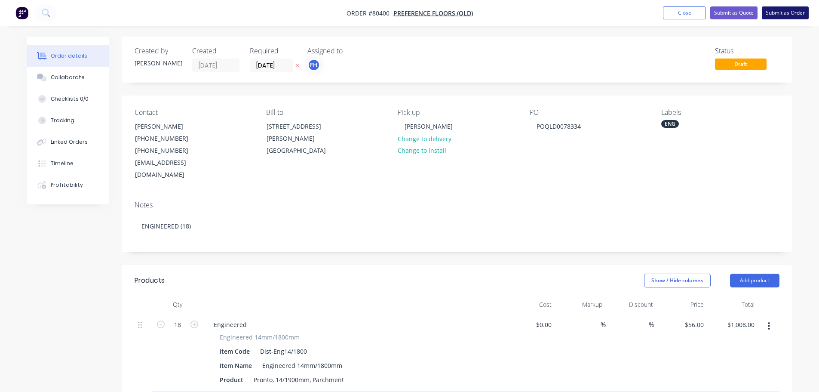
click at [786, 12] on button "Submit as Order" at bounding box center [785, 12] width 47 height 13
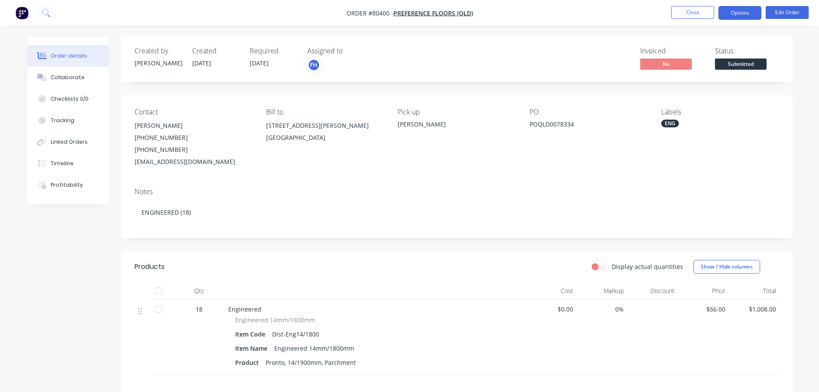
click at [731, 12] on button "Options" at bounding box center [740, 13] width 43 height 14
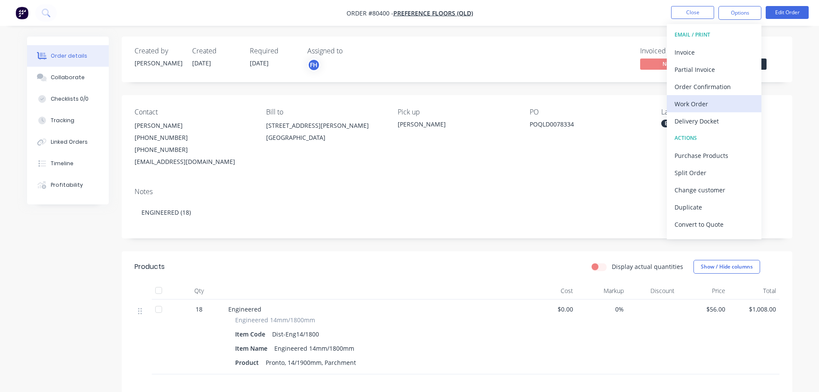
click at [697, 108] on div "Work Order" at bounding box center [714, 104] width 79 height 12
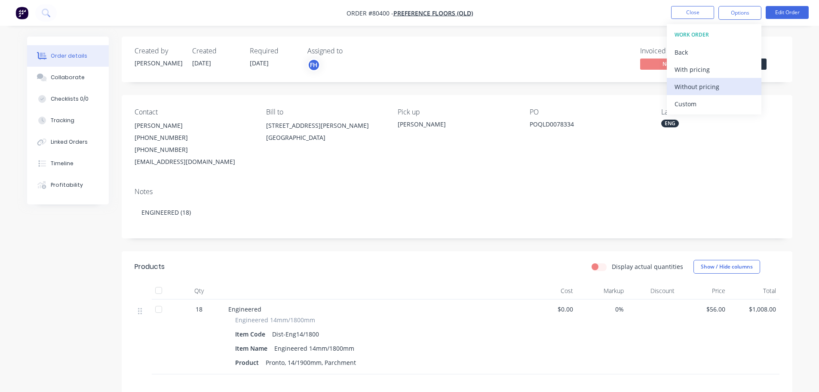
click at [695, 90] on div "Without pricing" at bounding box center [714, 86] width 79 height 12
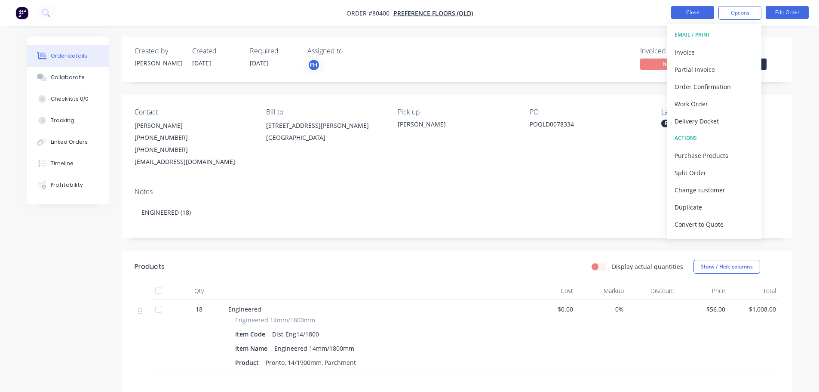
click at [685, 12] on button "Close" at bounding box center [692, 12] width 43 height 13
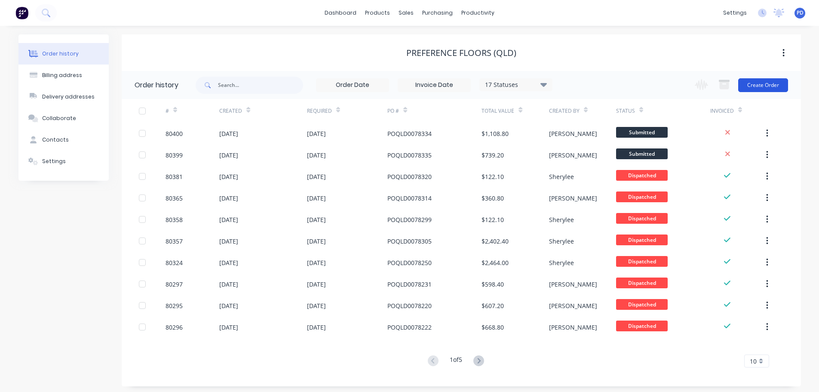
click at [763, 83] on button "Create Order" at bounding box center [763, 85] width 50 height 14
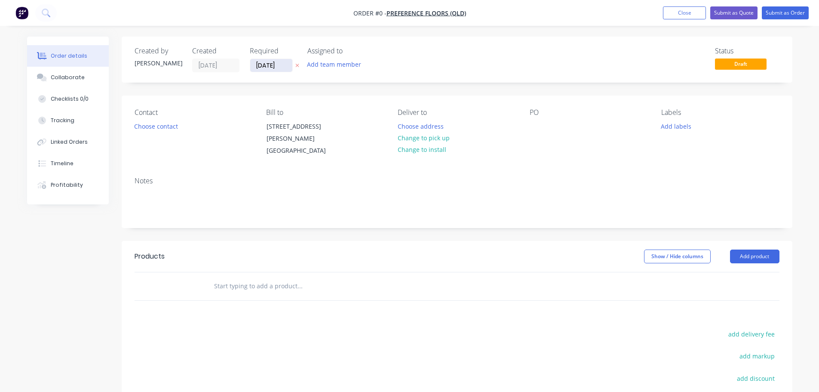
click at [268, 66] on input "[DATE]" at bounding box center [271, 65] width 42 height 13
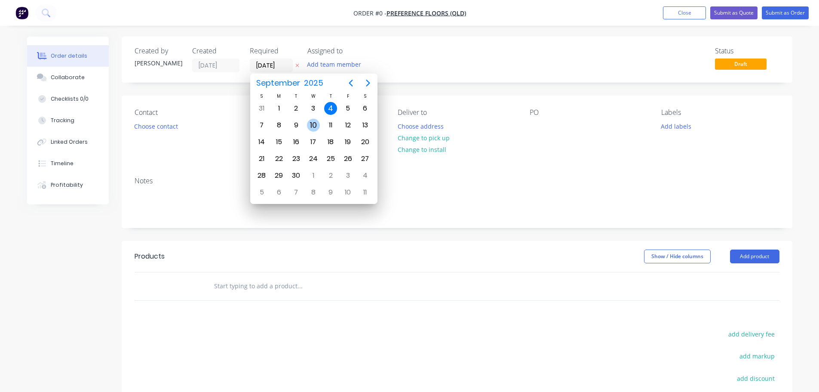
click at [312, 121] on div "10" at bounding box center [313, 125] width 13 height 13
type input "[DATE]"
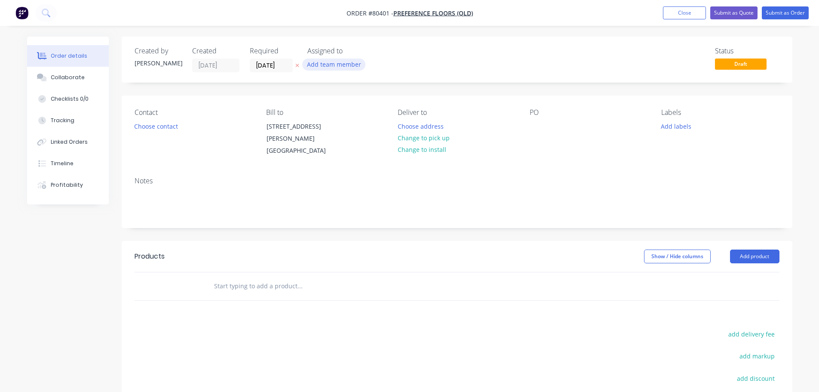
click at [320, 62] on button "Add team member" at bounding box center [333, 64] width 63 height 12
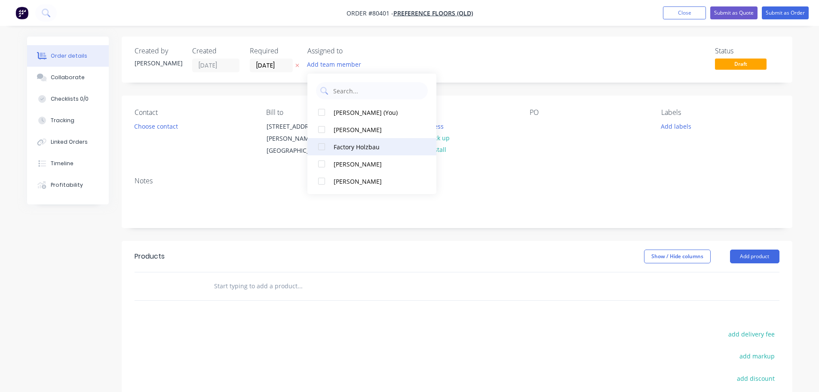
click at [320, 149] on div at bounding box center [321, 146] width 17 height 17
click at [148, 128] on button "Choose contact" at bounding box center [155, 126] width 53 height 12
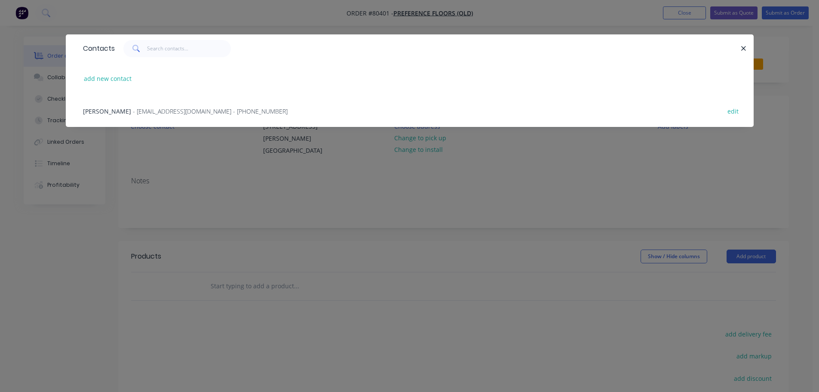
click at [144, 111] on span "- [EMAIL_ADDRESS][DOMAIN_NAME] - [PHONE_NUMBER]" at bounding box center [210, 111] width 155 height 8
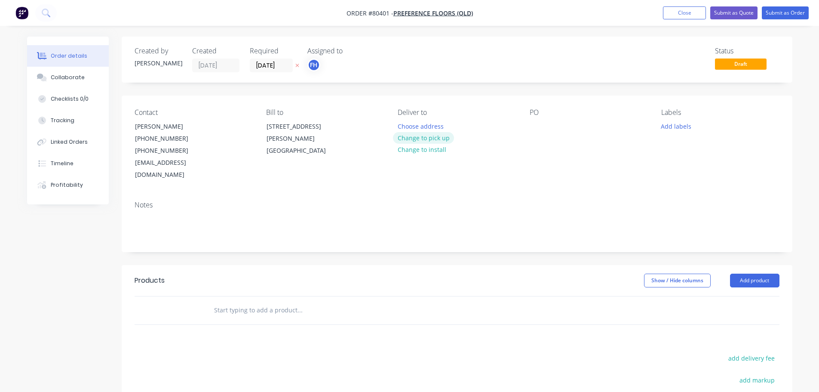
click at [407, 141] on button "Change to pick up" at bounding box center [423, 138] width 61 height 12
click at [418, 123] on div "Pick up Change to delivery Change to install" at bounding box center [457, 144] width 118 height 73
click at [413, 123] on div "Pick up Change to delivery Change to install" at bounding box center [457, 144] width 118 height 73
click at [400, 118] on div "Pick up Change to delivery Change to install" at bounding box center [457, 144] width 118 height 73
click at [410, 116] on div "Pick up" at bounding box center [457, 112] width 118 height 8
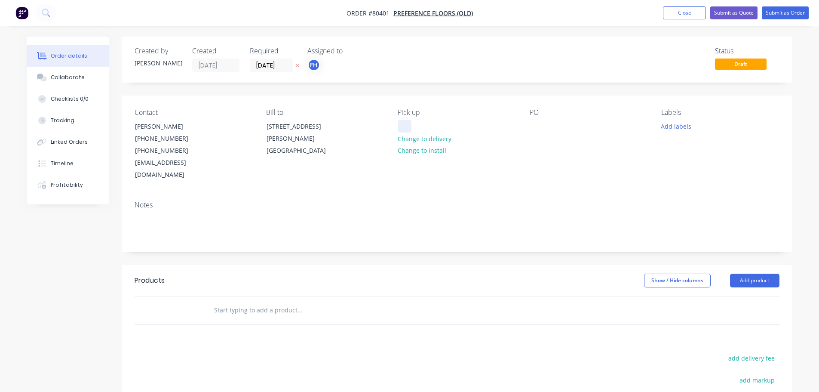
click at [409, 123] on div at bounding box center [405, 126] width 14 height 12
click at [540, 127] on div at bounding box center [537, 126] width 14 height 12
click at [677, 128] on button "Add labels" at bounding box center [677, 126] width 40 height 12
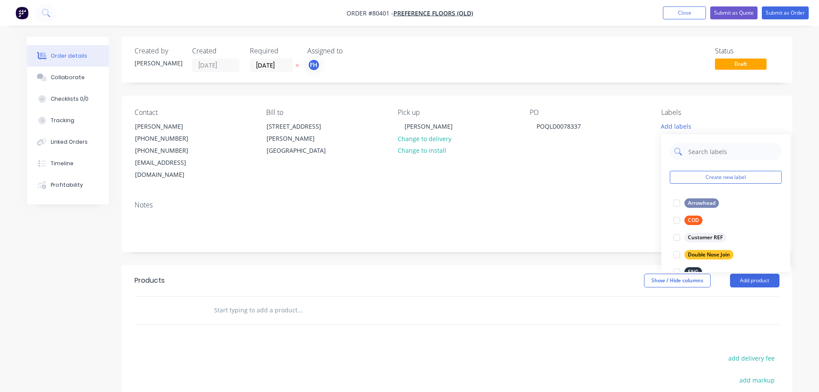
click at [694, 157] on input "text" at bounding box center [733, 151] width 90 height 17
type input "eng"
click at [676, 206] on div at bounding box center [676, 202] width 17 height 17
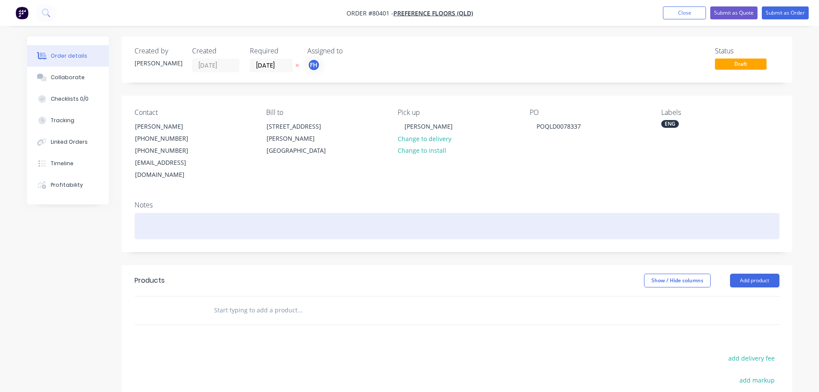
click at [152, 213] on div at bounding box center [457, 226] width 645 height 26
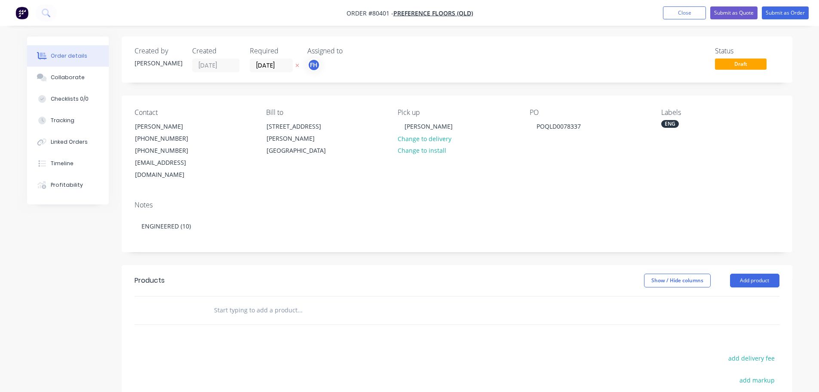
click at [234, 301] on input "text" at bounding box center [300, 309] width 172 height 17
type input "b"
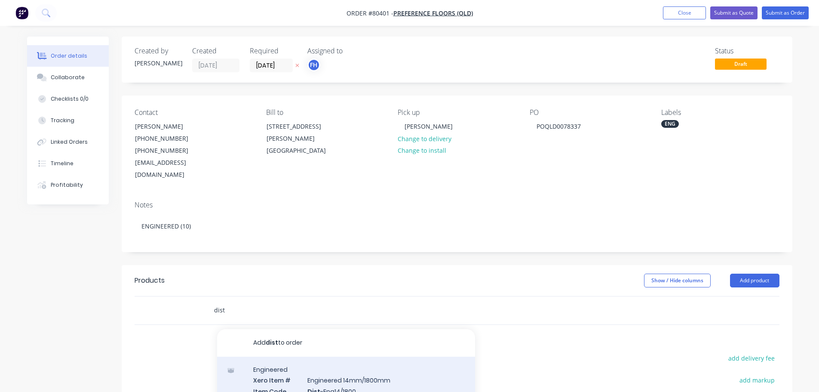
type input "dist"
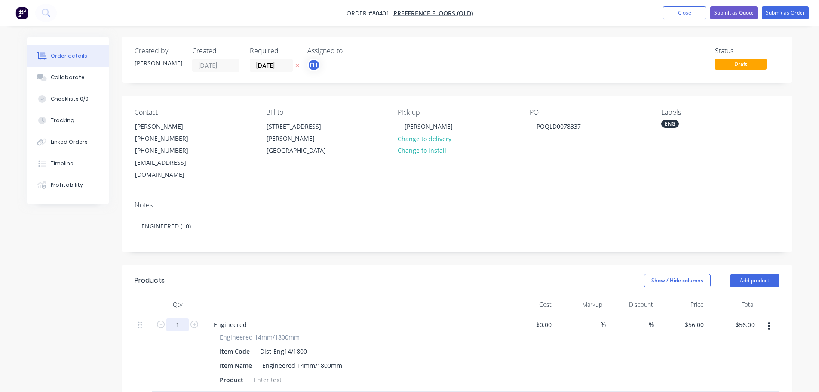
click at [178, 318] on input "1" at bounding box center [177, 324] width 22 height 13
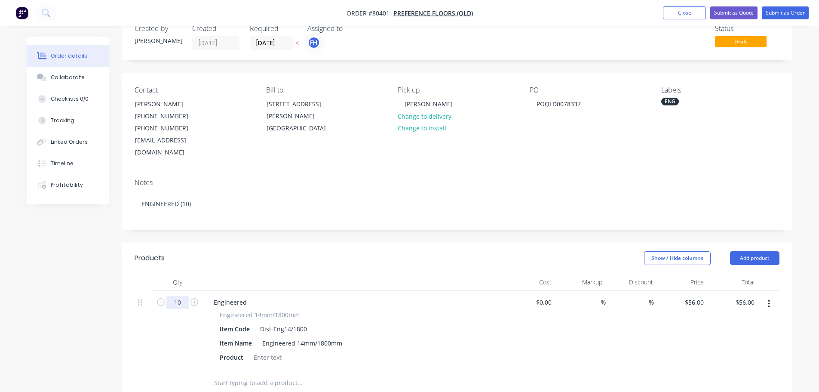
scroll to position [43, 0]
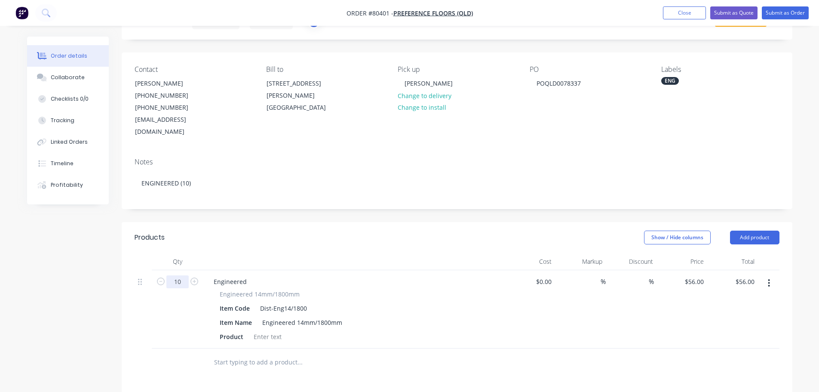
type input "10"
type input "$560.00"
click at [261, 354] on input "text" at bounding box center [300, 362] width 172 height 17
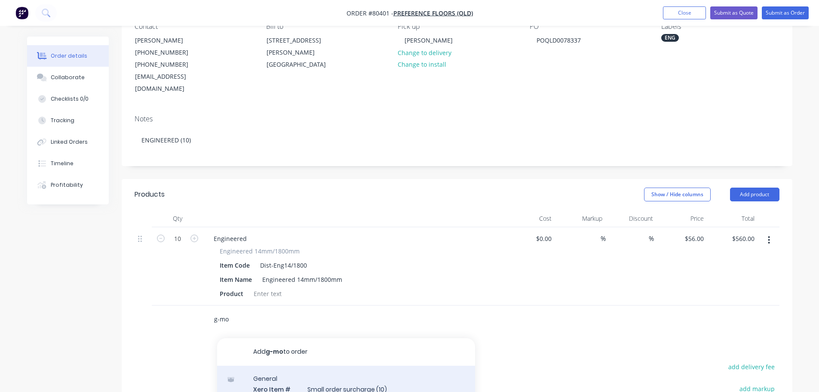
type input "g-mo"
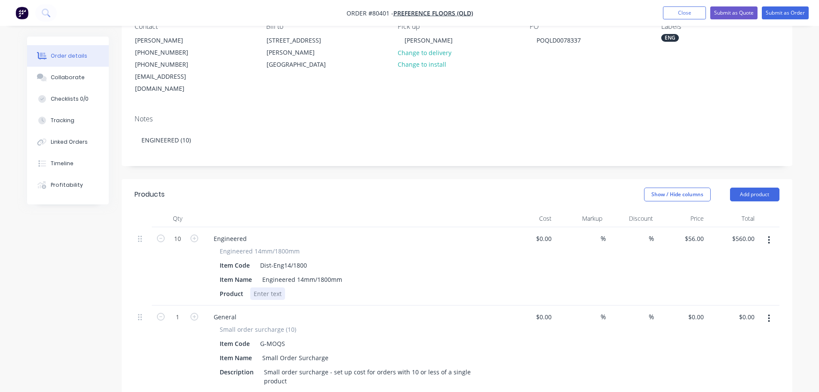
click at [264, 287] on div at bounding box center [267, 293] width 35 height 12
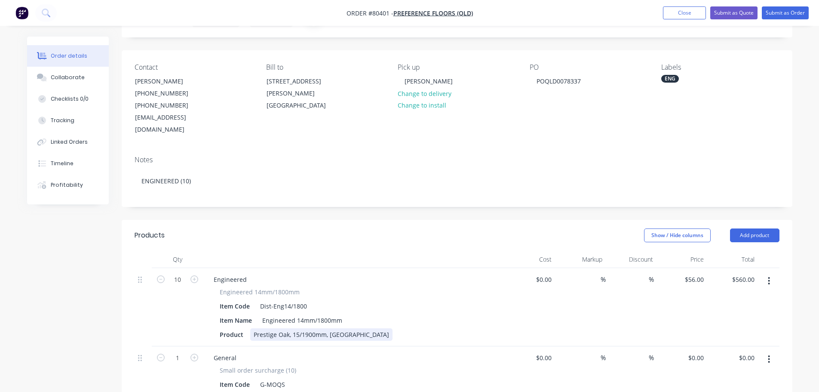
scroll to position [0, 0]
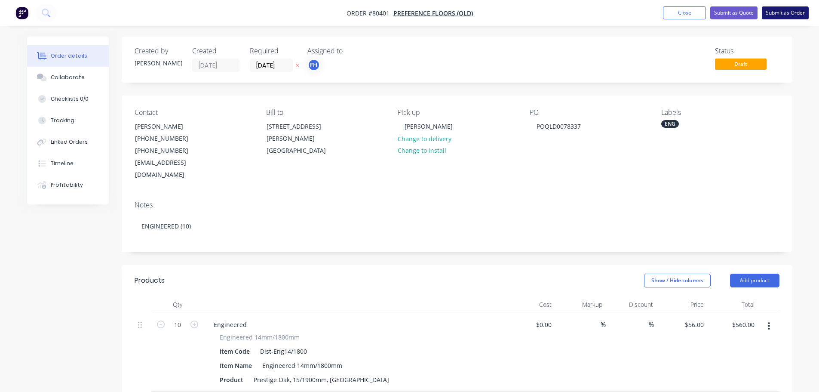
click at [779, 16] on button "Submit as Order" at bounding box center [785, 12] width 47 height 13
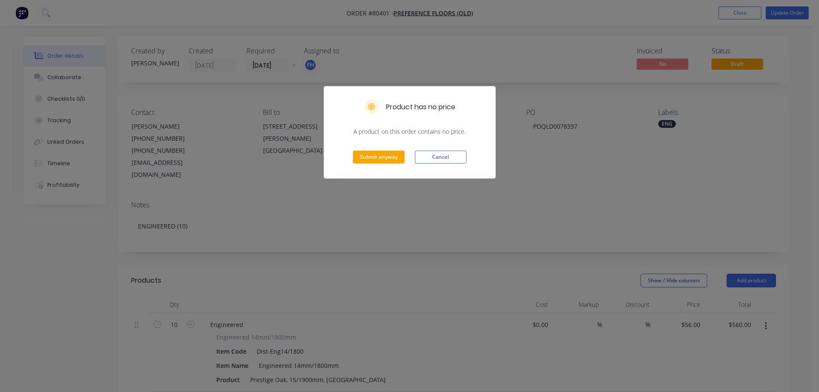
click at [733, 15] on div "Product has no price A product on this order contains no price. Submit anyway C…" at bounding box center [409, 196] width 819 height 392
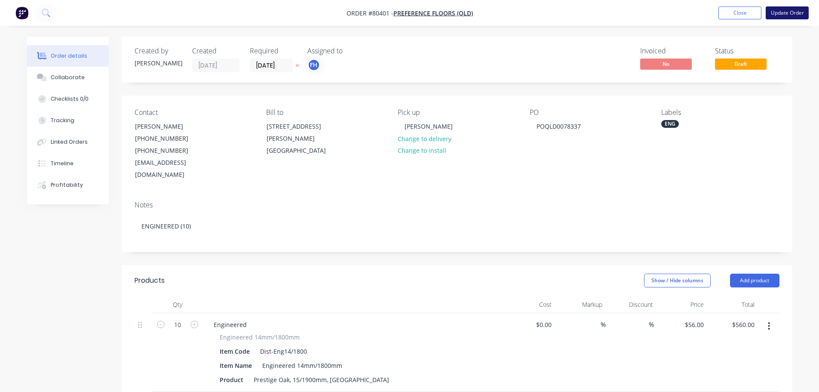
click at [777, 10] on button "Update Order" at bounding box center [787, 12] width 43 height 13
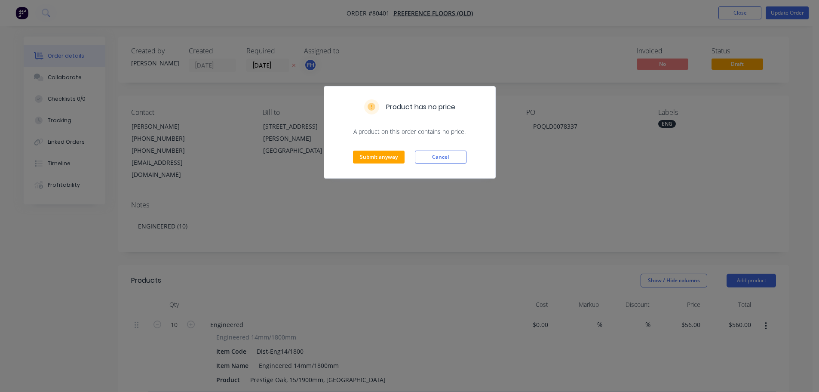
click at [395, 331] on div "Product has no price A product on this order contains no price. Submit anyway C…" at bounding box center [409, 196] width 819 height 392
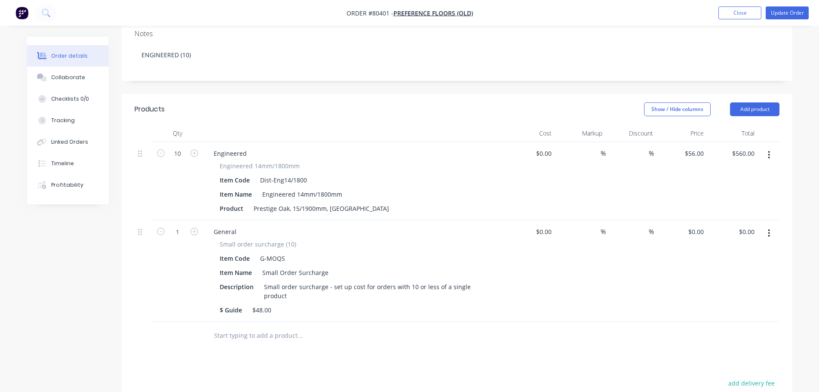
scroll to position [172, 0]
click at [702, 225] on input "0" at bounding box center [698, 231] width 20 height 12
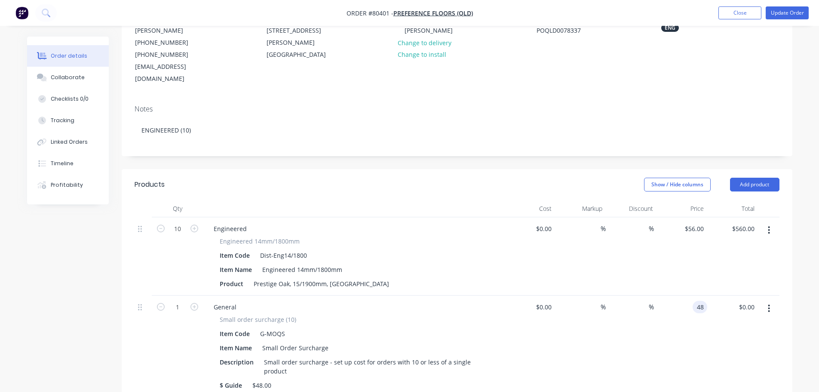
scroll to position [0, 0]
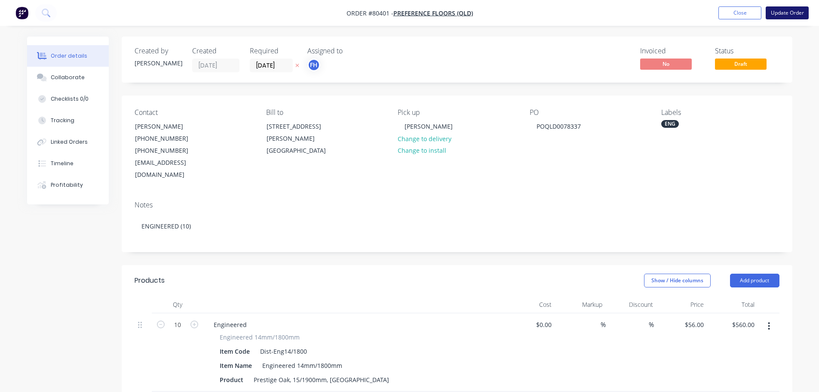
type input "$48.00"
click at [789, 15] on button "Update Order" at bounding box center [787, 12] width 43 height 13
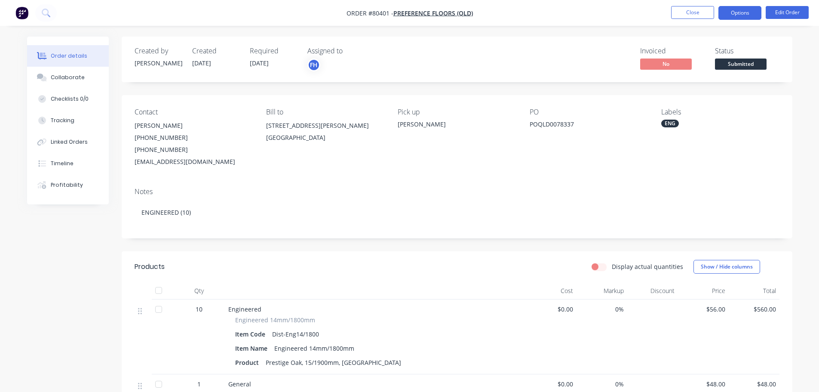
click at [749, 17] on button "Options" at bounding box center [740, 13] width 43 height 14
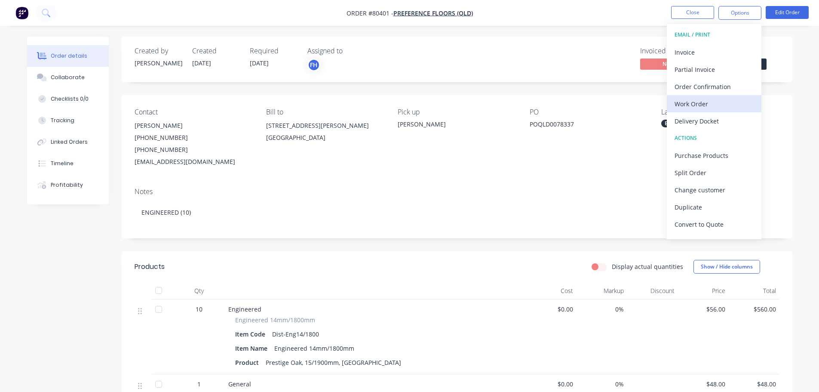
click at [707, 111] on button "Work Order" at bounding box center [714, 103] width 95 height 17
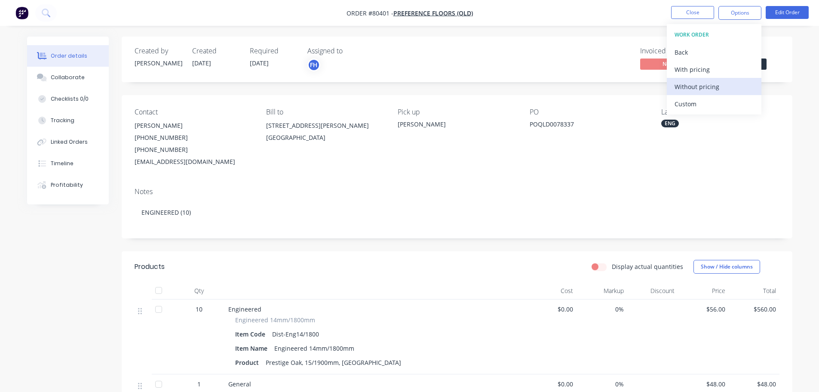
click at [681, 91] on div "Without pricing" at bounding box center [714, 86] width 79 height 12
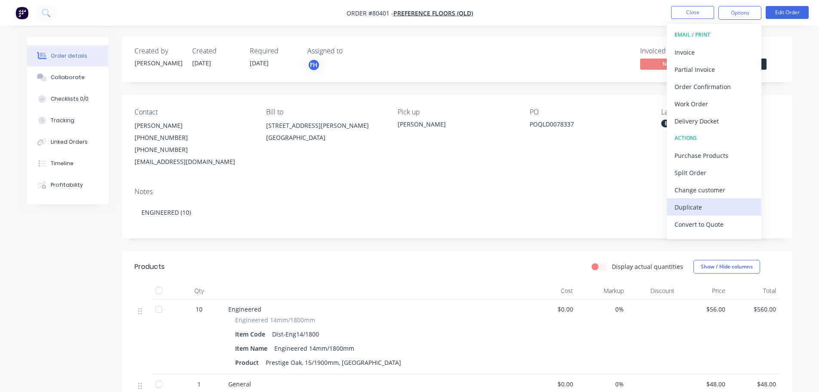
click at [704, 208] on div "Duplicate" at bounding box center [714, 207] width 79 height 12
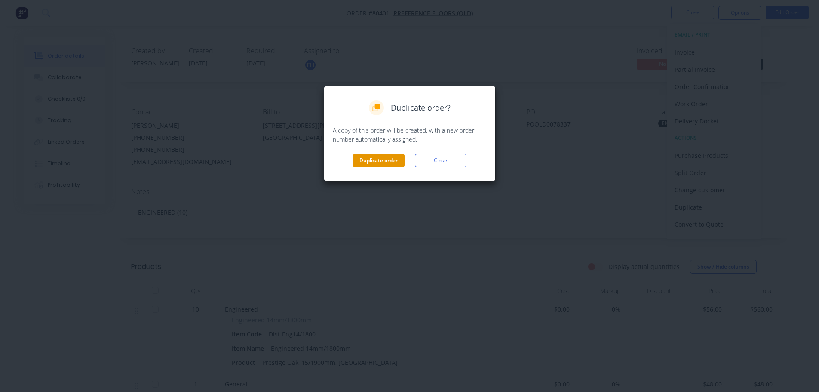
click at [377, 163] on button "Duplicate order" at bounding box center [379, 160] width 52 height 13
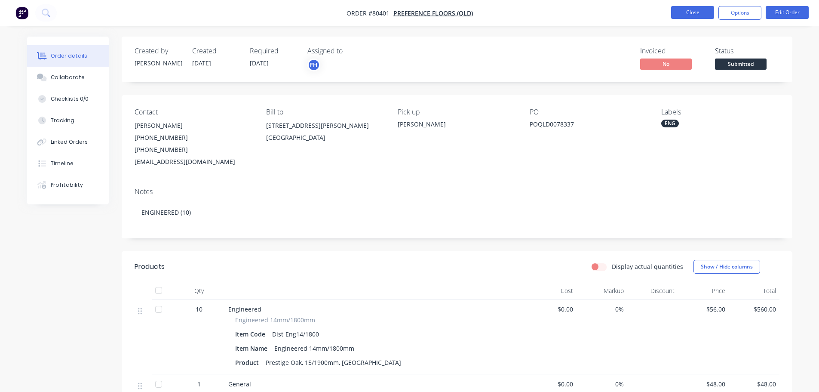
click at [698, 9] on button "Close" at bounding box center [692, 12] width 43 height 13
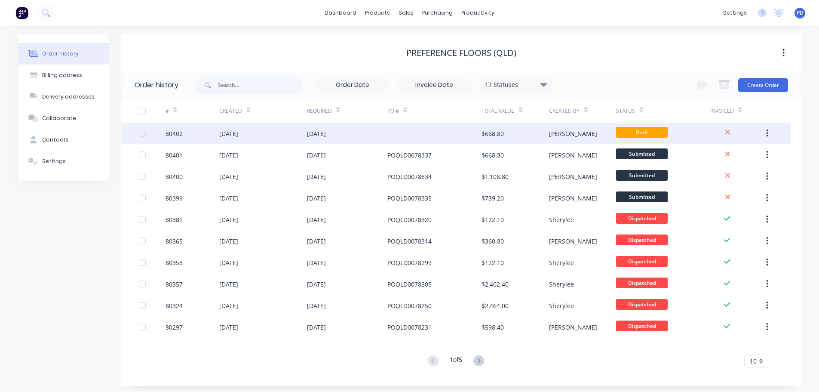
click at [238, 134] on div "[DATE]" at bounding box center [228, 133] width 19 height 9
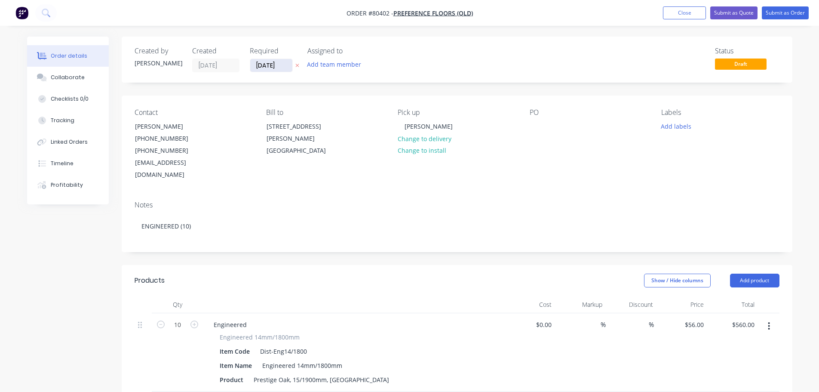
click at [283, 66] on input "[DATE]" at bounding box center [271, 65] width 42 height 13
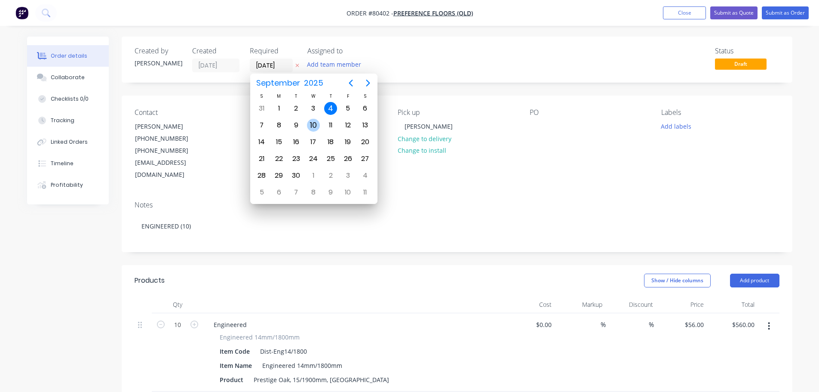
click at [310, 128] on div "10" at bounding box center [313, 125] width 13 height 13
type input "[DATE]"
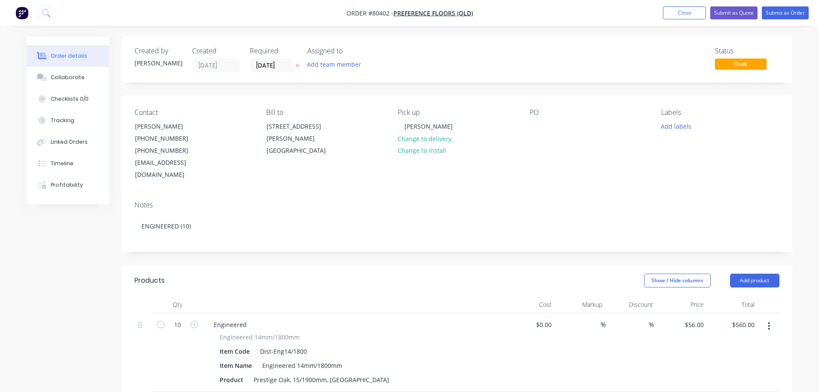
click at [344, 58] on div "Assigned to Add team member" at bounding box center [351, 59] width 86 height 25
click at [342, 62] on button "Add team member" at bounding box center [333, 64] width 63 height 12
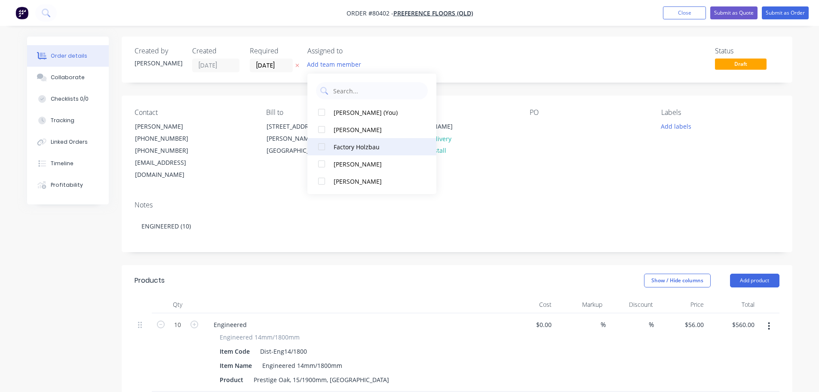
click at [321, 148] on div at bounding box center [321, 146] width 17 height 17
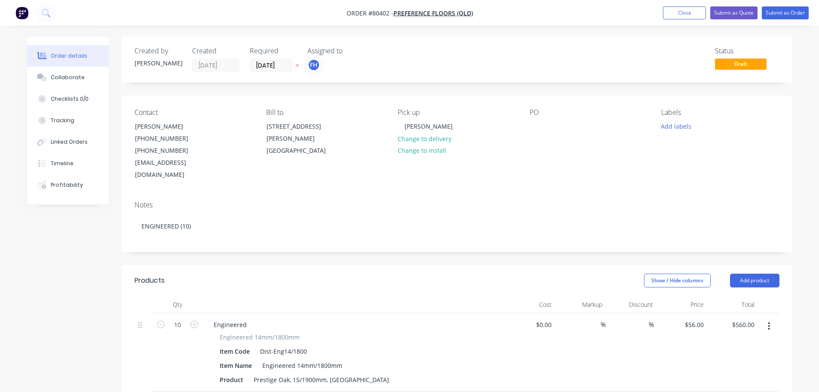
click at [493, 173] on div "Contact [PERSON_NAME] [PHONE_NUMBER] [PHONE_NUMBER] [EMAIL_ADDRESS][DOMAIN_NAME…" at bounding box center [457, 144] width 671 height 98
click at [535, 130] on div at bounding box center [537, 126] width 14 height 12
click at [685, 129] on button "Add labels" at bounding box center [677, 126] width 40 height 12
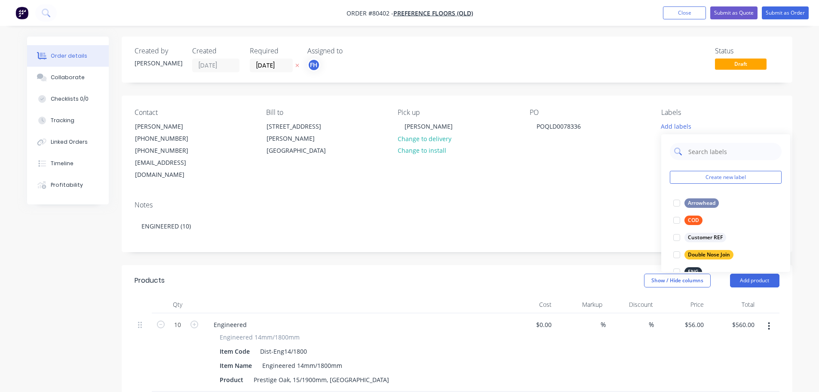
click at [698, 151] on input "text" at bounding box center [733, 151] width 90 height 17
type input "eng"
click at [680, 203] on div at bounding box center [676, 202] width 17 height 17
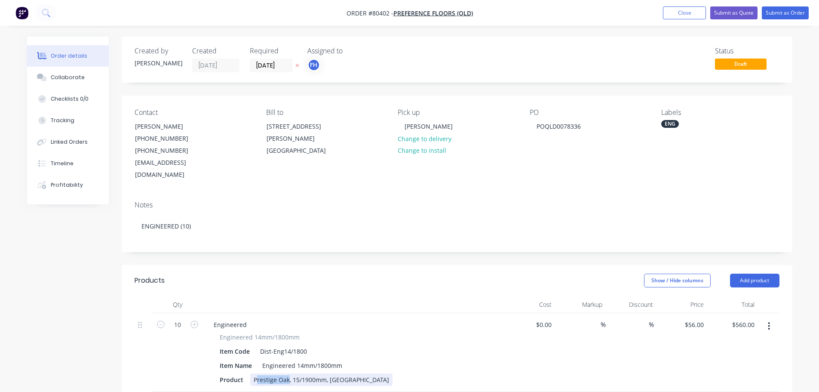
drag, startPoint x: 286, startPoint y: 368, endPoint x: 255, endPoint y: 365, distance: 31.1
click at [255, 373] on div "Prestige Oak, 15/1900mm, [GEOGRAPHIC_DATA]" at bounding box center [321, 379] width 142 height 12
click at [348, 373] on div "Prestige Oak, 15/1900mm, [GEOGRAPHIC_DATA]" at bounding box center [321, 379] width 142 height 12
click at [783, 18] on button "Submit as Order" at bounding box center [785, 12] width 47 height 13
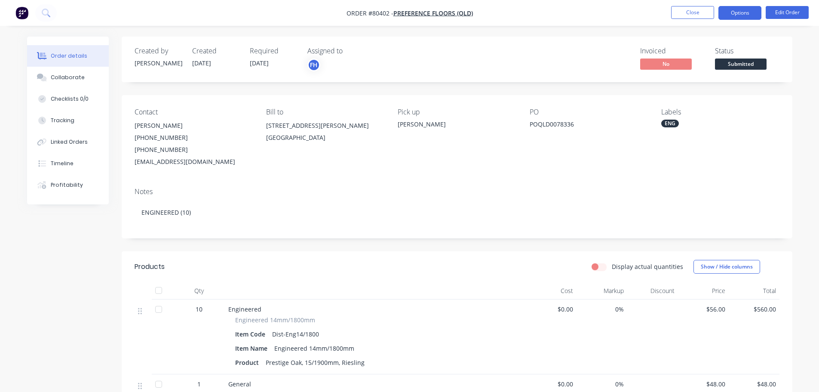
click at [747, 19] on button "Options" at bounding box center [740, 13] width 43 height 14
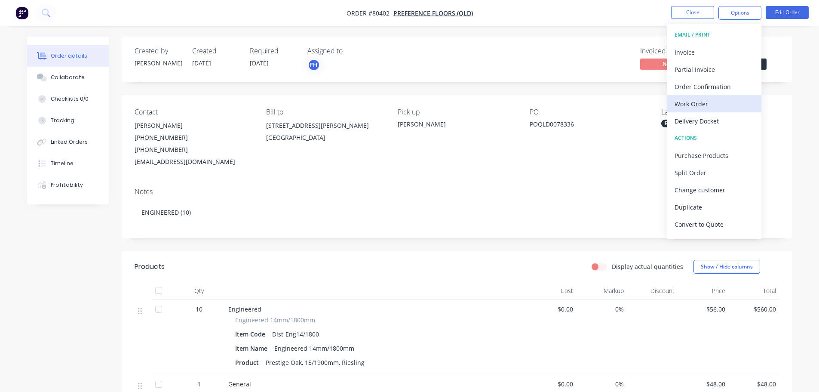
click at [685, 101] on div "Work Order" at bounding box center [714, 104] width 79 height 12
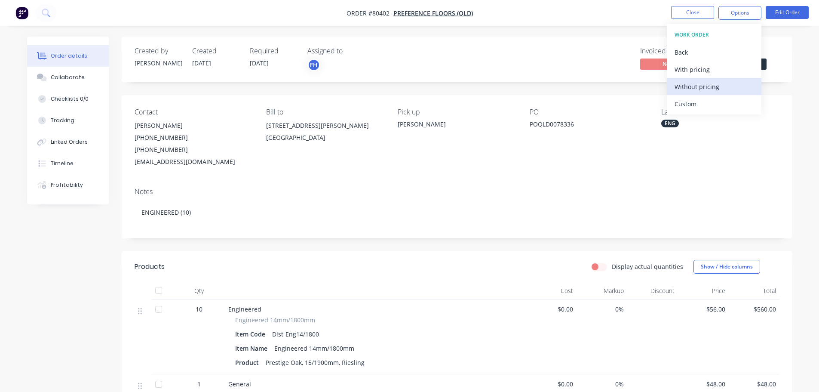
click at [688, 89] on div "Without pricing" at bounding box center [714, 86] width 79 height 12
